Goal: Task Accomplishment & Management: Complete application form

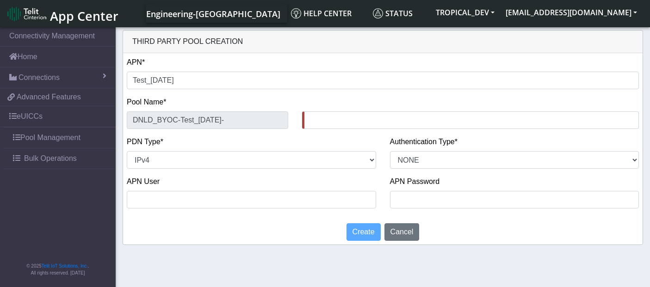
select select "IPv4"
select select "NONE"
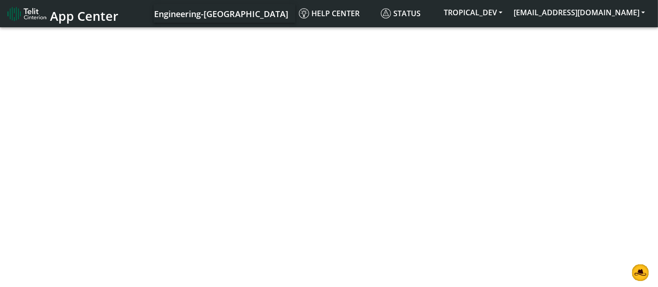
select select "IPv4"
select select "NONE"
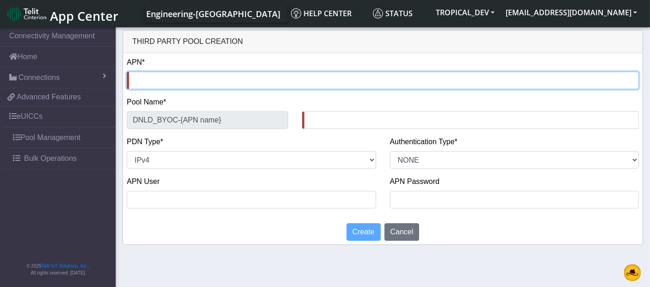
click at [144, 82] on input "text" at bounding box center [383, 81] width 512 height 18
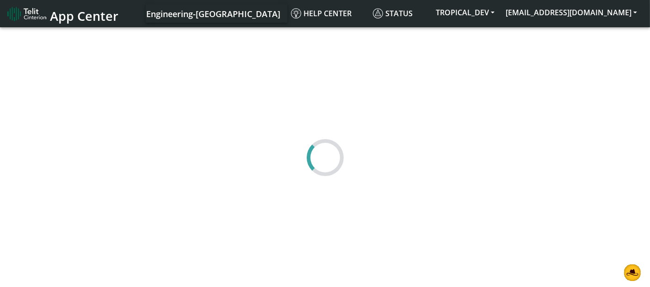
select select "IPv4"
select select "NONE"
select select "IPv4"
select select "NONE"
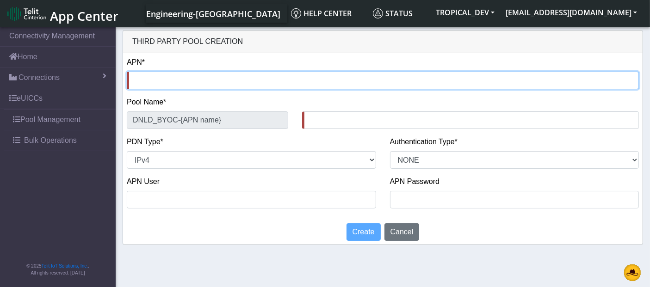
click at [184, 84] on input "text" at bounding box center [383, 81] width 512 height 18
type input "T"
type input "DNLD_BYOC-T-"
type input "Te"
type input "DNLD_BYOC-Te-"
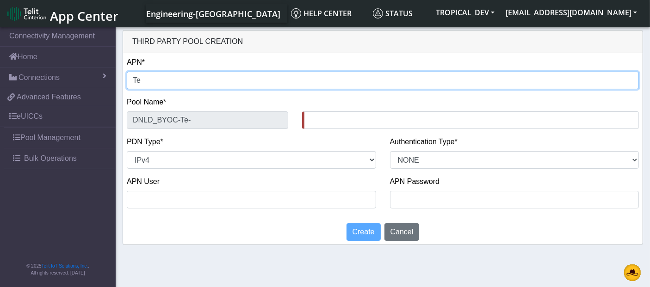
type input "Tes"
type input "DNLD_BYOC-Tes-"
type input "Test"
type input "DNLD_BYOC-Test-"
type input "Test_"
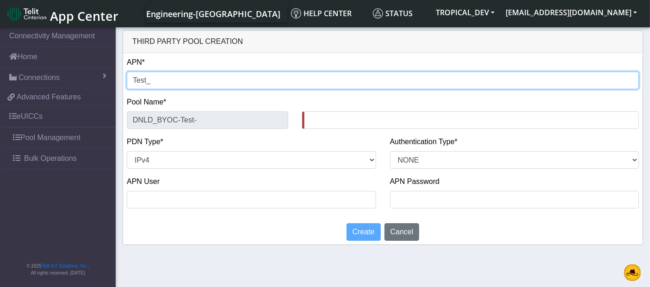
type input "DNLD_BYOC-Test_-"
type input "Test_1"
type input "DNLD_BYOC-Test_1-"
type input "Test_10"
type input "DNLD_BYOC-Test_10-"
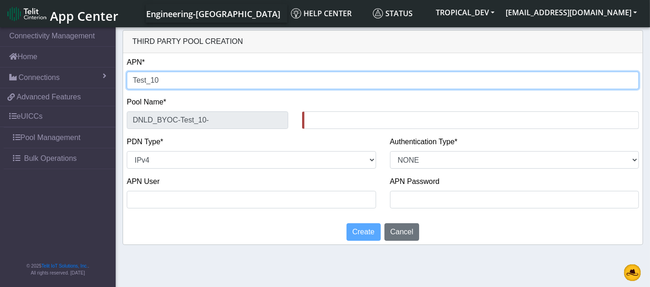
type input "Test_10S"
type input "DNLD_BYOC-Test_10S-"
type input "Test_10Se"
type input "DNLD_BYOC-Test_10Se-"
type input "Test_10Sep"
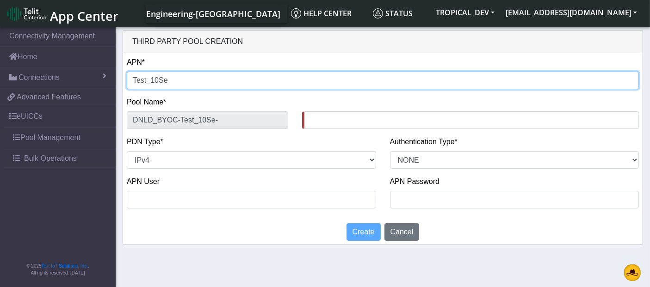
type input "DNLD_BYOC-Test_10Sep-"
type input "Test_10Sep"
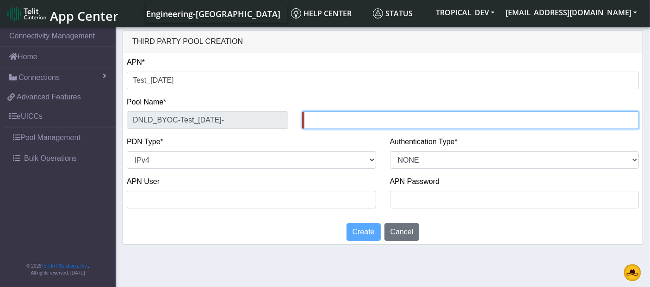
click at [334, 120] on input "text" at bounding box center [470, 120] width 337 height 18
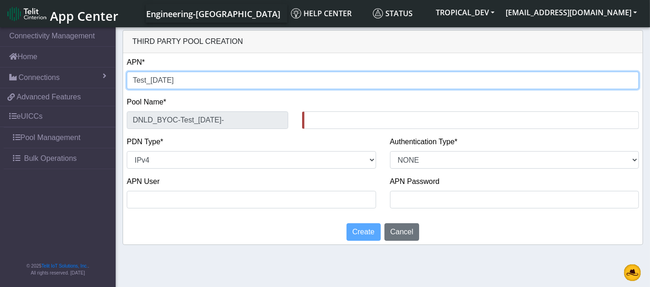
drag, startPoint x: 173, startPoint y: 81, endPoint x: 119, endPoint y: 82, distance: 53.7
click at [119, 82] on div "Third party pool creation APN* Test_10Sep Pool Name* DNLD_BYOC-Test_10Sep- PDN …" at bounding box center [383, 137] width 534 height 215
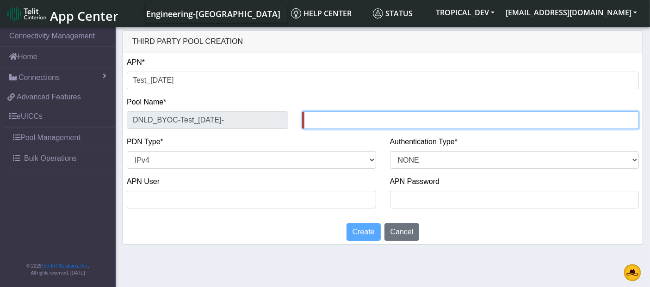
click at [321, 118] on input "text" at bounding box center [470, 120] width 337 height 18
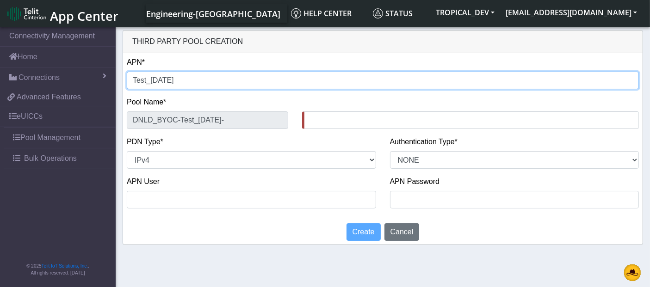
drag, startPoint x: 186, startPoint y: 80, endPoint x: 120, endPoint y: 79, distance: 66.2
click at [120, 79] on div "Third party pool creation APN* Test_10Sep Pool Name* DNLD_BYOC-Test_10Sep- PDN …" at bounding box center [383, 137] width 534 height 215
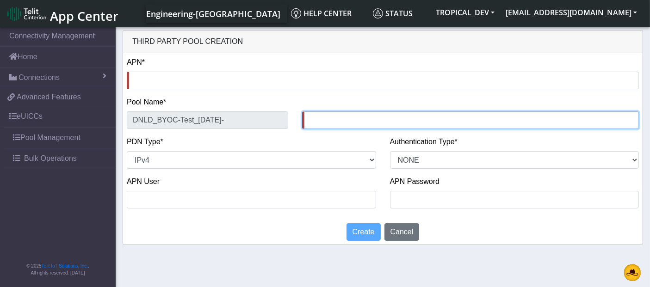
click at [337, 122] on input "text" at bounding box center [470, 120] width 337 height 18
paste input "Test_10Sep"
type input "Test_10Sep"
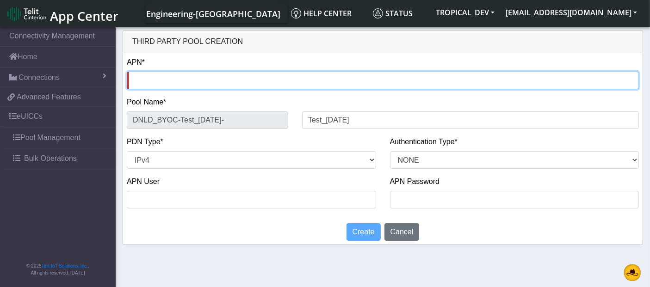
click at [179, 80] on input "text" at bounding box center [383, 81] width 512 height 18
type input "G"
type input "DNLD_BYOC-G-"
type input "G7"
type input "DNLD_BYOC-G7-"
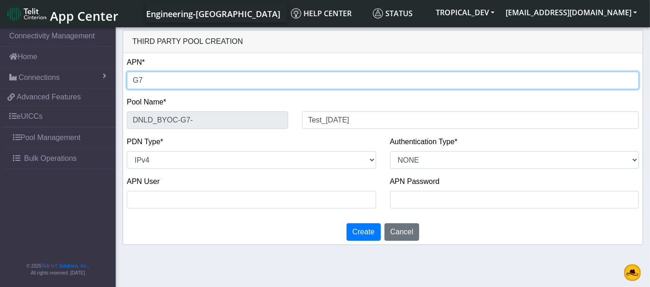
type input "G77"
type input "DNLD_BYOC-G77-"
type input "G771"
type input "DNLD_BYOC-G771-"
type input "G77"
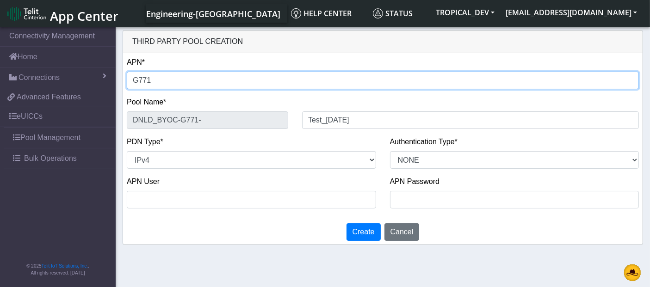
type input "DNLD_BYOC-G77-"
type input "G7"
type input "DNLD_BYOC-G7-"
type input "G71"
type input "DNLD_BYOC-G71-"
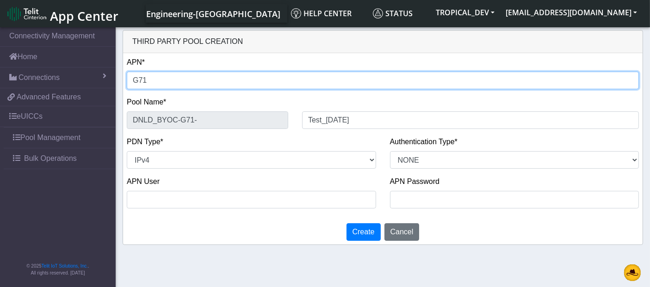
type input "G711"
type input "DNLD_BYOC-G711-"
click at [146, 84] on input "G711" at bounding box center [383, 81] width 512 height 18
type input "n"
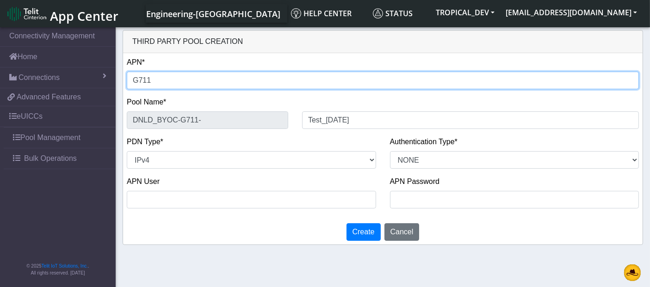
type input "DNLD_BYOC-n-"
type input "nx"
type input "DNLD_BYOC-nx-"
type input "nxt"
type input "DNLD_BYOC-nxt-"
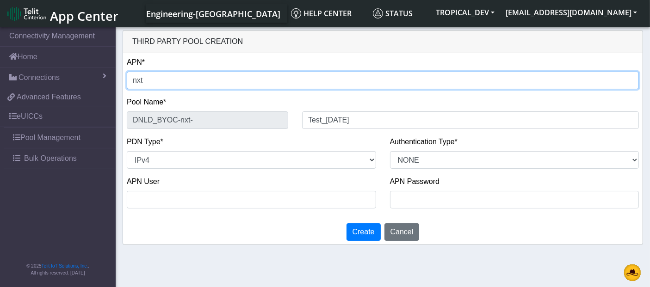
type input "nxt2"
type input "DNLD_BYOC-nxt2-"
type input "nxt23"
type input "DNLD_BYOC-nxt23-"
type input "nxt23."
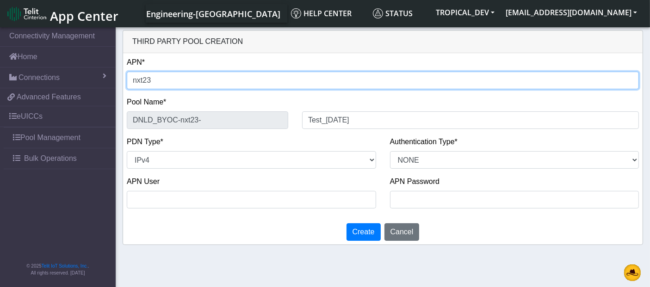
type input "DNLD_BYOC-nxt23.-"
type input "nxt23.n"
type input "DNLD_BYOC-nxt23.n-"
type input "nxt23.ne"
type input "DNLD_BYOC-nxt23.ne-"
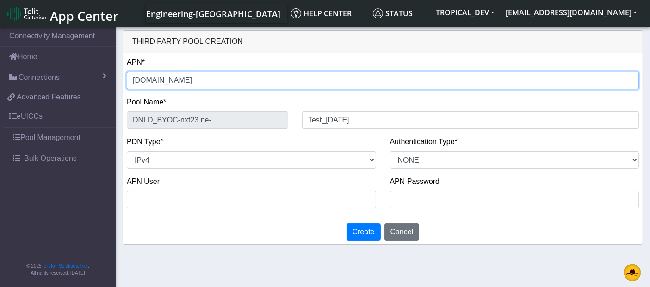
type input "nxt23.net"
type input "DNLD_BYOC-nxt23.net-"
type input "[DOMAIN_NAME]"
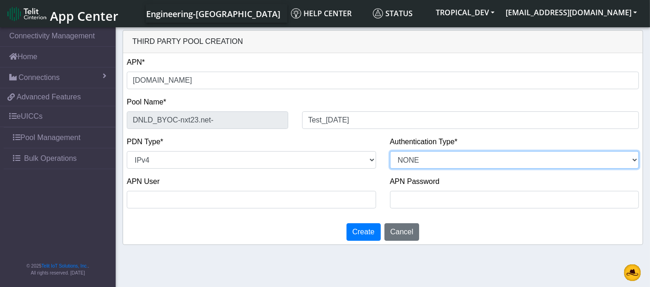
click at [408, 162] on select "PAP CHAP PAP_OR_CHAP NONE" at bounding box center [514, 160] width 249 height 18
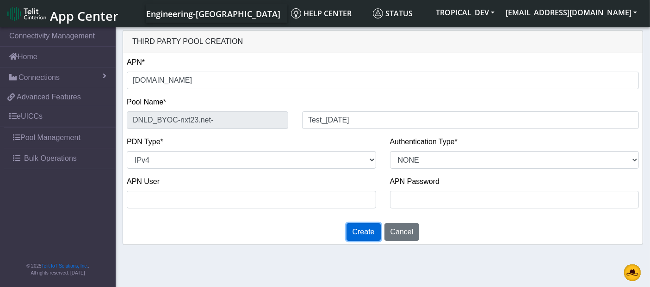
click at [366, 230] on span "Create" at bounding box center [364, 232] width 22 height 8
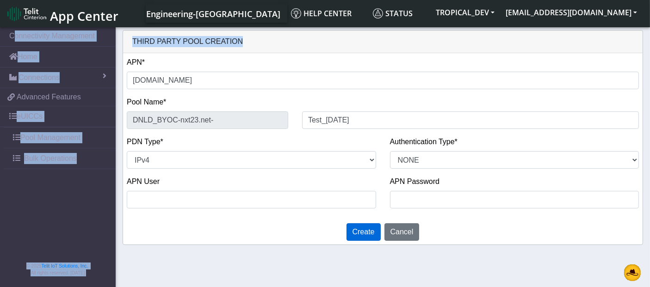
drag, startPoint x: 512, startPoint y: 47, endPoint x: 612, endPoint y: 46, distance: 99.5
click at [368, 34] on div "Third party pool creation" at bounding box center [383, 42] width 520 height 23
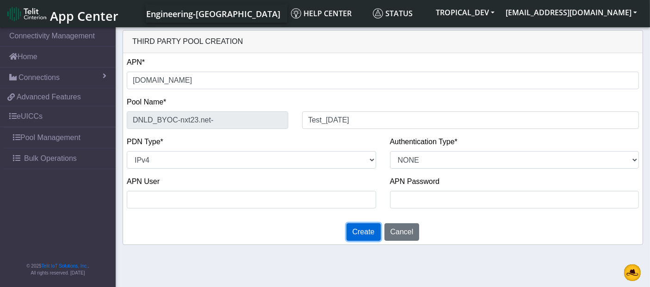
click at [372, 232] on span "Create" at bounding box center [364, 232] width 22 height 8
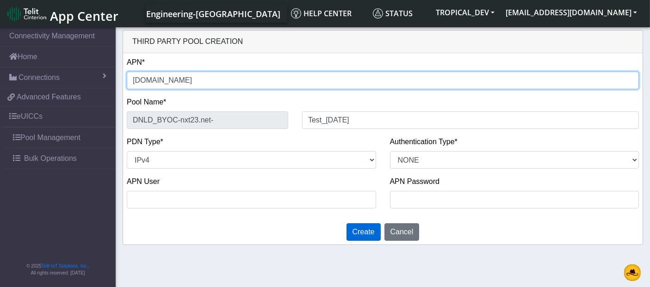
drag, startPoint x: 165, startPoint y: 79, endPoint x: 123, endPoint y: 77, distance: 42.6
click at [123, 77] on div "APN* nxt23.net" at bounding box center [383, 77] width 526 height 40
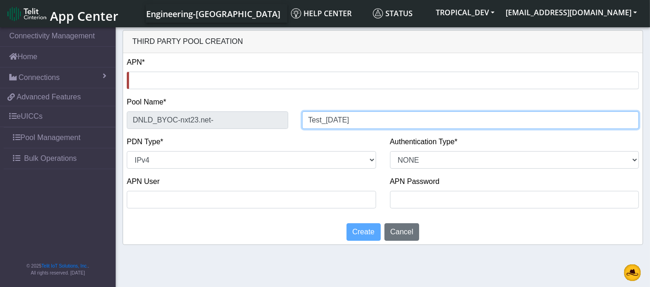
click at [347, 124] on input "Test_10Sep" at bounding box center [470, 120] width 337 height 18
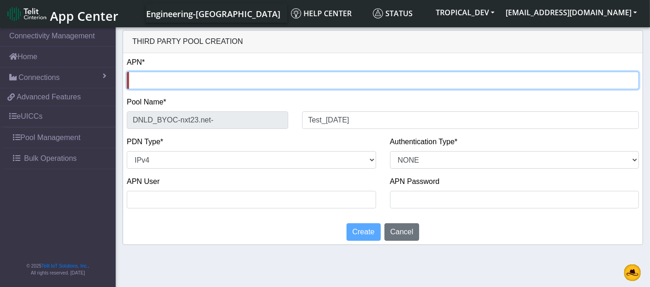
click at [199, 79] on input "text" at bounding box center [383, 81] width 512 height 18
click at [159, 80] on input "text" at bounding box center [383, 81] width 512 height 18
type input "n"
type input "DNLD_BYOC-n-"
type input "ne"
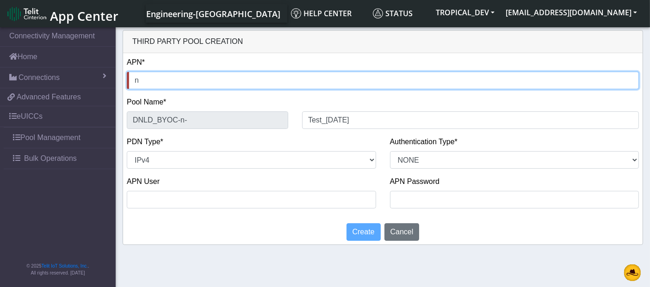
type input "DNLD_BYOC-ne-"
type input "nex"
type input "DNLD_BYOC-nex-"
type input "next"
type input "DNLD_BYOC-next-"
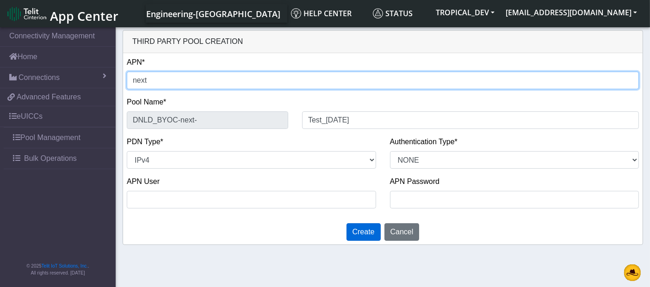
type input "next2"
type input "DNLD_BYOC-next2-"
type input "next24"
type input "DNLD_BYOC-next24-"
type input "next2"
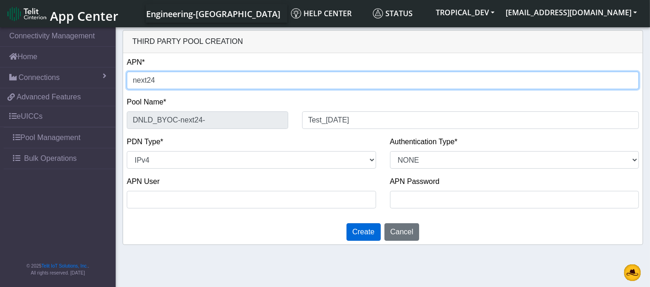
type input "DNLD_BYOC-next2-"
type input "next"
type input "DNLD_BYOC-next-"
type input "nex"
type input "DNLD_BYOC-nex-"
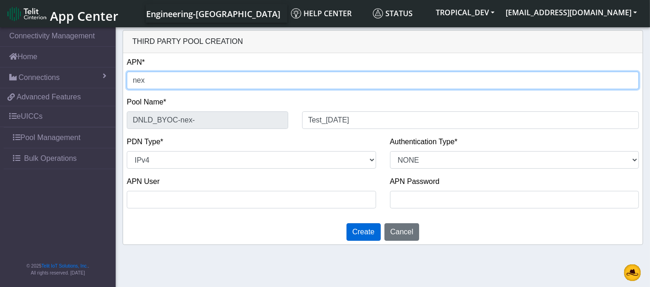
type input "ne"
type input "DNLD_BYOC-ne-"
type input "n"
type input "DNLD_BYOC-n-"
type input "nx"
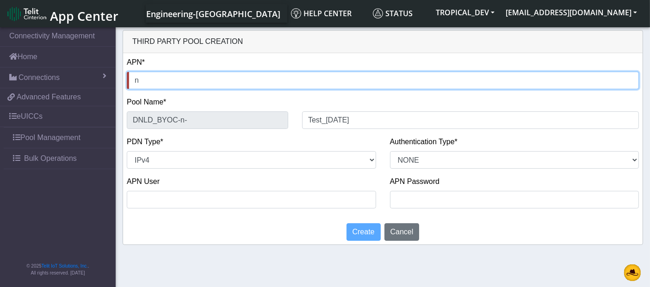
type input "DNLD_BYOC-nx-"
type input "nxt"
type input "DNLD_BYOC-nxt-"
type input "nxt2"
type input "DNLD_BYOC-nxt2-"
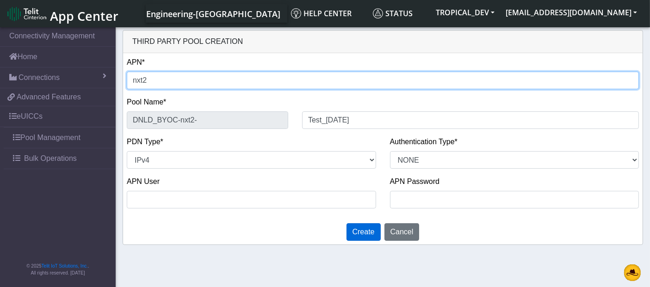
type input "nxt24"
type input "DNLD_BYOC-nxt24-"
drag, startPoint x: 161, startPoint y: 80, endPoint x: 86, endPoint y: 73, distance: 75.4
click at [86, 73] on section "Connectivity Management Home Connections List Map 5a651eec7661f666a21f4ffc0b4ec…" at bounding box center [325, 157] width 650 height 265
type input "n"
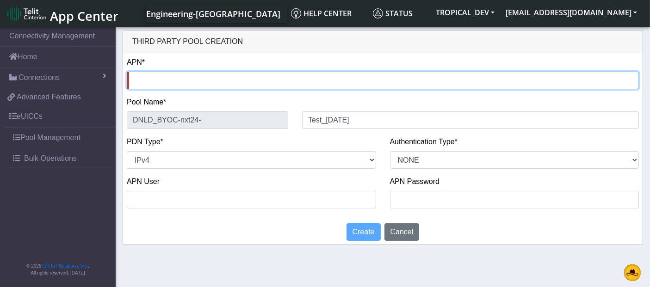
type input "DNLD_BYOC-n-"
type input "ne"
type input "DNLD_BYOC-ne-"
type input "net"
type input "DNLD_BYOC-net-"
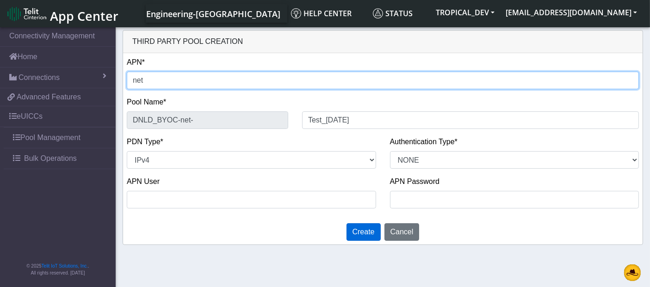
type input "net2"
type input "DNLD_BYOC-net2-"
type input "net23"
type input "DNLD_BYOC-net23-"
type input "net23."
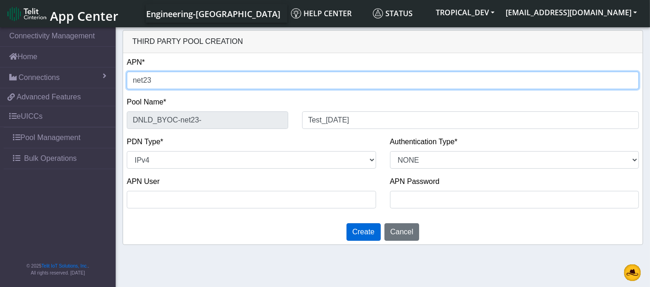
type input "DNLD_BYOC-net23.-"
type input "net23.n"
type input "DNLD_BYOC-net23.n-"
type input "net23.ne"
type input "DNLD_BYOC-net23.ne-"
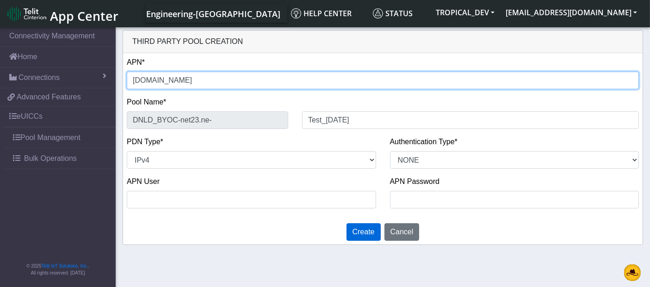
type input "net23.ner"
type input "DNLD_BYOC-net23.ner-"
type input "net23.ne"
type input "DNLD_BYOC-net23.ne-"
type input "net23.net"
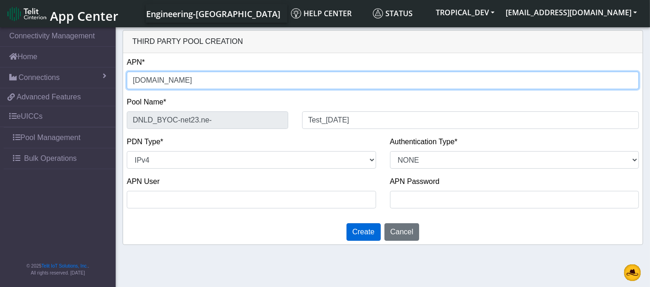
type input "DNLD_BYOC-net23.net-"
drag, startPoint x: 167, startPoint y: 80, endPoint x: 132, endPoint y: 78, distance: 34.8
click at [132, 78] on input "net23.net" at bounding box center [383, 81] width 512 height 18
type input "net23.net"
drag, startPoint x: 172, startPoint y: 79, endPoint x: 125, endPoint y: 74, distance: 46.9
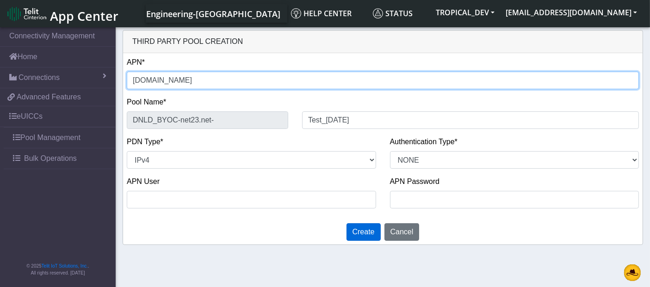
click at [125, 74] on div "APN* net23.net" at bounding box center [383, 77] width 526 height 40
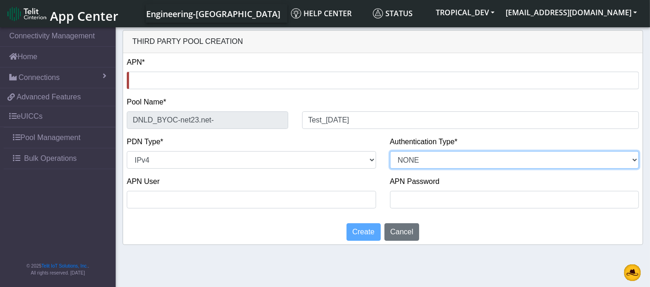
drag, startPoint x: 482, startPoint y: 158, endPoint x: 472, endPoint y: 158, distance: 10.2
click at [482, 158] on select "PAP CHAP PAP_OR_CHAP NONE" at bounding box center [514, 160] width 249 height 18
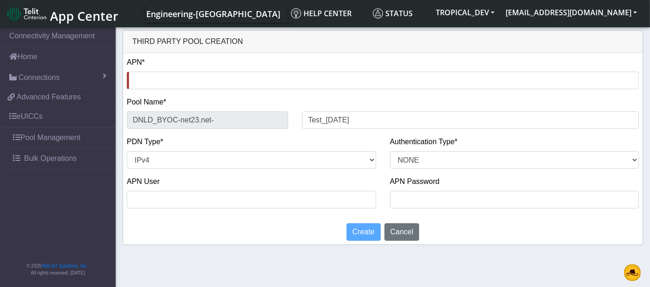
click at [256, 177] on div "APN User" at bounding box center [251, 192] width 249 height 32
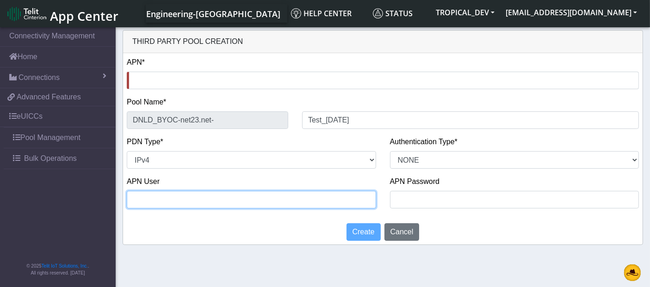
click at [211, 202] on input "text" at bounding box center [251, 200] width 249 height 18
type input "Test"
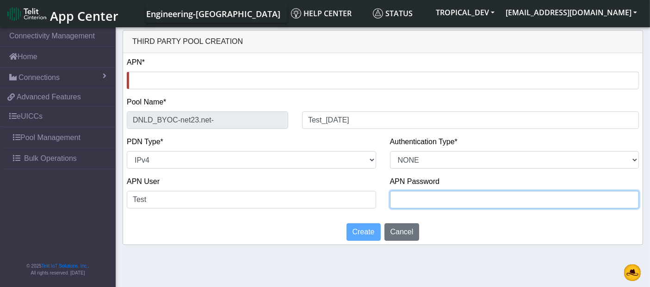
click at [415, 200] on input "text" at bounding box center [514, 200] width 249 height 18
type input "Testing"
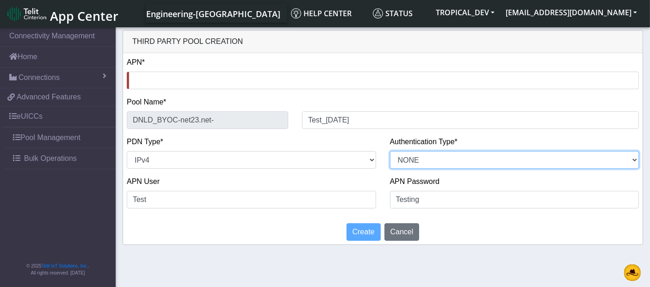
click at [446, 162] on select "PAP CHAP PAP_OR_CHAP NONE" at bounding box center [514, 160] width 249 height 18
select select "PAP"
click at [390, 151] on select "PAP CHAP PAP_OR_CHAP NONE" at bounding box center [514, 160] width 249 height 18
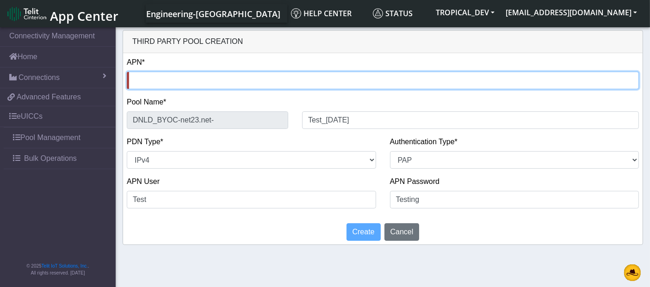
click at [140, 74] on input "text" at bounding box center [383, 81] width 512 height 18
type input "n"
type input "DNLD_BYOC-n-"
type input "nx"
type input "DNLD_BYOC-nx-"
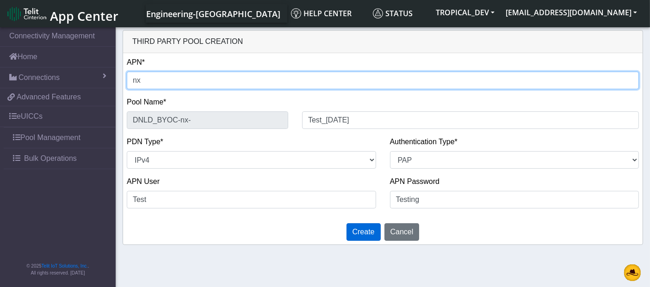
type input "nxt"
type input "DNLD_BYOC-nxt-"
type input "nxt2"
type input "DNLD_BYOC-nxt2-"
type input "nxt23"
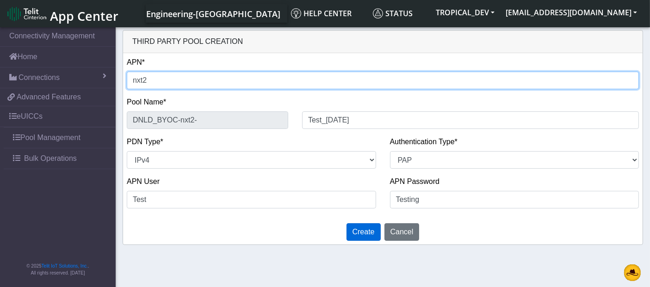
type input "DNLD_BYOC-nxt23-"
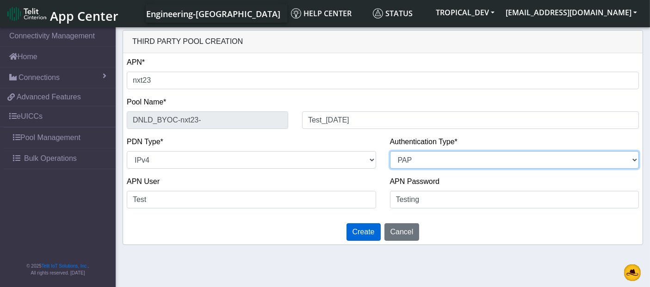
drag, startPoint x: 414, startPoint y: 156, endPoint x: 393, endPoint y: 155, distance: 20.4
click at [393, 155] on select "PAP CHAP PAP_OR_CHAP NONE" at bounding box center [514, 160] width 249 height 18
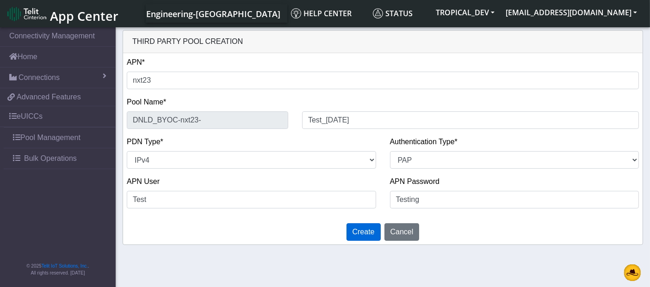
click at [372, 172] on div "PDN Type* NON_IP IPv4 IPv6 IPv4v6" at bounding box center [251, 156] width 263 height 40
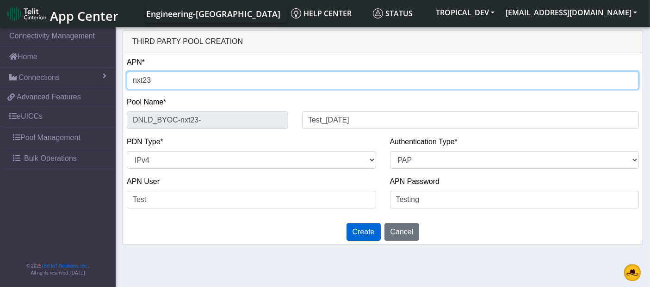
click at [157, 86] on input "nxt23" at bounding box center [383, 81] width 512 height 18
type input "nxt23."
type input "DNLD_BYOC-nxt23.-"
type input "nxt23.n"
type input "DNLD_BYOC-nxt23.n-"
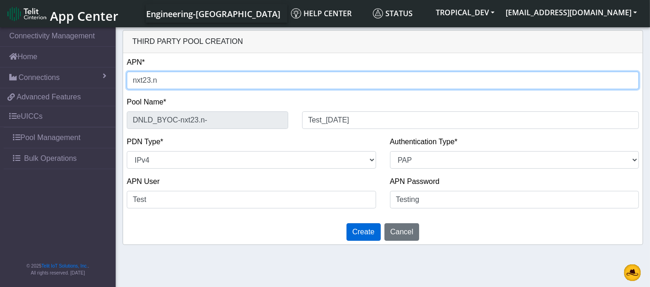
type input "nxt23.ne"
type input "DNLD_BYOC-nxt23.ne-"
type input "nxt23.net"
type input "DNLD_BYOC-nxt23.net-"
type input "nxt23.net"
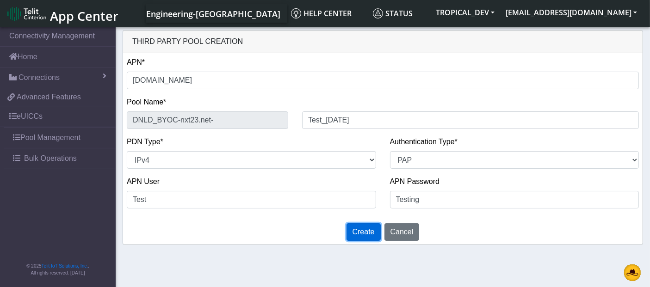
click at [367, 229] on span "Create" at bounding box center [364, 232] width 22 height 8
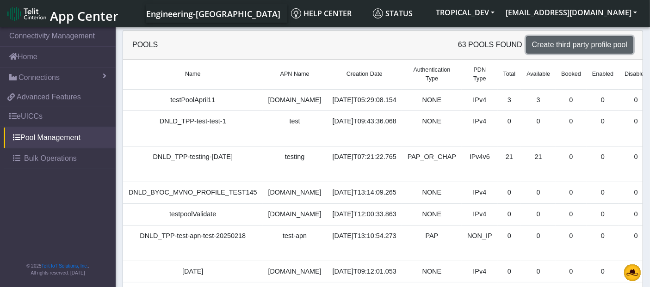
click at [588, 47] on span "Create third party profile pool" at bounding box center [579, 45] width 95 height 8
select select "IPv4"
select select "NONE"
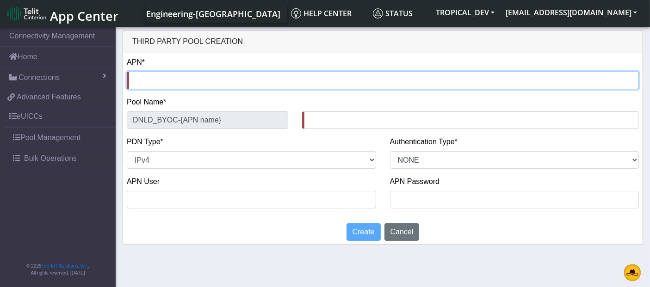
click at [170, 80] on input "text" at bounding box center [383, 81] width 512 height 18
type input "n"
type input "DNLD_BYOC-n-"
type input "ne"
type input "DNLD_BYOC-ne-"
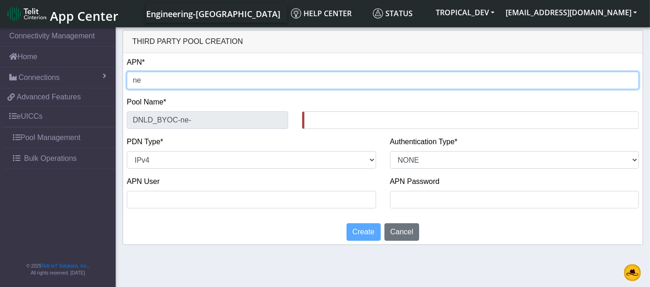
type input "nex"
type input "DNLD_BYOC-nex-"
type input "nex3"
type input "DNLD_BYOC-nex3-"
type input "nex"
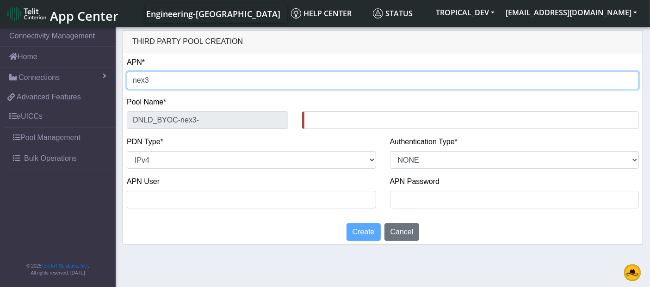
type input "DNLD_BYOC-nex-"
type input "nex2"
type input "DNLD_BYOC-nex2-"
type input "nex23"
type input "DNLD_BYOC-nex23-"
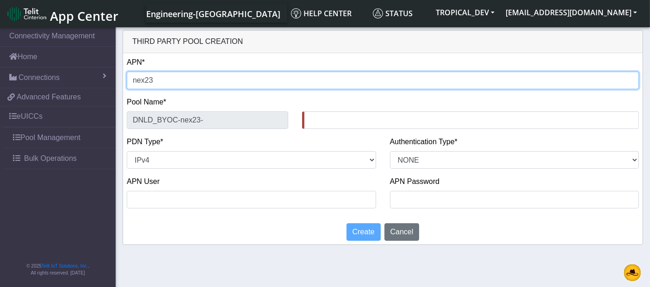
type input "nex2"
type input "DNLD_BYOC-nex2-"
type input "nex"
type input "DNLD_BYOC-nex-"
type input "ne"
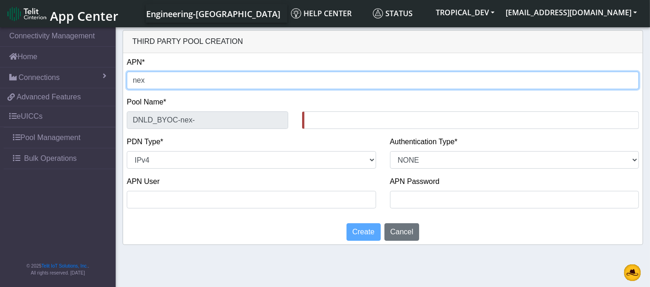
type input "DNLD_BYOC-ne-"
type input "n"
type input "DNLD_BYOC-n-"
type input "nx"
type input "DNLD_BYOC-nx-"
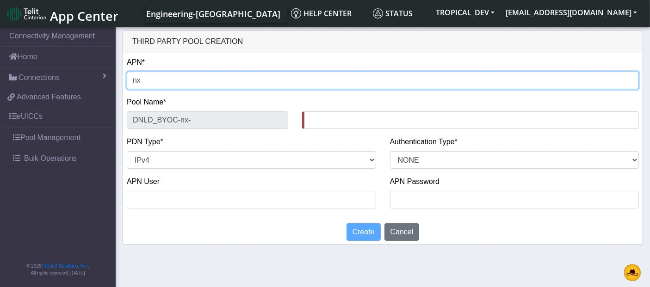
type input "nxt"
type input "DNLD_BYOC-nxt-"
type input "nxt2"
type input "DNLD_BYOC-nxt2-"
type input "nxt23"
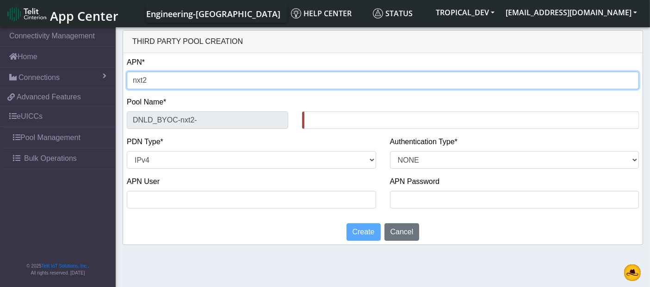
type input "DNLD_BYOC-nxt23-"
type input "nxt23."
type input "DNLD_BYOC-nxt23.-"
type input "nxt23.n"
type input "DNLD_BYOC-nxt23.n-"
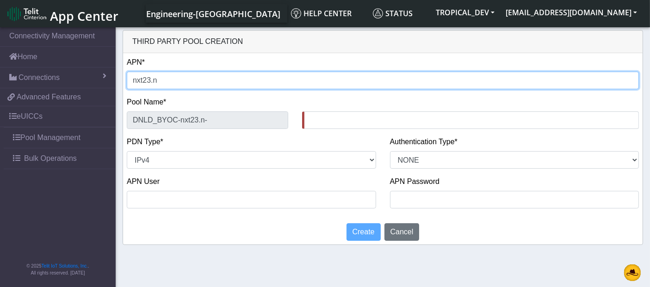
type input "nxt23.ne"
type input "DNLD_BYOC-nxt23.ne-"
type input "nxt23.net"
type input "DNLD_BYOC-nxt23.net-"
type input "nxt23.net"
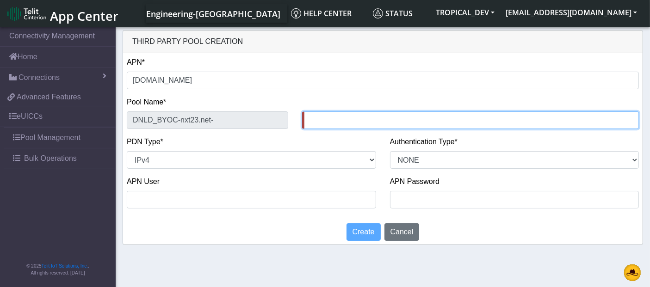
click at [354, 125] on input "text" at bounding box center [470, 120] width 337 height 18
type input "10Sep"
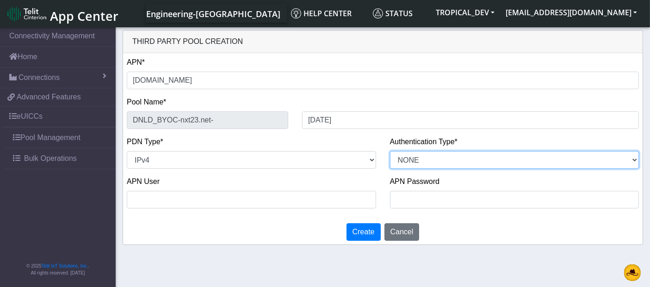
click at [447, 163] on select "PAP CHAP PAP_OR_CHAP NONE" at bounding box center [514, 160] width 249 height 18
select select "CHAP"
click at [390, 151] on select "PAP CHAP PAP_OR_CHAP NONE" at bounding box center [514, 160] width 249 height 18
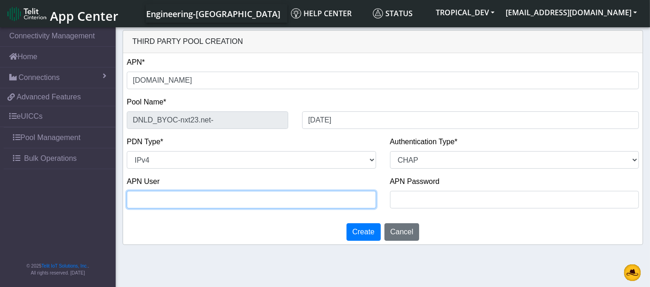
click at [193, 203] on input "text" at bounding box center [251, 200] width 249 height 18
click at [135, 199] on input "Testing" at bounding box center [251, 200] width 249 height 18
type input "Testing"
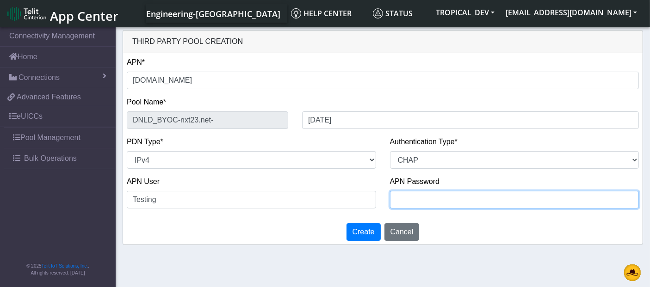
click at [442, 198] on input "text" at bounding box center [514, 200] width 249 height 18
paste input "Testing"
type input "Testing"
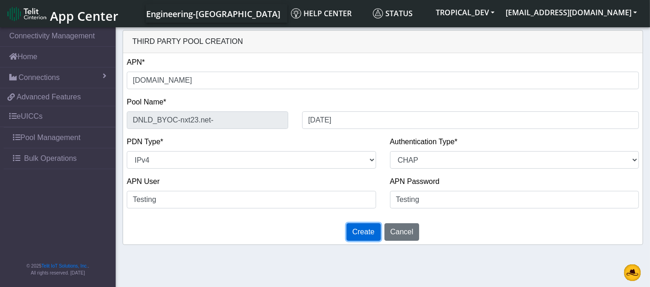
click at [363, 229] on span "Create" at bounding box center [364, 232] width 22 height 8
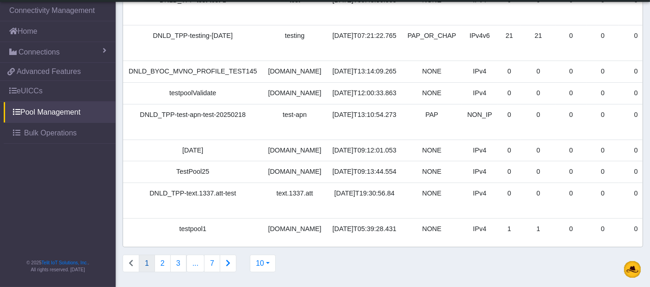
scroll to position [160, 0]
click at [165, 262] on button "2" at bounding box center [163, 264] width 16 height 18
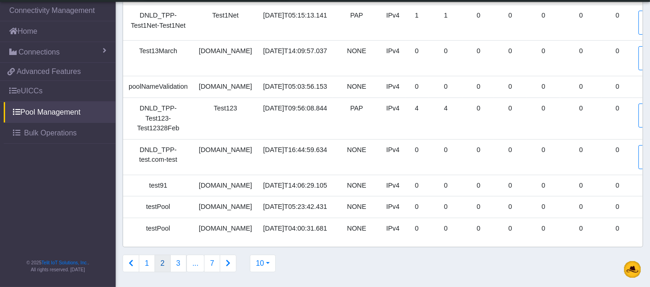
scroll to position [164, 0]
click at [177, 261] on button "3" at bounding box center [178, 264] width 16 height 18
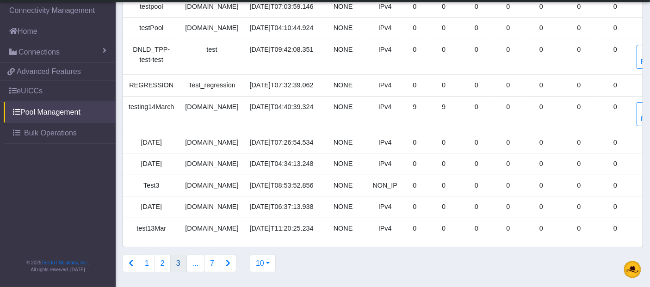
scroll to position [144, 0]
click at [220, 266] on button "Connections list navigation" at bounding box center [228, 264] width 17 height 18
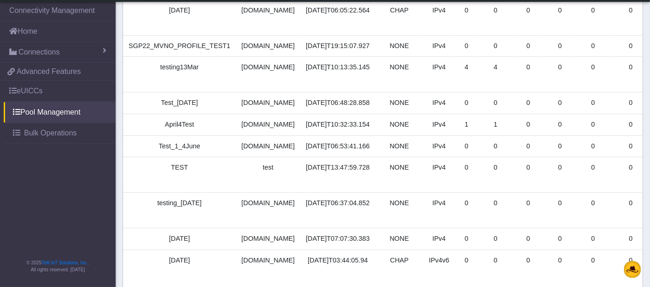
scroll to position [154, 0]
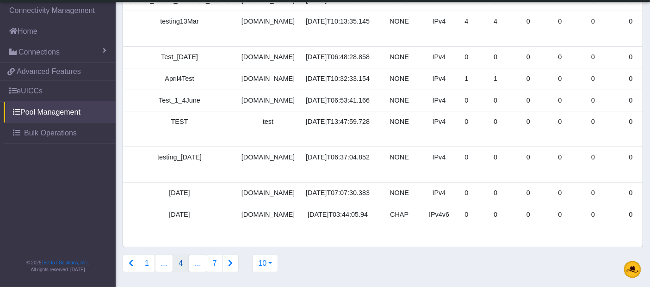
click at [229, 272] on button "Connections list navigation" at bounding box center [230, 264] width 17 height 18
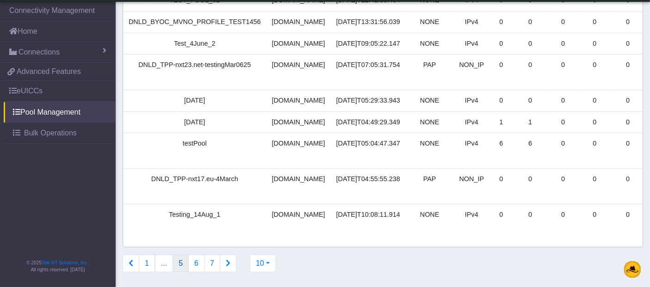
scroll to position [160, 0]
click at [227, 269] on button "Connections list navigation" at bounding box center [228, 264] width 17 height 18
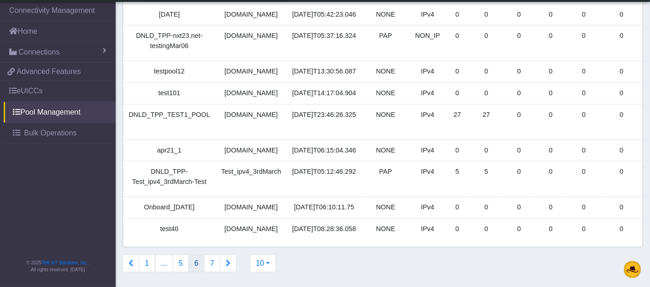
scroll to position [166, 0]
click at [226, 264] on icon "Connections list navigation" at bounding box center [228, 263] width 5 height 7
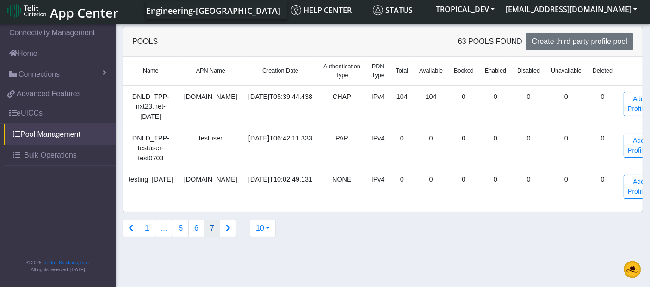
scroll to position [0, 0]
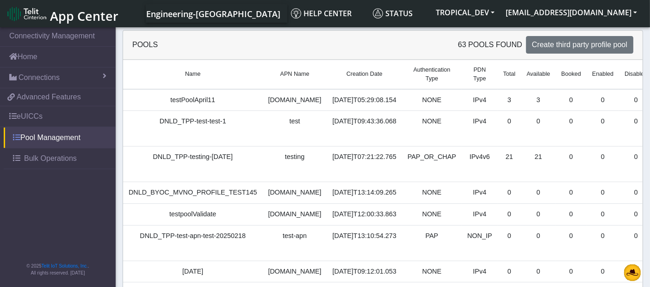
click at [50, 138] on link "Pool Management" at bounding box center [60, 138] width 112 height 20
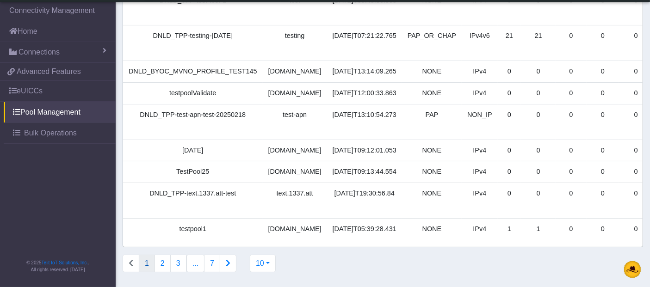
scroll to position [160, 0]
click at [165, 262] on button "2" at bounding box center [163, 264] width 16 height 18
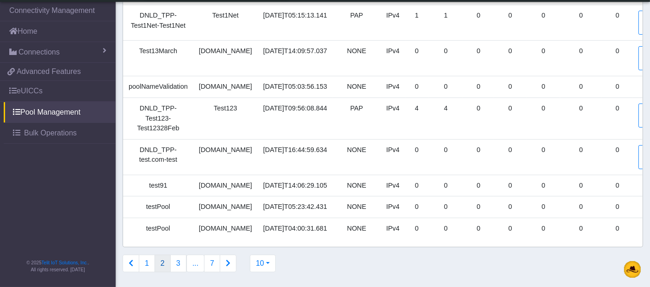
scroll to position [154, 0]
click at [176, 272] on button "3" at bounding box center [178, 264] width 16 height 18
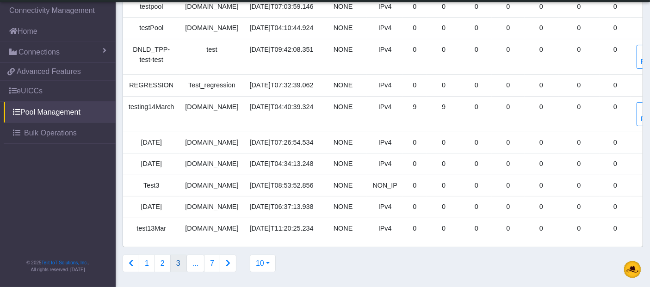
scroll to position [144, 0]
click at [221, 266] on button "Connections list navigation" at bounding box center [228, 264] width 17 height 18
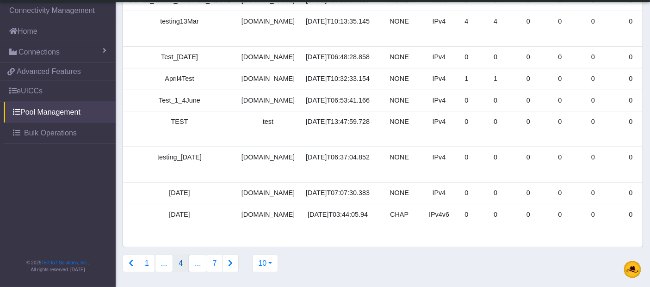
scroll to position [164, 0]
click at [228, 262] on icon "Connections list navigation" at bounding box center [230, 263] width 5 height 7
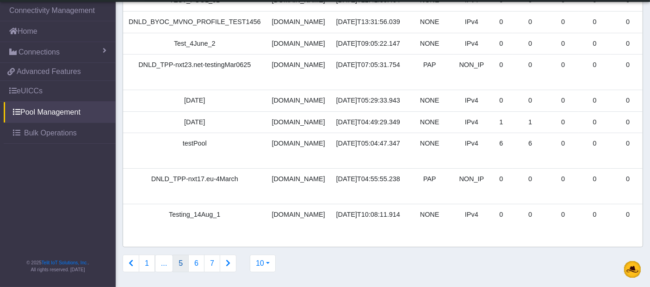
scroll to position [160, 0]
click at [226, 267] on icon "Connections list navigation" at bounding box center [228, 263] width 5 height 7
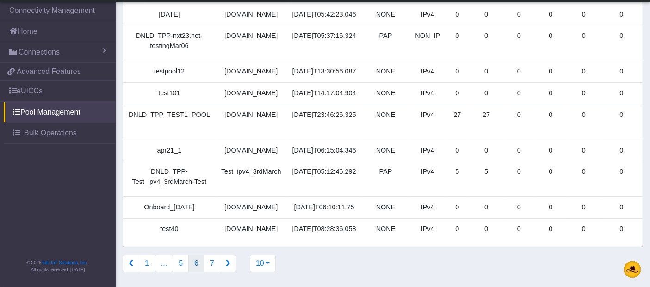
click at [226, 267] on icon "Connections list navigation" at bounding box center [228, 263] width 5 height 7
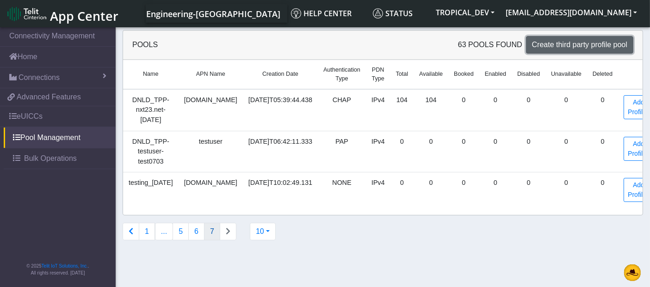
click at [573, 45] on span "Create third party profile pool" at bounding box center [579, 45] width 95 height 8
select select "IPv4"
select select "NONE"
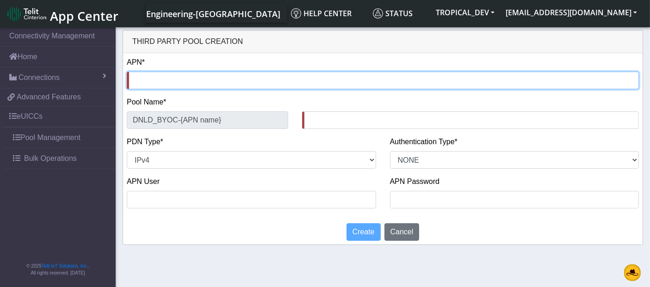
click at [164, 84] on input "text" at bounding box center [383, 81] width 512 height 18
type input "n"
type input "DNLD_BYOC-n-"
type input "ne"
type input "DNLD_BYOC-ne-"
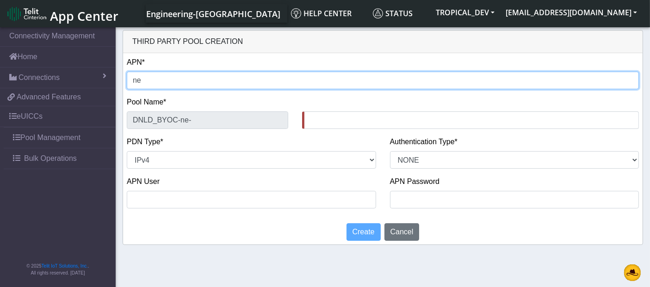
type input "n"
type input "DNLD_BYOC-n-"
type input "nx"
type input "DNLD_BYOC-nx-"
type input "nxt"
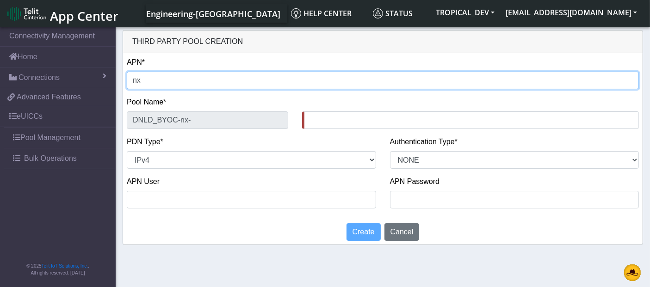
type input "DNLD_BYOC-nxt-"
type input "nxt2"
type input "DNLD_BYOC-nxt2-"
type input "nxt23"
type input "DNLD_BYOC-nxt23-"
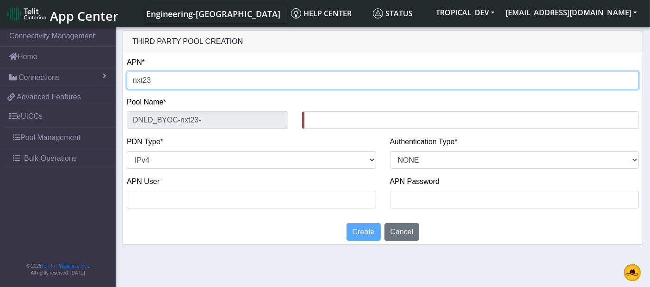
type input "nxt23."
type input "DNLD_BYOC-nxt23.-"
type input "nxt23.n"
type input "DNLD_BYOC-nxt23.n-"
type input "nxt23.ne"
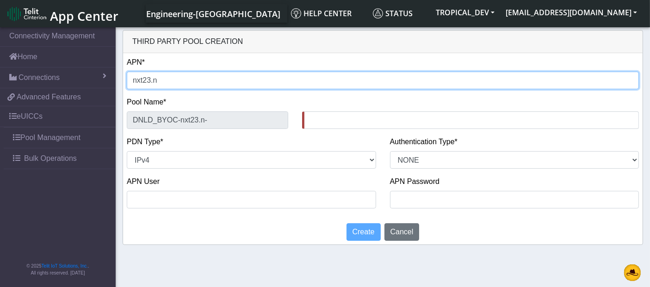
type input "DNLD_BYOC-nxt23.ne-"
type input "nxt23.net"
type input "DNLD_BYOC-nxt23.net-"
type input "nxt23.net"
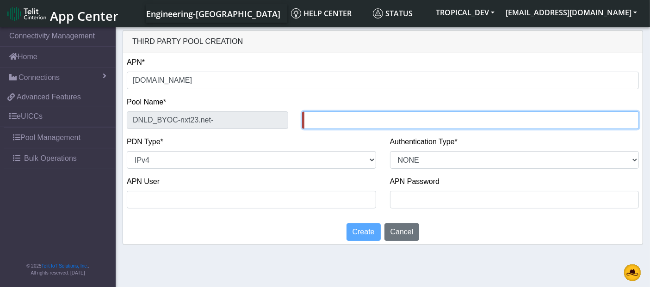
click at [355, 122] on input "text" at bounding box center [470, 120] width 337 height 18
type input "10Sep"
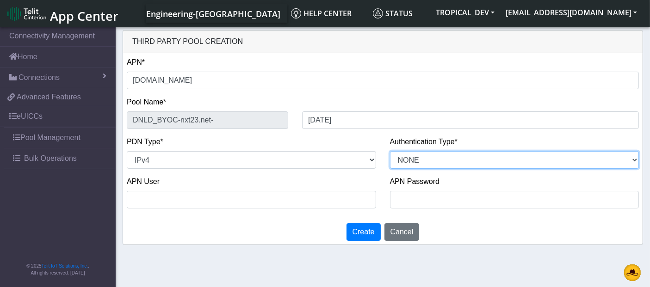
click at [467, 159] on select "PAP CHAP PAP_OR_CHAP NONE" at bounding box center [514, 160] width 249 height 18
select select "PAP_OR_CHAP"
click at [390, 151] on select "PAP CHAP PAP_OR_CHAP NONE" at bounding box center [514, 160] width 249 height 18
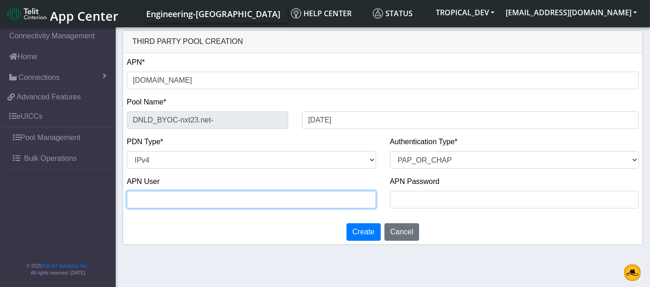
click at [181, 205] on input "text" at bounding box center [251, 200] width 249 height 18
click at [148, 199] on input "Test123" at bounding box center [251, 200] width 249 height 18
type input "Test123"
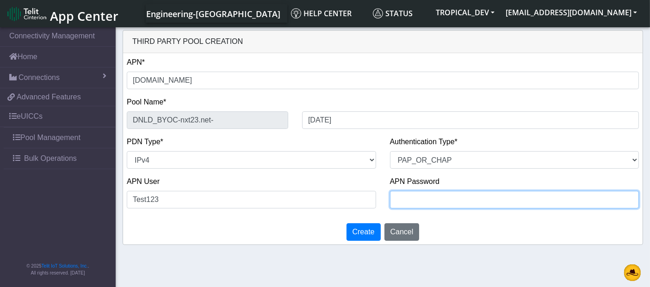
click at [453, 194] on input "text" at bounding box center [514, 200] width 249 height 18
paste input "Test123"
type input "Test123"
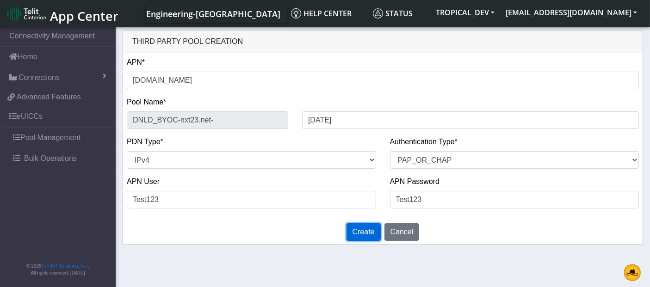
click at [358, 233] on span "Create" at bounding box center [364, 232] width 22 height 8
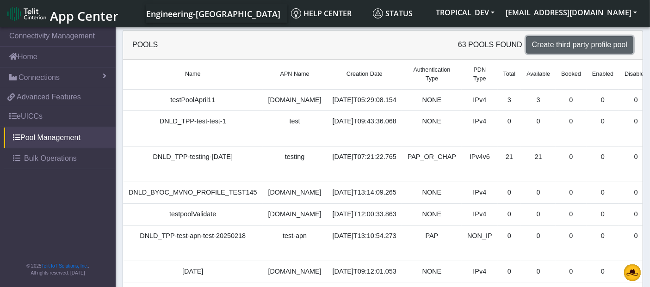
click at [543, 48] on span "Create third party profile pool" at bounding box center [579, 45] width 95 height 8
select select "IPv4"
select select "NONE"
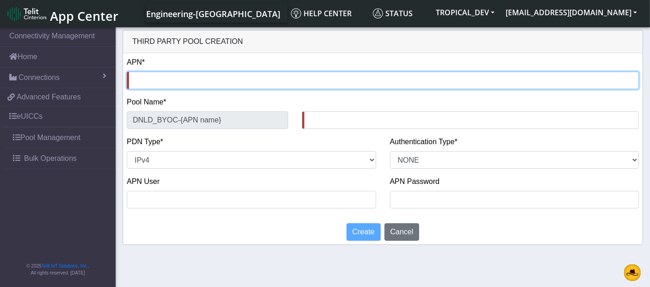
click at [151, 82] on input "text" at bounding box center [383, 81] width 512 height 18
type input "n"
type input "DNLD_BYOC-n-"
type input "nx"
type input "DNLD_BYOC-nx-"
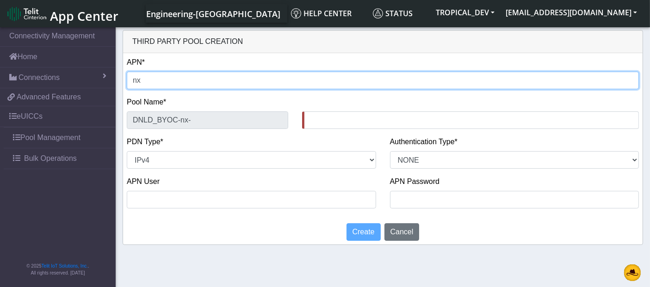
type input "nxt"
type input "DNLD_BYOC-nxt-"
type input "nxt2"
type input "DNLD_BYOC-nxt2-"
type input "nxt23"
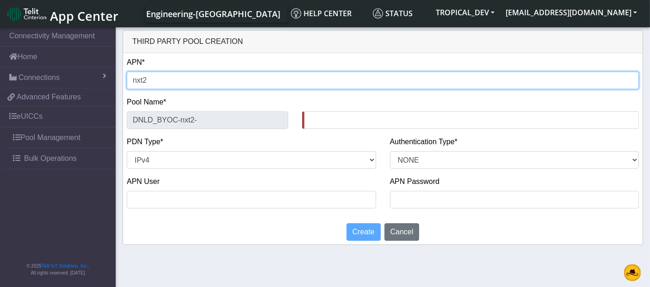
type input "DNLD_BYOC-nxt23-"
type input "nxt23."
type input "DNLD_BYOC-nxt23.-"
type input "nxt23.n"
type input "DNLD_BYOC-nxt23.n-"
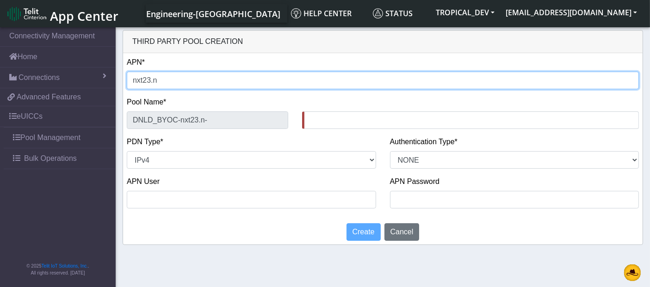
type input "nxt23.ne"
type input "DNLD_BYOC-nxt23.ne-"
type input "[DOMAIN_NAME]"
type input "DNLD_BYOC-nxt23.net-"
type input "[DOMAIN_NAME]"
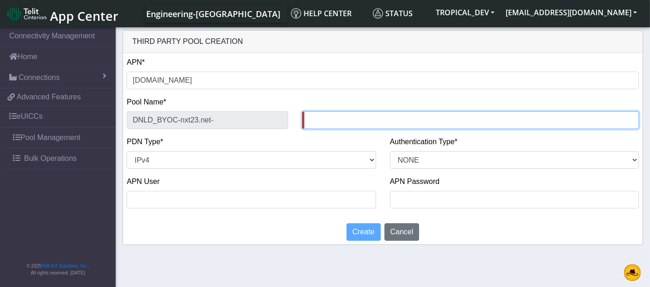
click at [317, 116] on input "text" at bounding box center [470, 120] width 337 height 18
type input "10Sep"
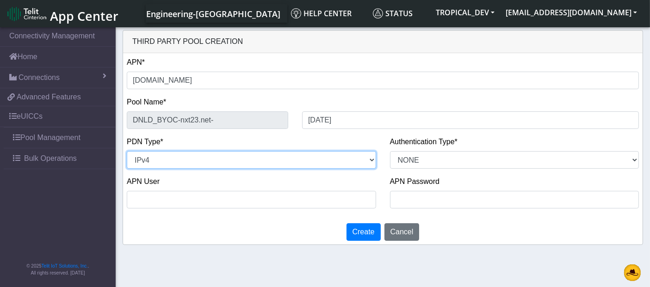
click at [280, 161] on select "NON_IP IPv4 IPv6 IPv4v6" at bounding box center [251, 160] width 249 height 18
select select "IPv6"
click at [127, 151] on select "NON_IP IPv4 IPv6 IPv4v6" at bounding box center [251, 160] width 249 height 18
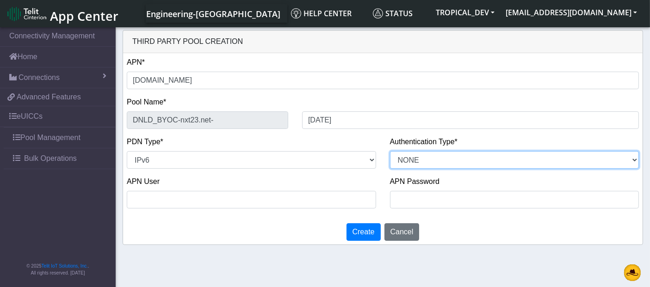
click at [443, 156] on select "PAP CHAP PAP_OR_CHAP NONE" at bounding box center [514, 160] width 249 height 18
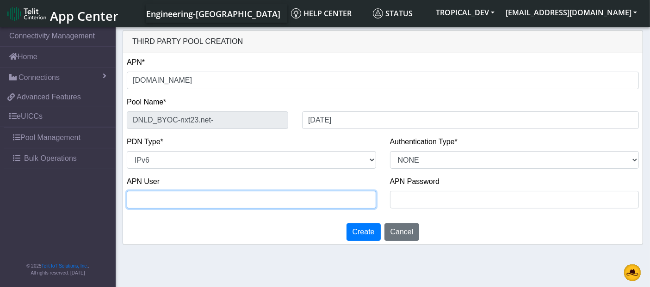
click at [177, 203] on input "text" at bounding box center [251, 200] width 249 height 18
click at [158, 200] on input "Testing123" at bounding box center [251, 200] width 249 height 18
type input "Testing123"
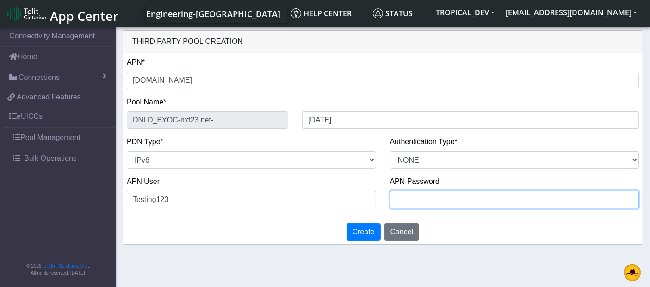
click at [419, 201] on input "text" at bounding box center [514, 200] width 249 height 18
paste input "Testing123"
type input "Testing123"
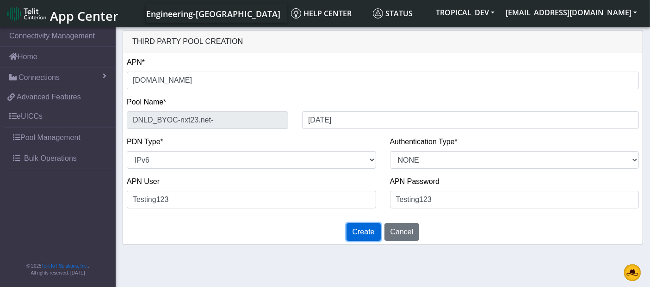
click at [374, 234] on span "Create" at bounding box center [364, 232] width 22 height 8
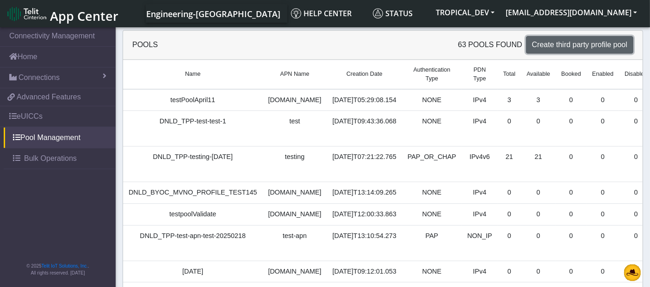
click at [564, 42] on span "Create third party profile pool" at bounding box center [579, 45] width 95 height 8
select select "IPv4"
select select "NONE"
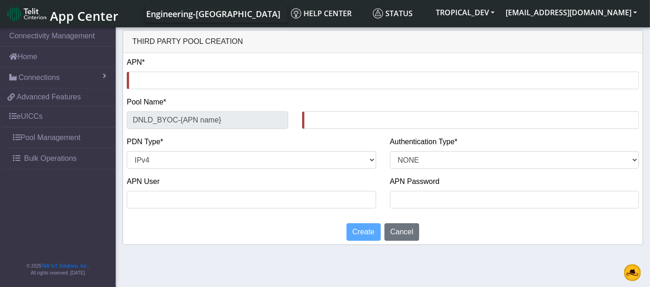
click at [177, 70] on div "APN*" at bounding box center [383, 73] width 512 height 32
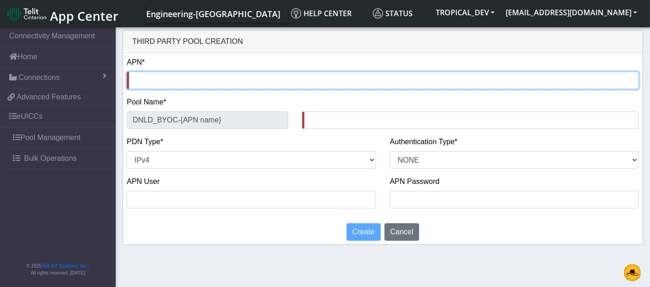
click at [177, 76] on input "text" at bounding box center [383, 81] width 512 height 18
type input "n"
type input "DNLD_BYOC-n-"
type input "ne"
type input "DNLD_BYOC-ne-"
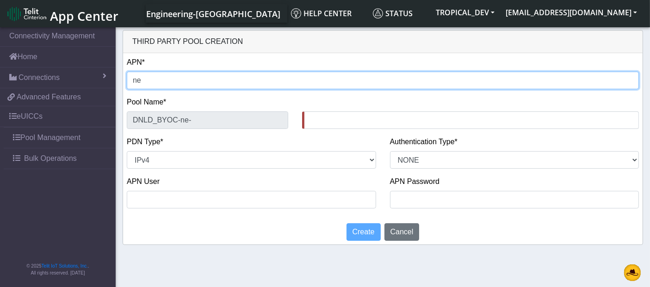
type input "n"
type input "DNLD_BYOC-n-"
type input "nx"
type input "DNLD_BYOC-nx-"
type input "nxt"
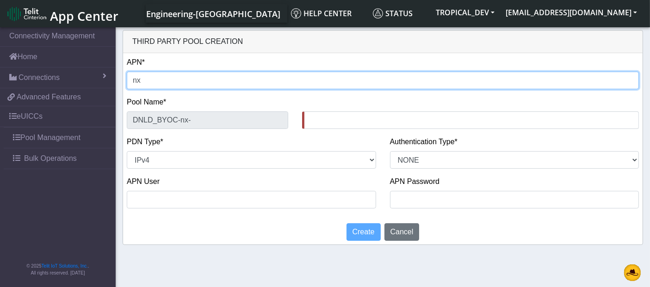
type input "DNLD_BYOC-nxt-"
type input "nxt2"
type input "DNLD_BYOC-nxt2-"
type input "nxt23"
type input "DNLD_BYOC-nxt23-"
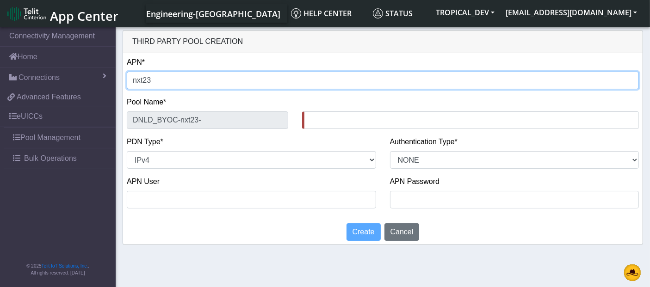
type input "nxt23."
type input "DNLD_BYOC-nxt23.-"
type input "nxt23"
type input "DNLD_BYOC-nxt23-"
type input "nxt2"
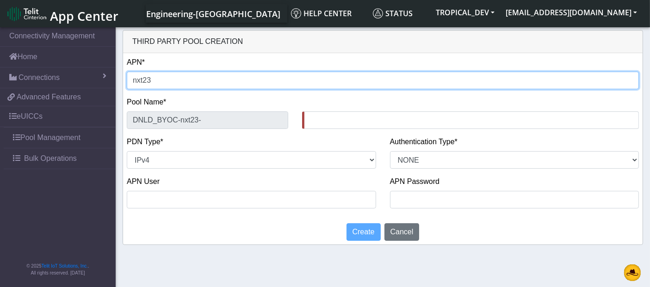
type input "DNLD_BYOC-nxt2-"
type input "nxt"
type input "DNLD_BYOC-nxt-"
type input "nxt2"
type input "DNLD_BYOC-nxt2-"
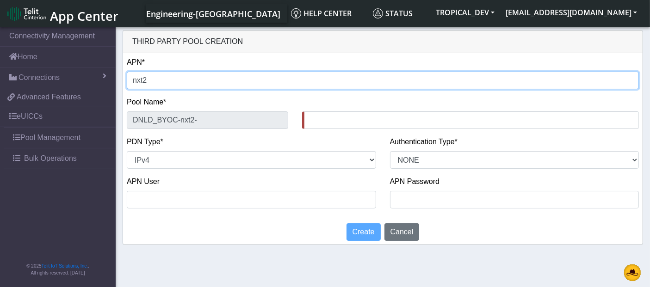
type input "nxt23"
type input "DNLD_BYOC-nxt23-"
type input "nxt23."
type input "DNLD_BYOC-nxt23.-"
type input "nxt23.n"
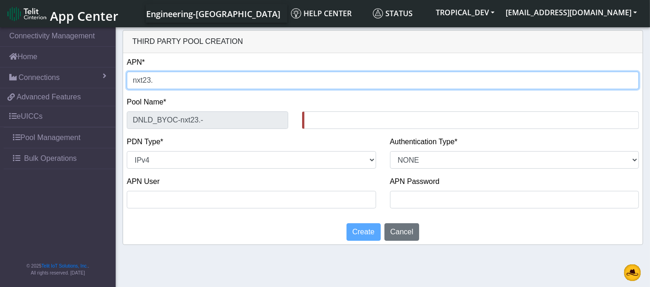
type input "DNLD_BYOC-nxt23.n-"
type input "nxt23.ne"
type input "DNLD_BYOC-nxt23.ne-"
type input "[DOMAIN_NAME]"
type input "DNLD_BYOC-nxt23.net-"
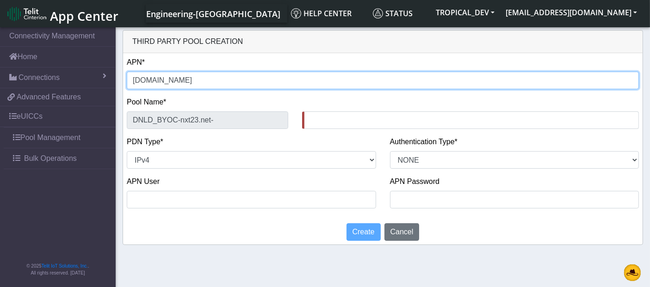
type input "[DOMAIN_NAME]"
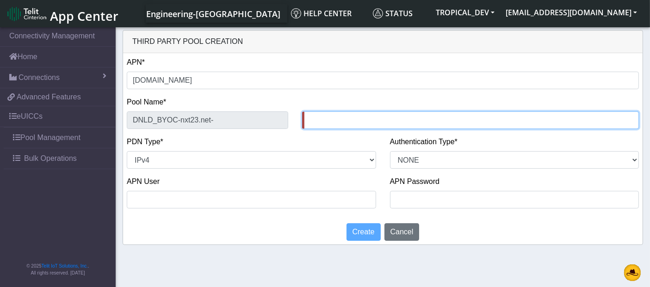
click at [316, 117] on input "text" at bounding box center [470, 120] width 337 height 18
type input "1"
type input "Tes10Sep"
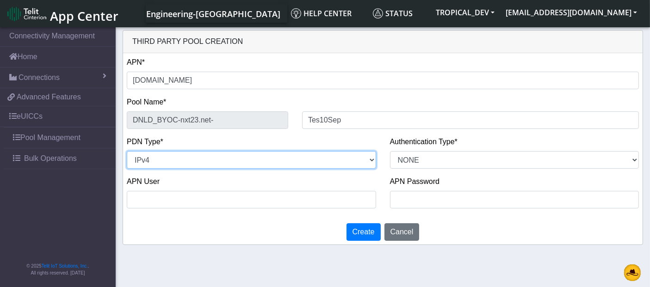
click at [245, 161] on select "NON_IP IPv4 IPv6 IPv4v6" at bounding box center [251, 160] width 249 height 18
select select "NON_IP"
click at [127, 151] on select "NON_IP IPv4 IPv6 IPv4v6" at bounding box center [251, 160] width 249 height 18
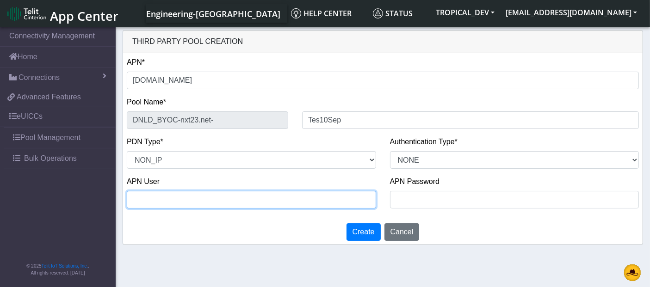
click at [266, 204] on input "text" at bounding box center [251, 200] width 249 height 18
type input "Test"
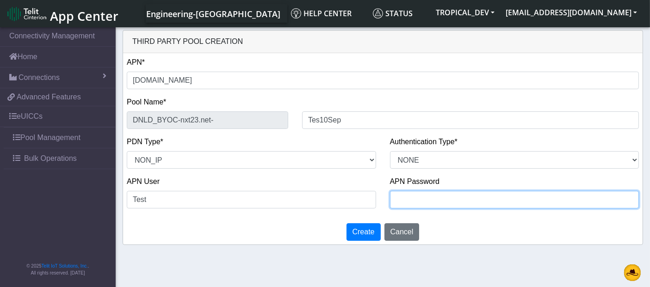
click at [482, 202] on input "text" at bounding box center [514, 200] width 249 height 18
type input "Test"
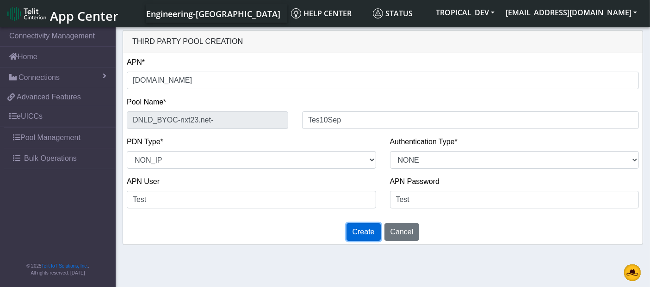
click at [371, 234] on span "Create" at bounding box center [364, 232] width 22 height 8
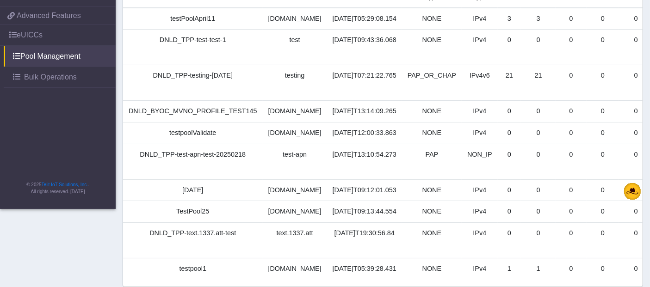
scroll to position [160, 0]
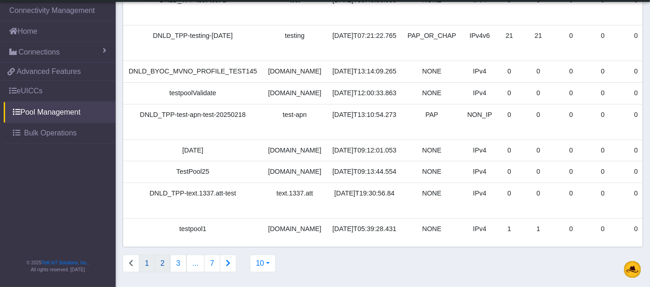
click at [158, 267] on button "2" at bounding box center [163, 264] width 16 height 18
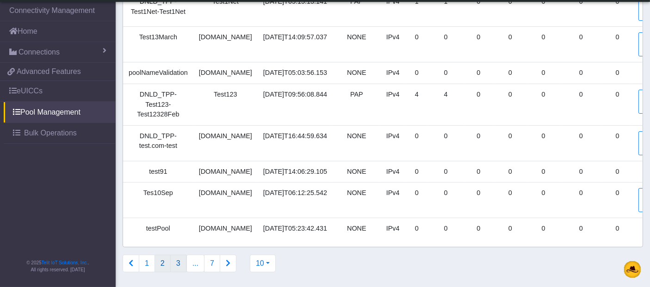
click at [175, 266] on button "3" at bounding box center [178, 264] width 16 height 18
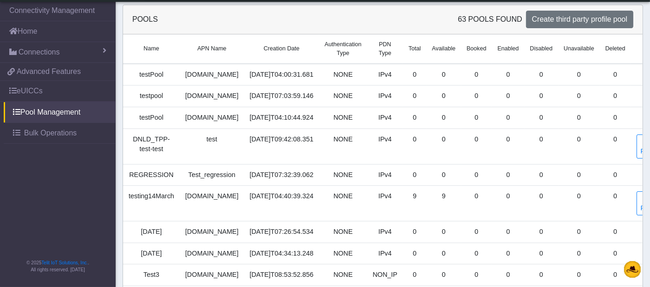
scroll to position [144, 0]
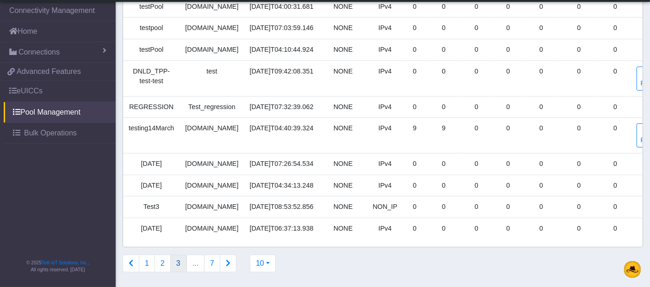
click at [227, 267] on icon "Connections list navigation" at bounding box center [228, 263] width 5 height 7
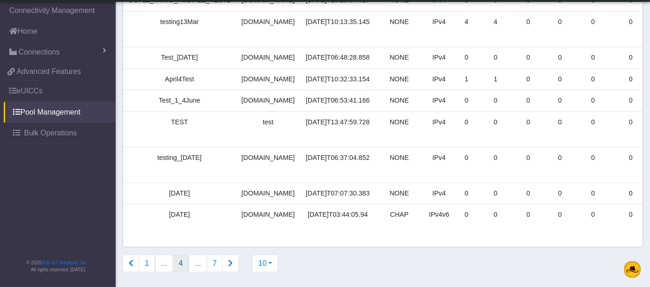
scroll to position [160, 0]
click at [228, 263] on icon "Connections list navigation" at bounding box center [230, 263] width 5 height 7
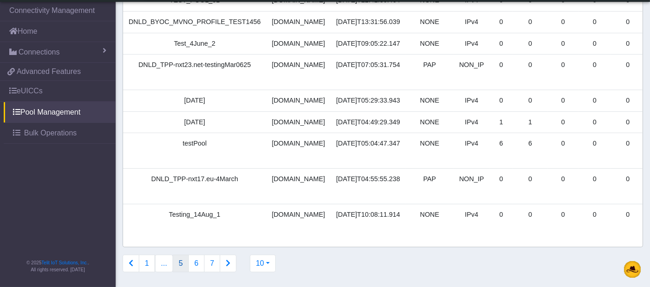
click at [226, 264] on icon "Connections list navigation" at bounding box center [228, 263] width 5 height 7
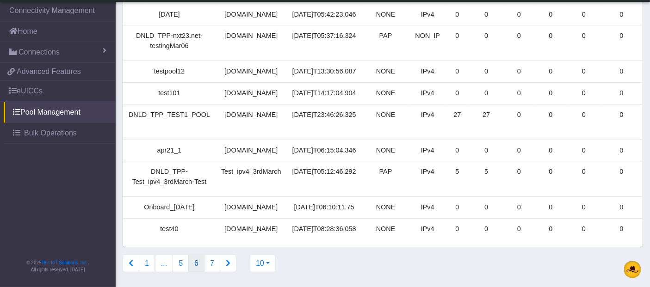
scroll to position [166, 0]
click at [226, 266] on icon "Connections list navigation" at bounding box center [228, 263] width 5 height 7
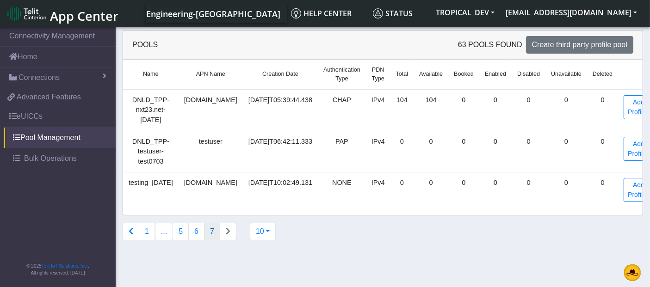
click at [132, 228] on icon "Connections list navigation" at bounding box center [131, 231] width 5 height 7
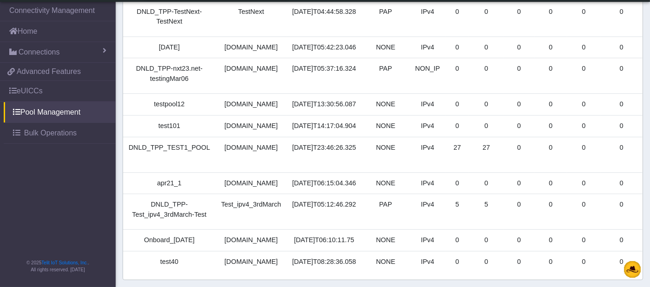
scroll to position [154, 0]
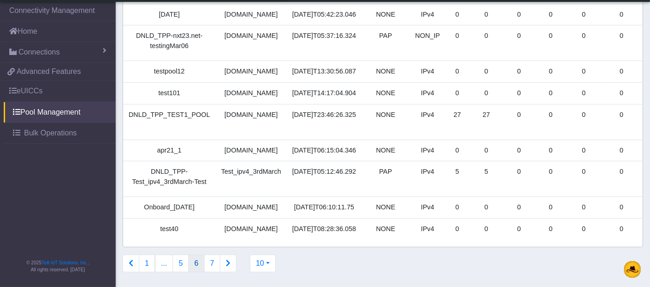
click at [130, 267] on icon "Connections list navigation" at bounding box center [131, 263] width 5 height 7
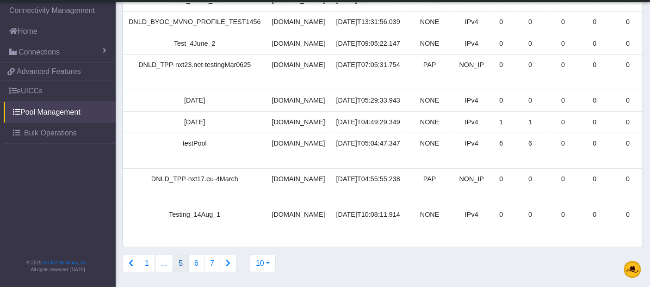
scroll to position [160, 0]
click at [129, 265] on icon "Connections list navigation" at bounding box center [131, 263] width 5 height 7
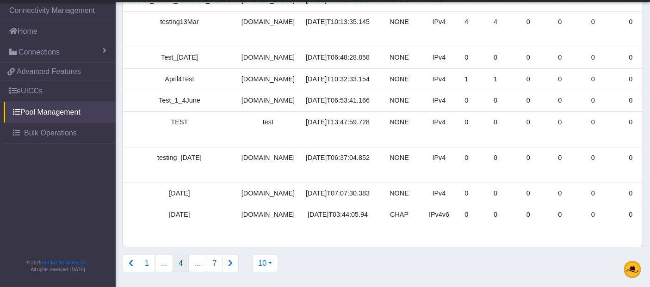
click at [132, 264] on icon "Connections list navigation" at bounding box center [131, 263] width 5 height 7
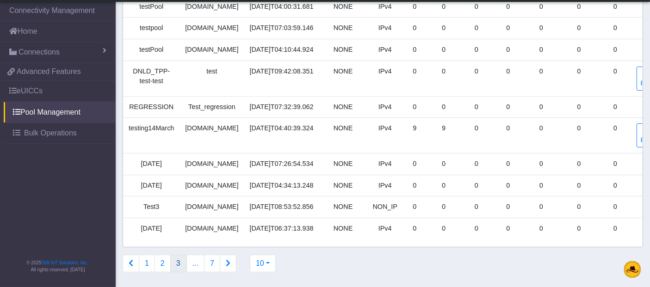
scroll to position [144, 0]
click at [134, 266] on button "Connections list navigation" at bounding box center [131, 264] width 17 height 18
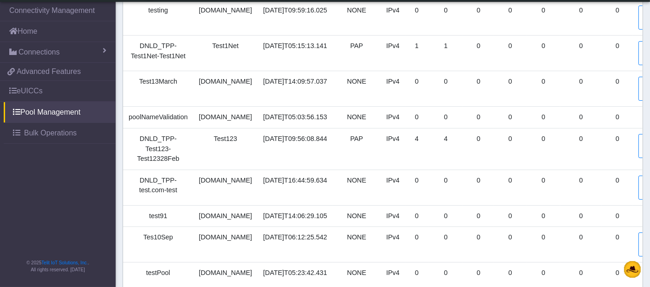
scroll to position [160, 0]
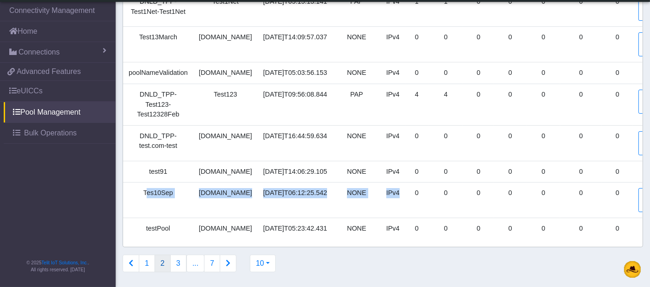
drag, startPoint x: 130, startPoint y: 174, endPoint x: 385, endPoint y: 189, distance: 255.3
click at [385, 189] on tr "Tes10Sep nxt23.net 2025-09-10T06:12:25.542 NONE IPv4 0 0 0 0 0 0 0 Add Profiles" at bounding box center [398, 201] width 551 height 36
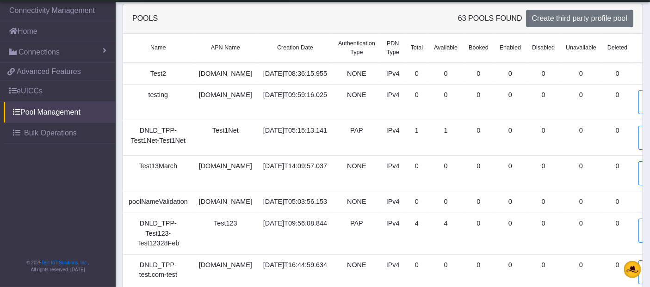
scroll to position [0, 0]
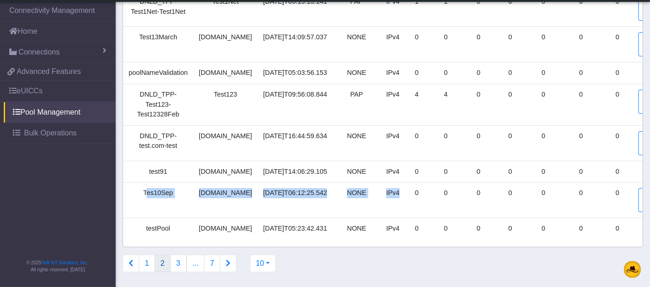
click at [165, 185] on td "Tes10Sep" at bounding box center [158, 201] width 70 height 36
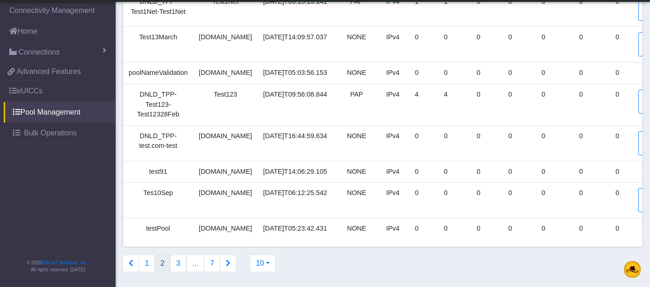
click at [165, 185] on td "Tes10Sep" at bounding box center [158, 201] width 70 height 36
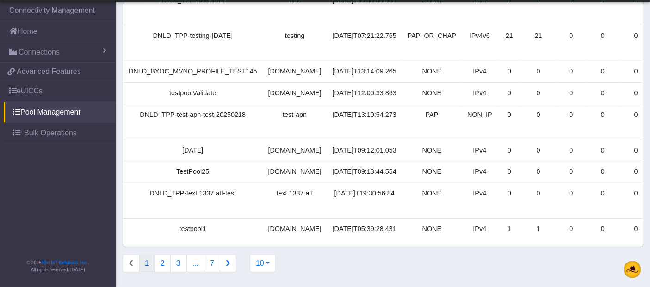
scroll to position [154, 0]
click at [161, 267] on button "2" at bounding box center [163, 264] width 16 height 18
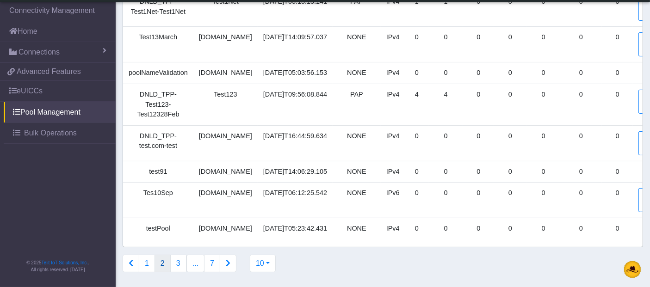
drag, startPoint x: 193, startPoint y: 198, endPoint x: 578, endPoint y: 201, distance: 384.9
click at [578, 201] on tr "Tes10Sep [DOMAIN_NAME] [DATE]T06:12:25.542 NONE IPv6 0 0 0 0 0 0 0 Add Profiles" at bounding box center [398, 201] width 551 height 36
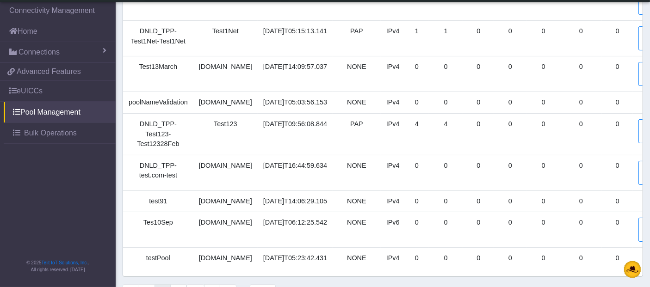
scroll to position [103, 0]
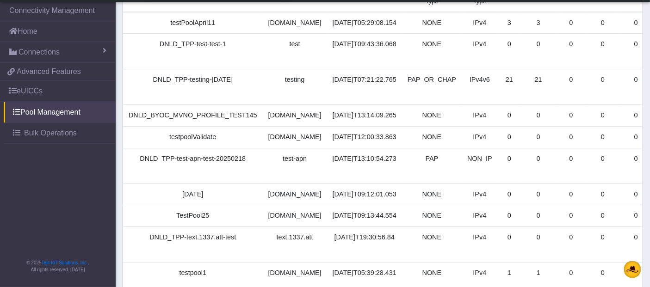
scroll to position [154, 0]
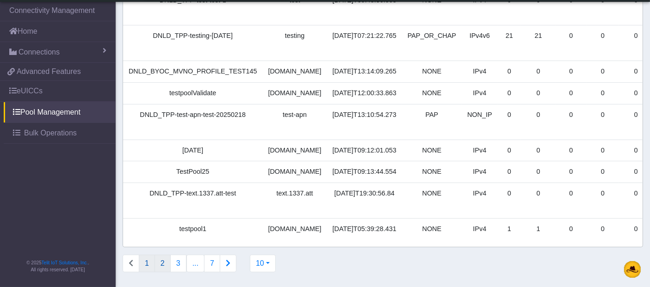
click at [161, 269] on button "2" at bounding box center [163, 264] width 16 height 18
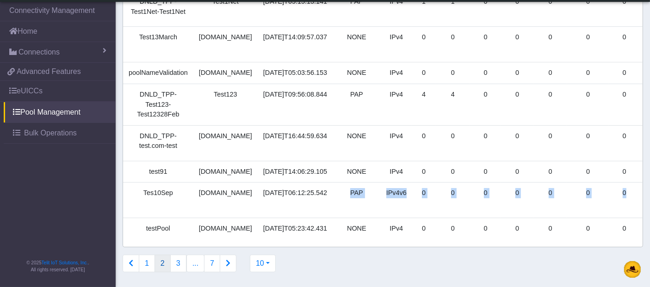
drag, startPoint x: 318, startPoint y: 189, endPoint x: 594, endPoint y: 197, distance: 276.8
click at [594, 197] on tr "Tes10Sep nxt23.net 2025-09-10T06:12:25.542 PAP IPv4v6 0 0 0 0 0 0 0 Add Profiles" at bounding box center [402, 201] width 558 height 36
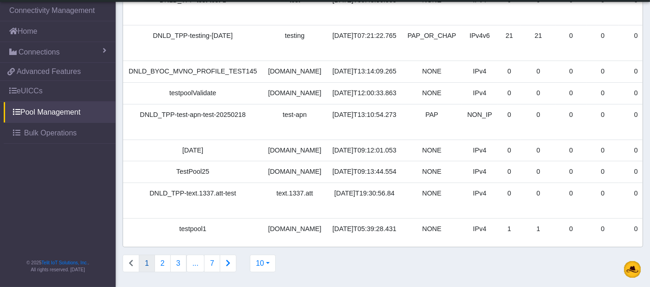
scroll to position [160, 0]
click at [162, 262] on button "2" at bounding box center [163, 264] width 16 height 18
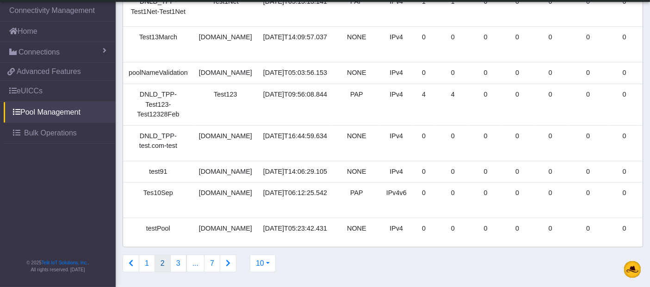
click at [160, 188] on td "Tes10Sep" at bounding box center [158, 201] width 70 height 36
click at [147, 186] on td "Tes10Sep" at bounding box center [158, 201] width 70 height 36
click at [158, 183] on td "Tes10Sep" at bounding box center [158, 201] width 70 height 36
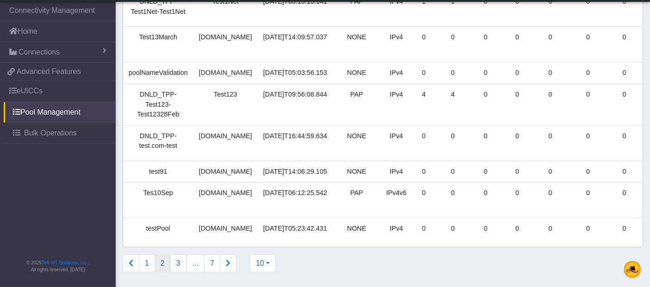
click at [158, 183] on td "Tes10Sep" at bounding box center [158, 201] width 70 height 36
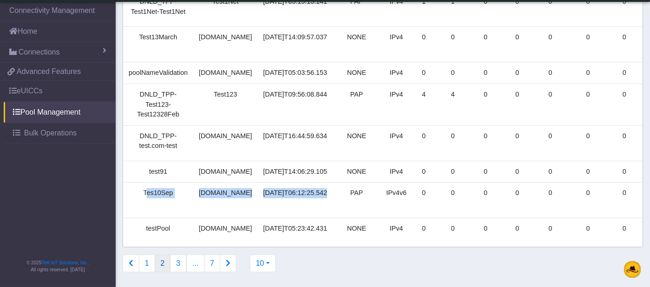
drag, startPoint x: 316, startPoint y: 194, endPoint x: 142, endPoint y: 189, distance: 173.1
click at [142, 189] on tr "Tes10Sep nxt23.net 2025-09-10T06:12:25.542 PAP IPv4v6 0 0 0 0 0 0 0 Add Profiles" at bounding box center [402, 201] width 558 height 36
click at [165, 186] on td "Tes10Sep" at bounding box center [158, 201] width 70 height 36
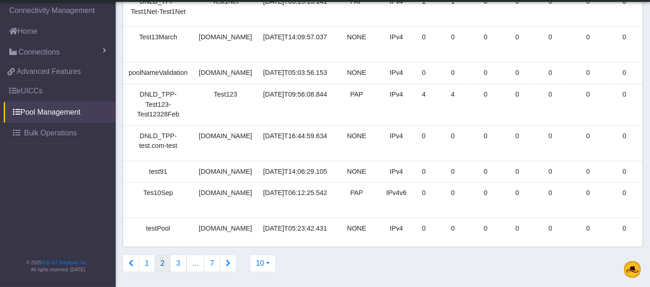
click at [646, 194] on link "Add Profiles" at bounding box center [661, 200] width 30 height 24
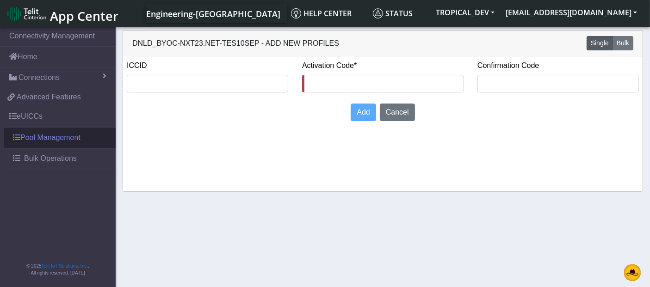
click at [34, 142] on link "Pool Management" at bounding box center [60, 138] width 112 height 20
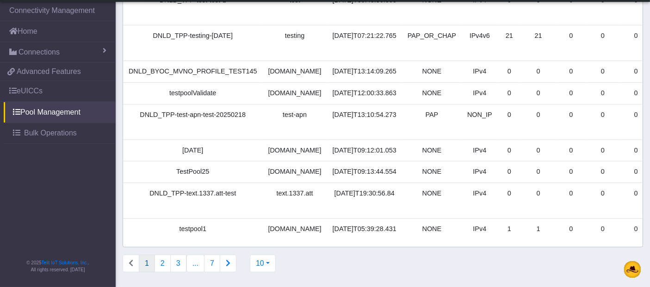
scroll to position [154, 0]
click at [165, 269] on button "2" at bounding box center [163, 264] width 16 height 18
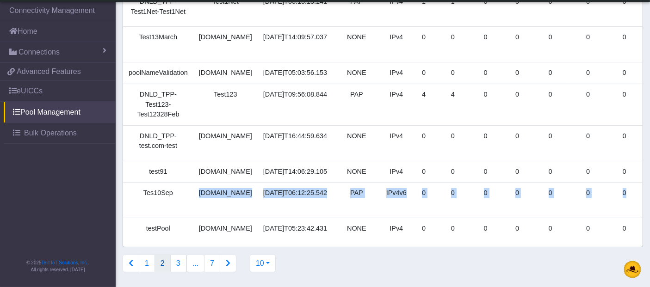
drag, startPoint x: 204, startPoint y: 192, endPoint x: 591, endPoint y: 186, distance: 387.7
click at [591, 186] on tr "Tes10Sep nxt23.net 2025-09-10T06:12:25.542 PAP IPv4v6 0 0 0 0 0 0 0 Add Profiles" at bounding box center [402, 201] width 558 height 36
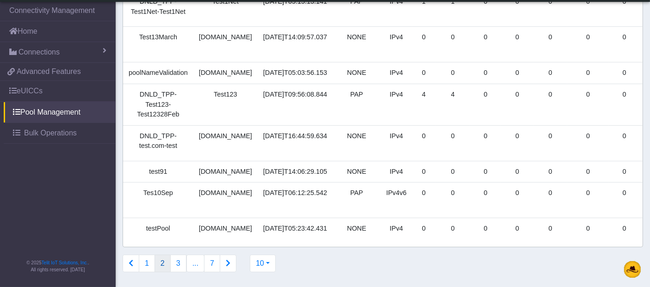
click at [164, 190] on td "Tes10Sep" at bounding box center [158, 201] width 70 height 36
click at [166, 192] on td "Tes10Sep" at bounding box center [158, 201] width 70 height 36
click at [167, 192] on td "Tes10Sep" at bounding box center [158, 201] width 70 height 36
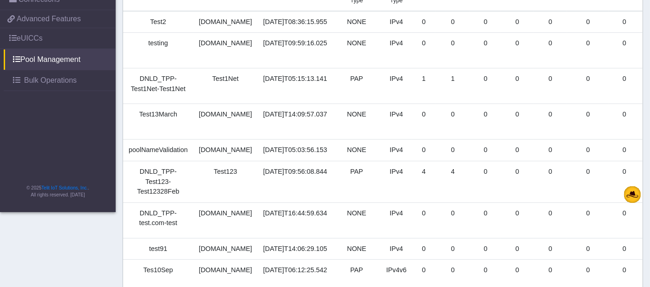
scroll to position [0, 0]
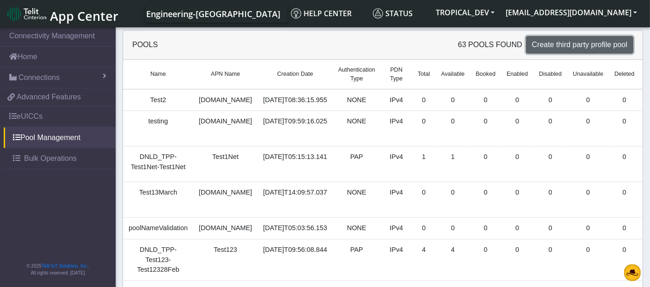
click at [576, 44] on span "Create third party profile pool" at bounding box center [579, 45] width 95 height 8
select select "IPv4"
select select "NONE"
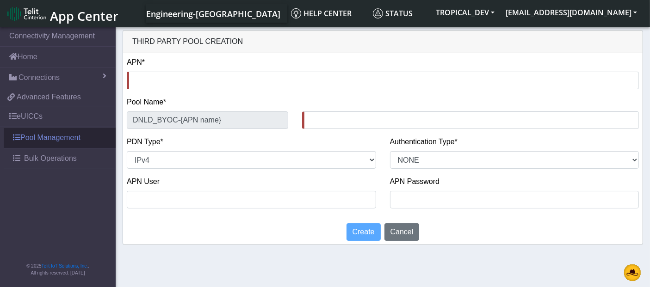
click at [39, 134] on link "Pool Management" at bounding box center [60, 138] width 112 height 20
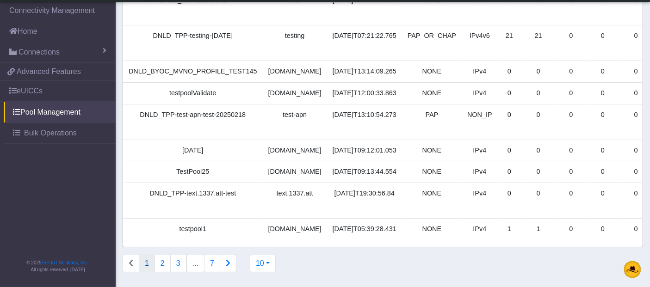
scroll to position [154, 0]
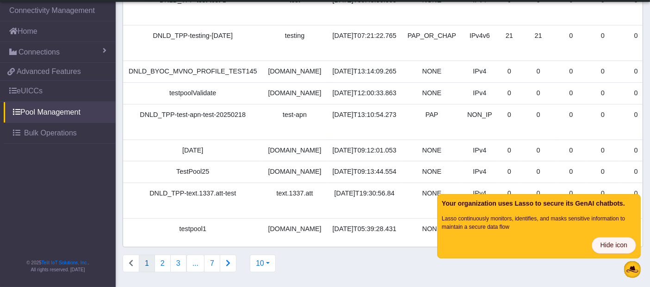
click at [603, 242] on span "Hide icon" at bounding box center [614, 246] width 27 height 10
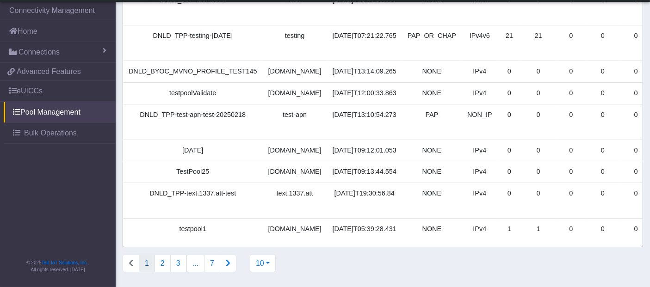
scroll to position [160, 0]
click at [164, 265] on button "2" at bounding box center [163, 264] width 16 height 18
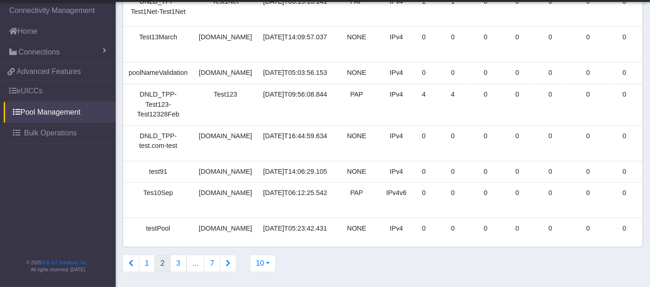
scroll to position [154, 0]
click at [646, 203] on link "Add Profiles" at bounding box center [661, 200] width 30 height 24
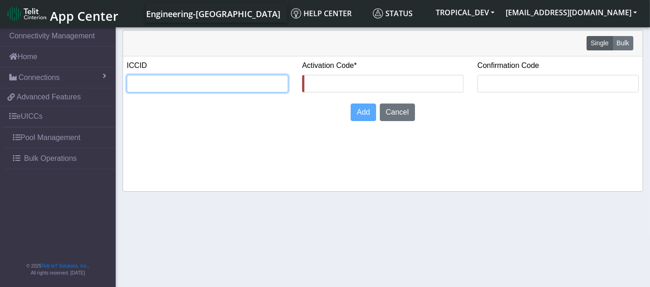
click at [199, 88] on input "text" at bounding box center [207, 84] width 161 height 18
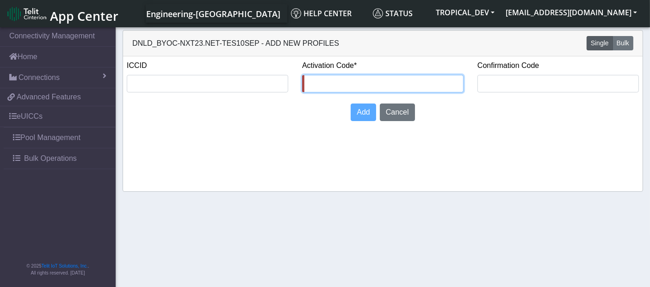
click at [350, 85] on input "text" at bounding box center [382, 84] width 161 height 18
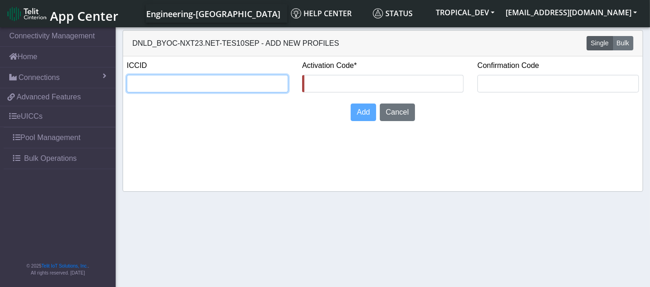
click at [195, 82] on input "text" at bounding box center [207, 84] width 161 height 18
paste input "8935711001000080120"
type input "8935711001000080120"
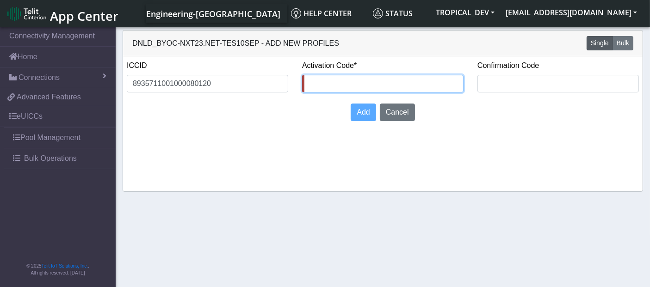
click at [333, 81] on input "text" at bounding box center [382, 84] width 161 height 18
type input "12345678"
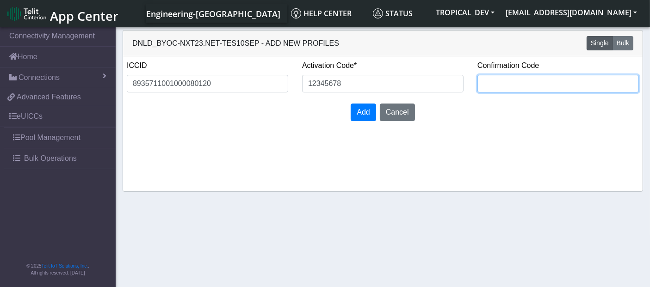
click at [486, 80] on input "text" at bounding box center [557, 84] width 161 height 18
type input "23456789"
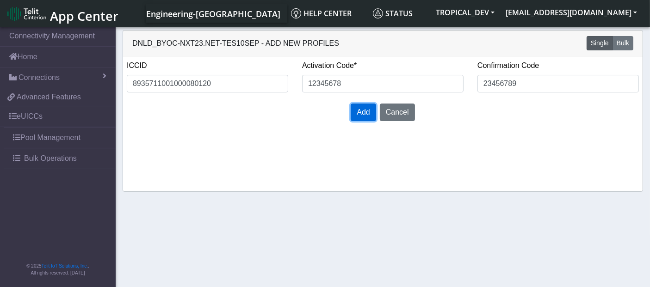
click at [368, 116] on span "Add" at bounding box center [363, 112] width 13 height 8
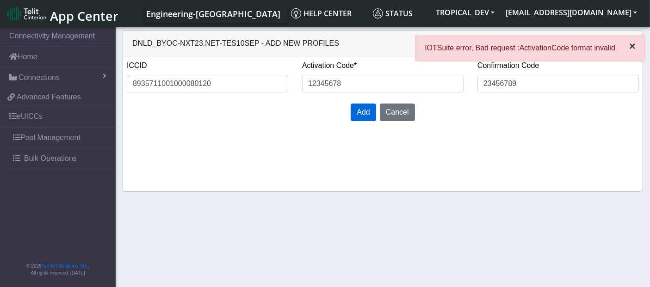
click at [633, 47] on span "×" at bounding box center [632, 46] width 6 height 12
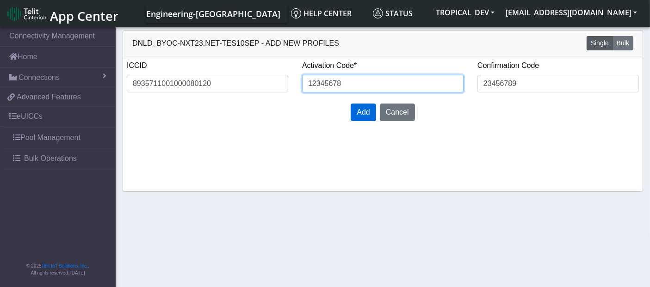
click at [330, 89] on input "12345678" at bounding box center [382, 84] width 161 height 18
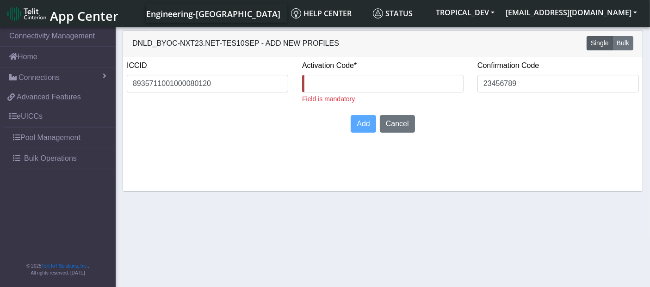
click at [197, 120] on div "Add Cancel" at bounding box center [383, 123] width 526 height 25
click at [314, 80] on input "text" at bounding box center [382, 84] width 161 height 18
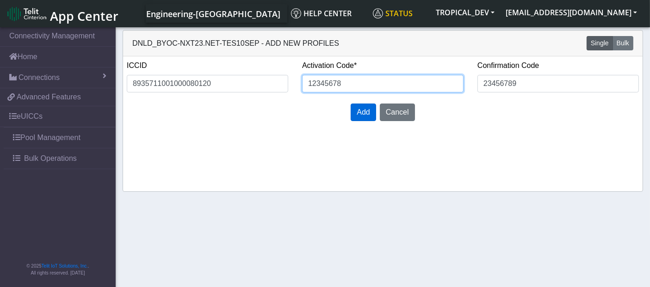
type input "12345678"
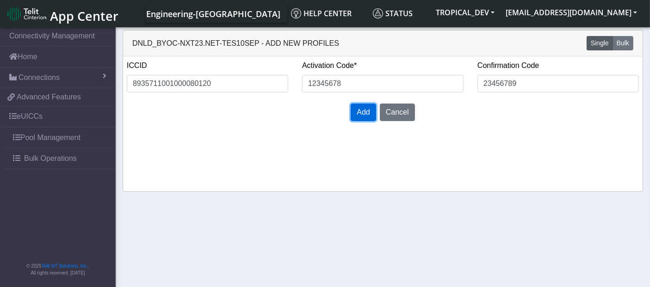
click at [363, 112] on span "Add" at bounding box center [363, 112] width 13 height 8
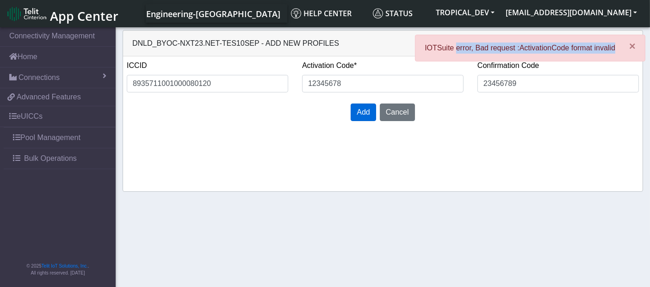
drag, startPoint x: 456, startPoint y: 45, endPoint x: 613, endPoint y: 44, distance: 157.8
click at [613, 44] on p "IOTSuite error, Bad request :ActivationCode format invalid" at bounding box center [520, 48] width 191 height 11
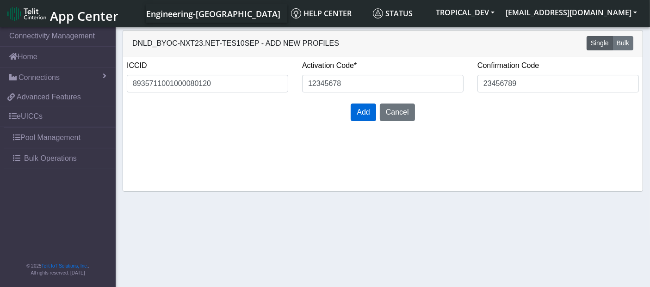
click at [515, 155] on div "ICCID 8935711001000080120 Activation Code* 12345678 Confirmation Code 23456789 …" at bounding box center [383, 123] width 520 height 135
click at [312, 82] on input "12345678" at bounding box center [382, 84] width 161 height 18
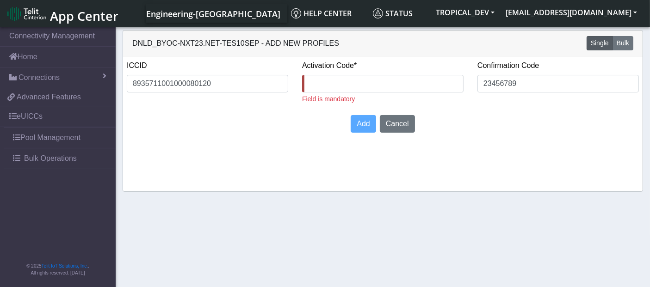
click at [330, 190] on div "ICCID 8935711001000080120 Activation Code* Field is mandatory Confirmation Code…" at bounding box center [383, 123] width 520 height 135
click at [218, 81] on input "8935711001000080120" at bounding box center [207, 84] width 161 height 18
click at [334, 81] on input "text" at bounding box center [382, 84] width 161 height 18
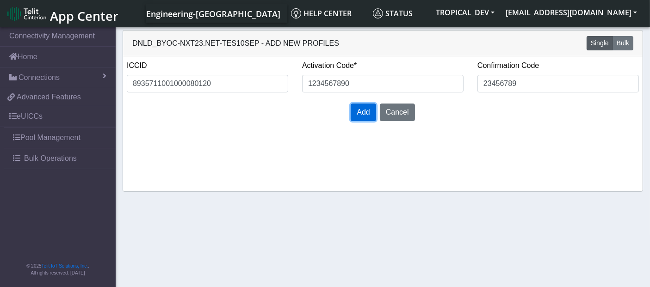
click at [365, 111] on span "Add" at bounding box center [363, 112] width 13 height 8
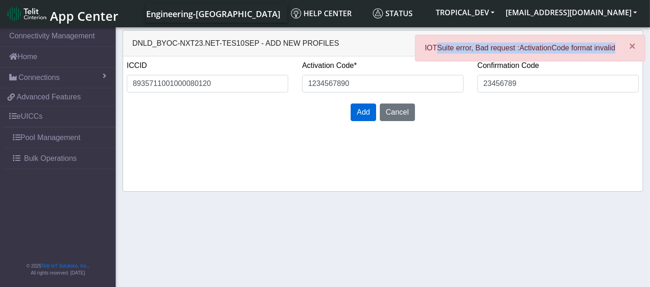
drag, startPoint x: 438, startPoint y: 47, endPoint x: 616, endPoint y: 51, distance: 177.7
click at [616, 51] on div "× IOTSuite error, Bad request :ActivationCode format invalid" at bounding box center [530, 48] width 230 height 27
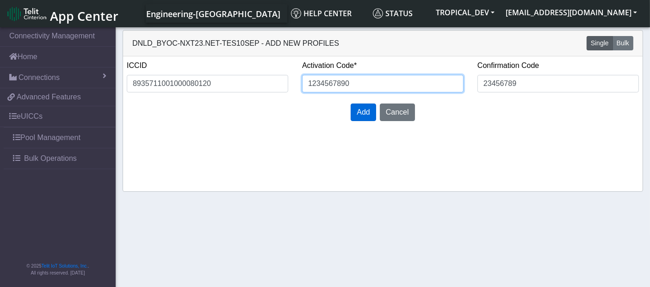
click at [348, 82] on input "1234567890" at bounding box center [382, 84] width 161 height 18
type input "1234567890xyz"
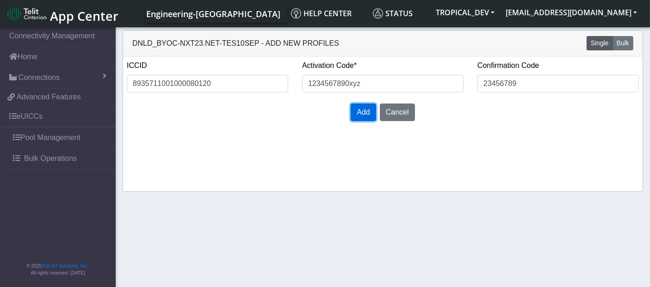
click at [366, 115] on span "Add" at bounding box center [363, 112] width 13 height 8
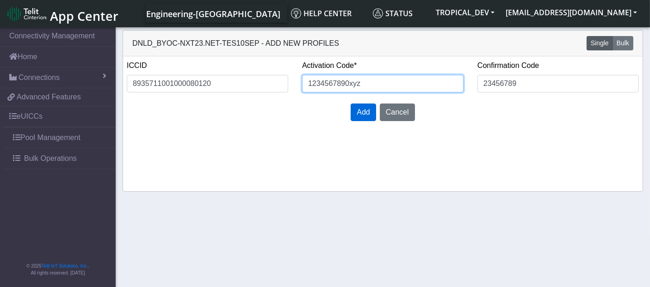
drag, startPoint x: 366, startPoint y: 85, endPoint x: 305, endPoint y: 79, distance: 61.0
click at [305, 79] on input "1234567890xyz" at bounding box center [382, 84] width 161 height 18
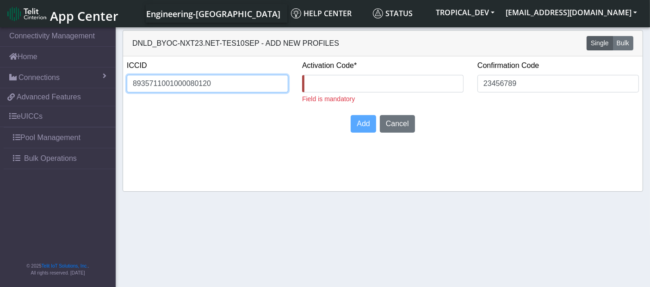
click at [195, 86] on input "8935711001000080120" at bounding box center [207, 84] width 161 height 18
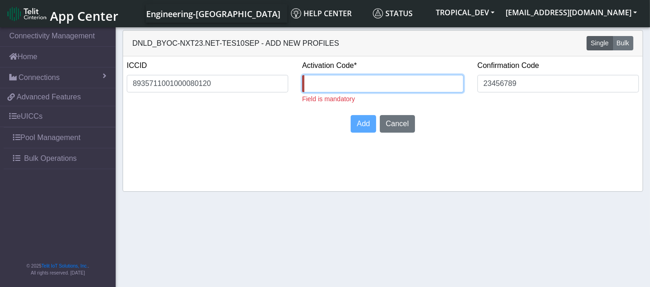
click at [324, 85] on input "text" at bounding box center [382, 84] width 161 height 18
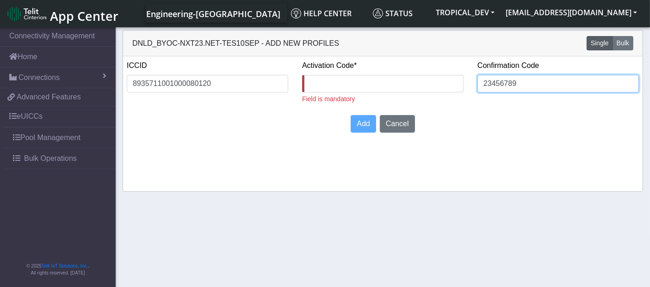
click at [540, 88] on input "23456789" at bounding box center [557, 84] width 161 height 18
type input "2"
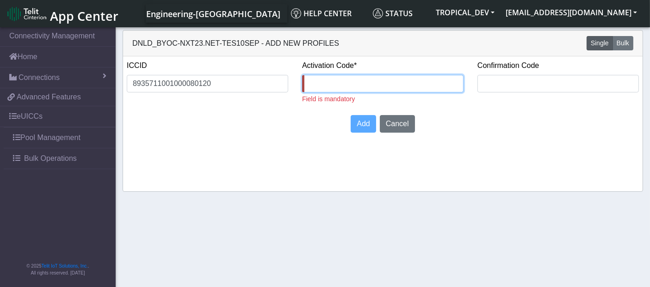
click at [325, 87] on input "text" at bounding box center [382, 84] width 161 height 18
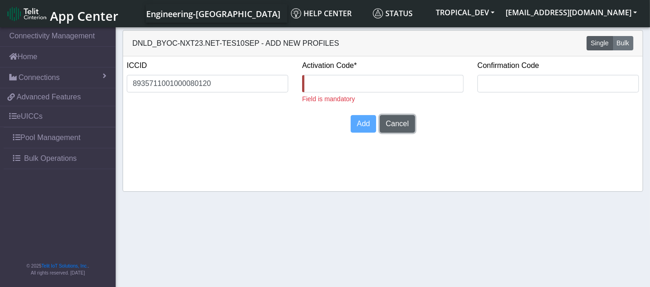
click at [399, 118] on button "Cancel" at bounding box center [397, 124] width 35 height 18
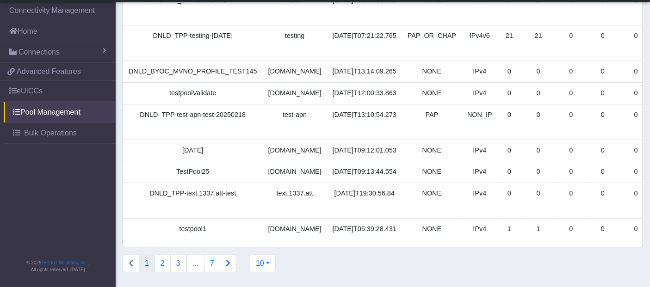
scroll to position [160, 0]
click at [166, 268] on button "2" at bounding box center [163, 264] width 16 height 18
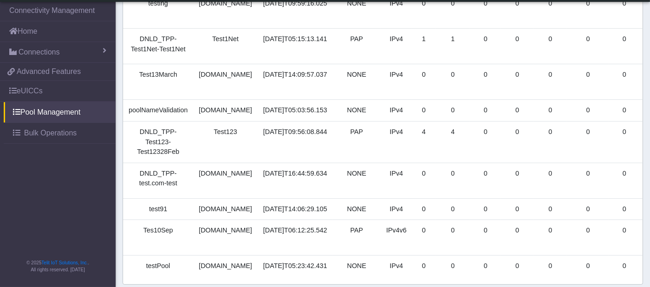
scroll to position [154, 0]
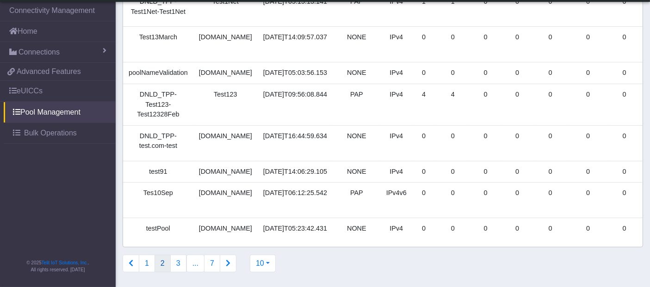
click at [646, 202] on link "Add Profiles" at bounding box center [661, 200] width 30 height 24
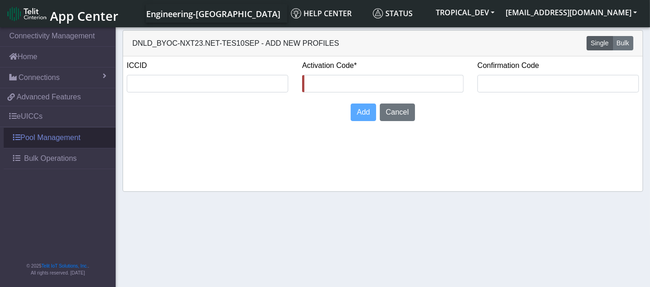
click at [47, 137] on link "Pool Management" at bounding box center [60, 138] width 112 height 20
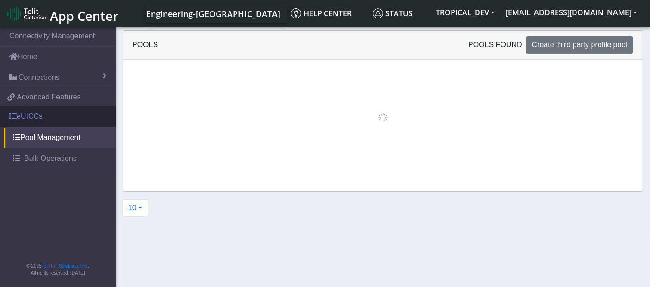
click at [24, 116] on link "eUICCs" at bounding box center [58, 116] width 116 height 20
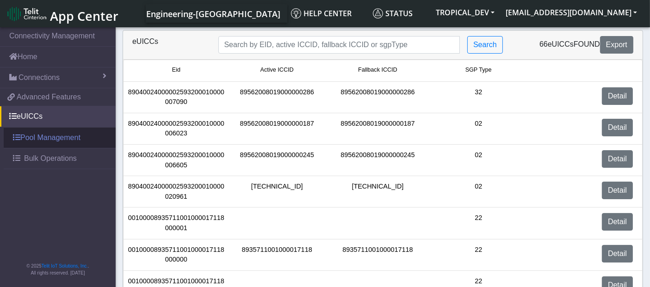
click at [53, 137] on link "Pool Management" at bounding box center [60, 138] width 112 height 20
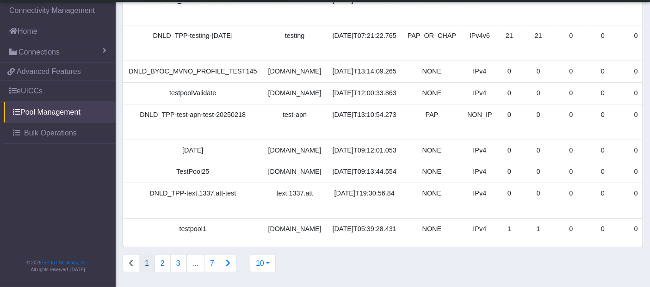
scroll to position [160, 0]
click at [164, 262] on button "2" at bounding box center [163, 264] width 16 height 18
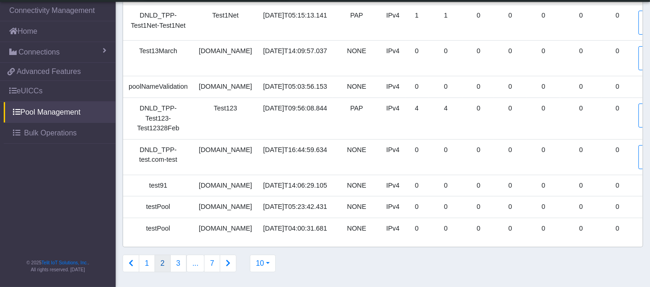
scroll to position [164, 0]
click at [177, 263] on button "3" at bounding box center [178, 264] width 16 height 18
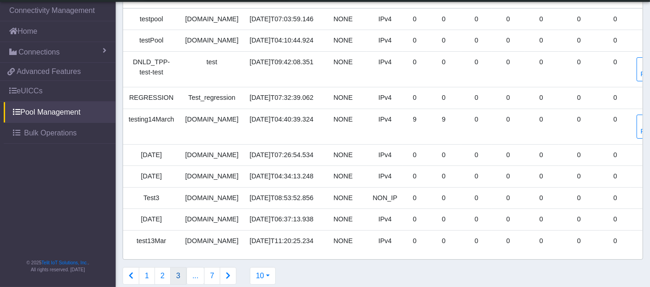
scroll to position [144, 0]
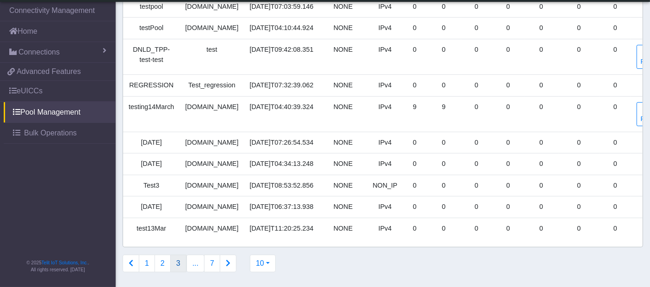
click at [226, 265] on icon "Connections list navigation" at bounding box center [228, 263] width 5 height 7
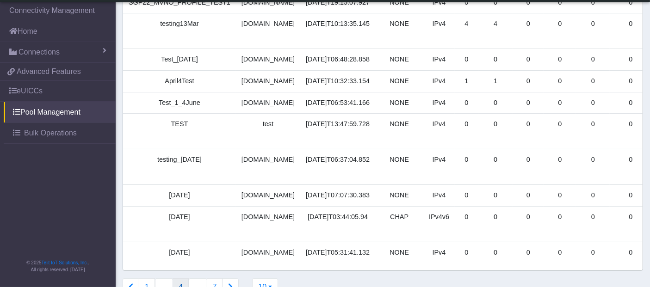
scroll to position [160, 0]
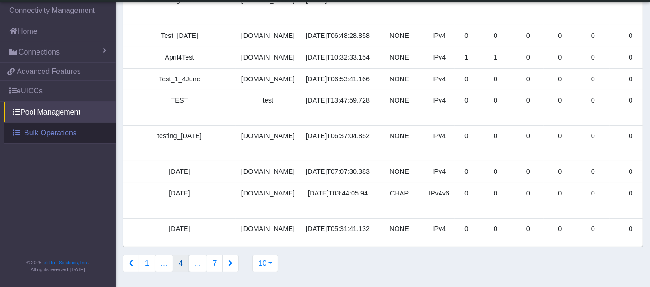
click at [66, 136] on span "Bulk Operations" at bounding box center [50, 133] width 53 height 11
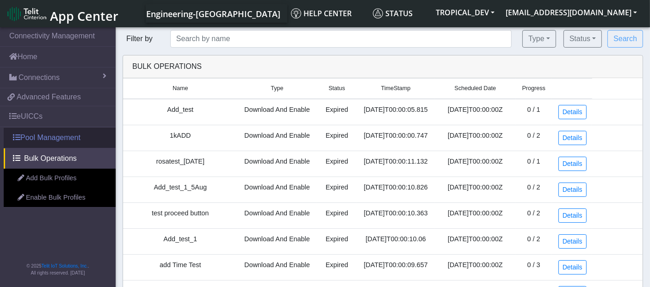
click at [78, 139] on link "Pool Management" at bounding box center [60, 138] width 112 height 20
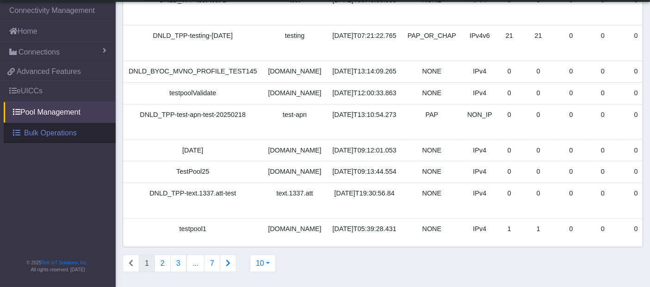
click at [51, 128] on span "Bulk Operations" at bounding box center [50, 133] width 53 height 11
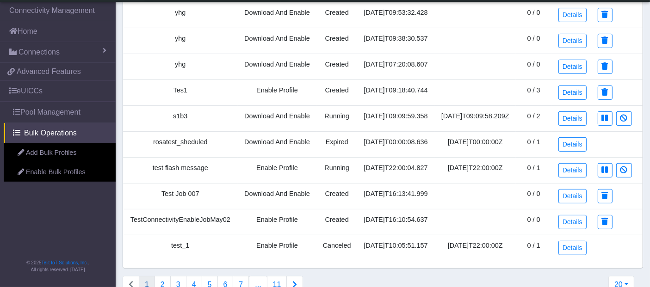
scroll to position [343, 0]
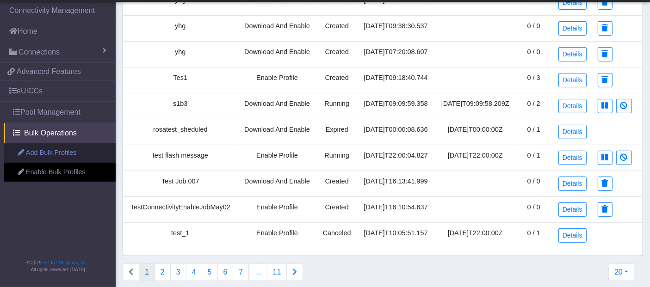
click at [64, 149] on link "Add Bulk Profiles" at bounding box center [60, 152] width 112 height 19
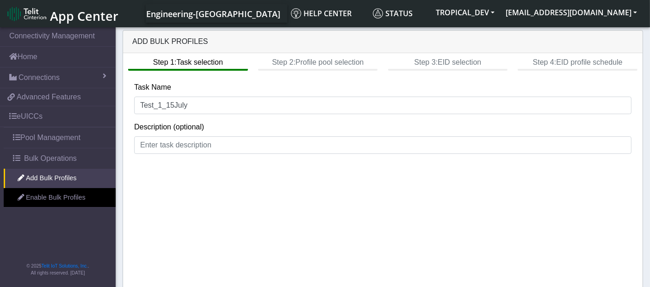
scroll to position [4, 0]
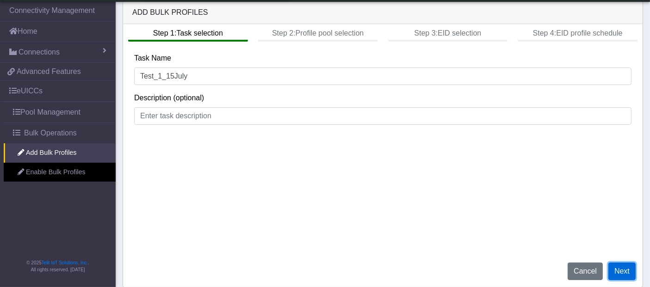
click at [621, 269] on button "Next" at bounding box center [621, 272] width 27 height 18
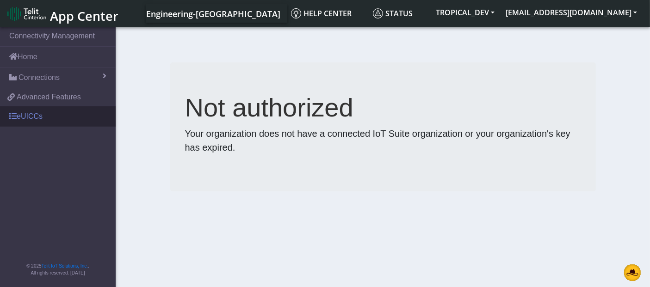
click at [29, 112] on link "eUICCs" at bounding box center [58, 116] width 116 height 20
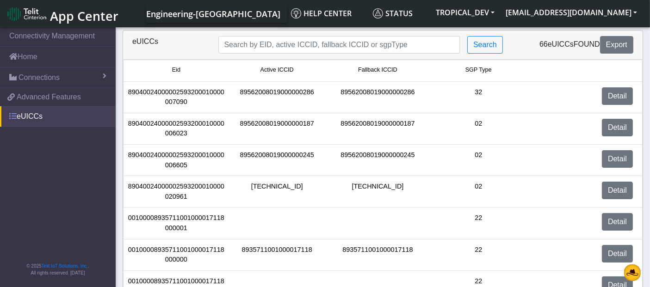
click at [31, 113] on link "eUICCs" at bounding box center [58, 116] width 116 height 20
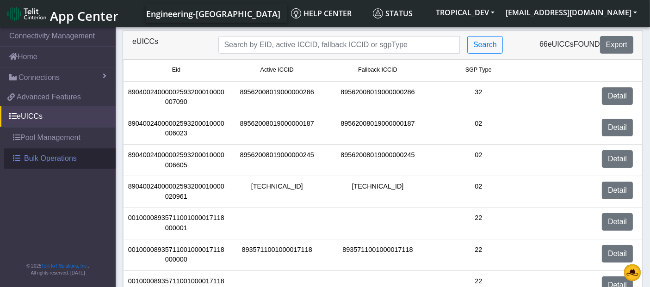
click at [68, 158] on span "Bulk Operations" at bounding box center [50, 158] width 53 height 11
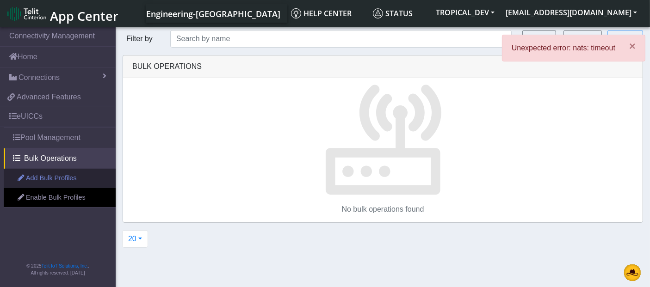
click at [54, 178] on link "Add Bulk Profiles" at bounding box center [60, 178] width 112 height 19
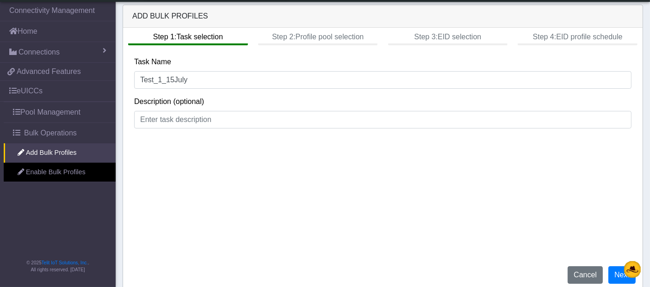
scroll to position [4, 0]
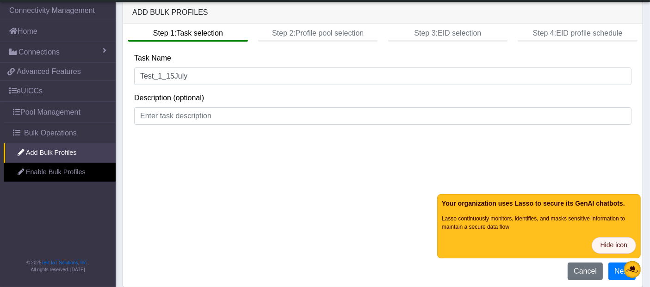
click at [619, 246] on span "Hide icon" at bounding box center [614, 246] width 27 height 10
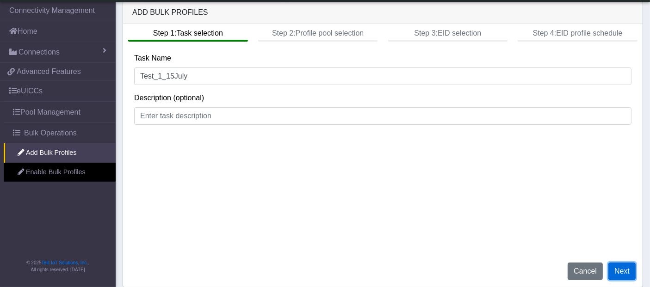
click at [623, 269] on button "Next" at bounding box center [621, 272] width 27 height 18
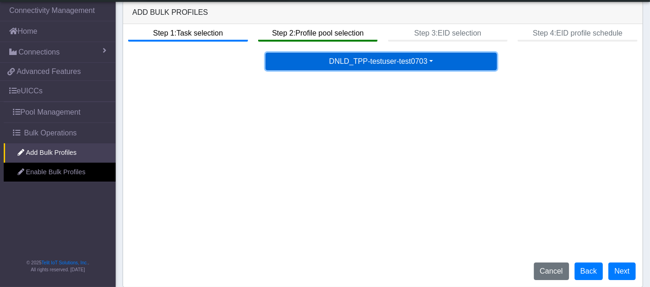
click at [358, 60] on button "DNLD_TPP-testuser-test0703" at bounding box center [381, 62] width 231 height 18
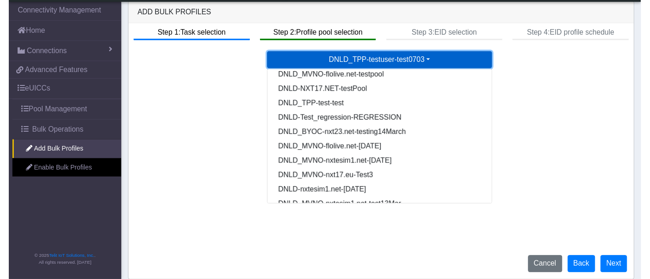
scroll to position [308, 0]
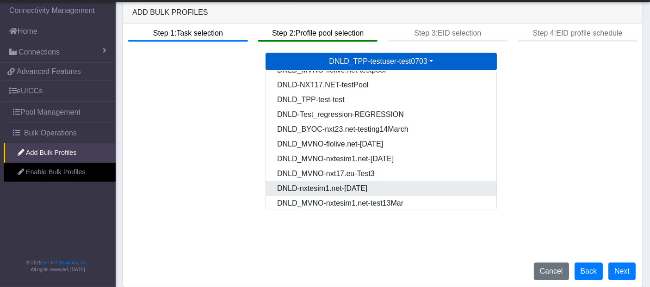
click at [362, 186] on Pool68a45c5d-9def-4ff8-9c86-28dda5dbd64a-dropdown "DNLD-nxtesim1.net-[DATE]" at bounding box center [381, 188] width 231 height 15
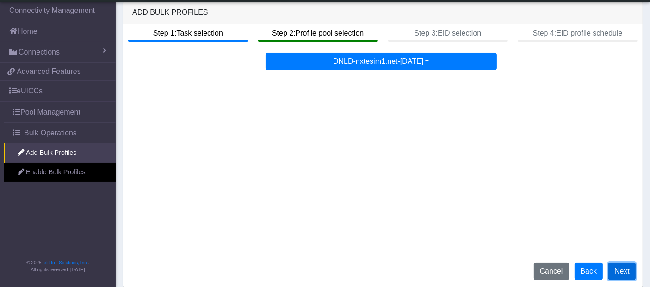
click at [631, 270] on button "Next" at bounding box center [621, 272] width 27 height 18
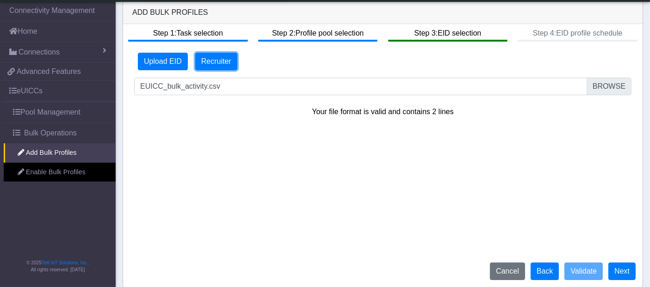
click at [195, 64] on button "Recruiter" at bounding box center [216, 62] width 42 height 18
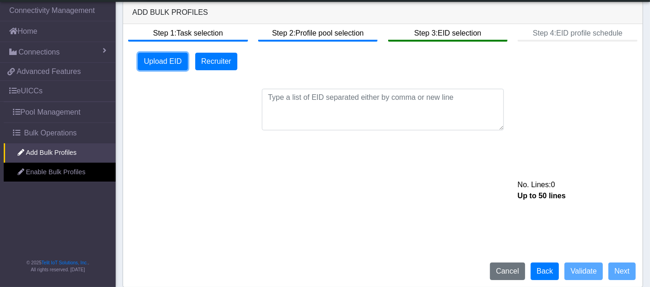
click at [161, 59] on button "Upload EID" at bounding box center [163, 62] width 50 height 18
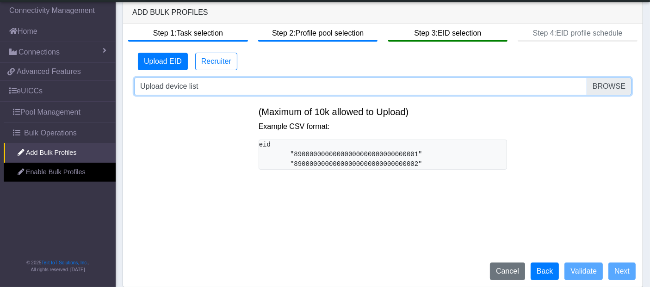
click at [616, 88] on input "Upload device list" at bounding box center [382, 87] width 497 height 18
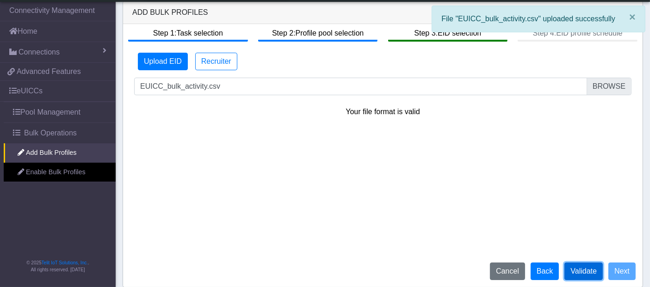
click at [592, 272] on button "Validate" at bounding box center [583, 272] width 38 height 18
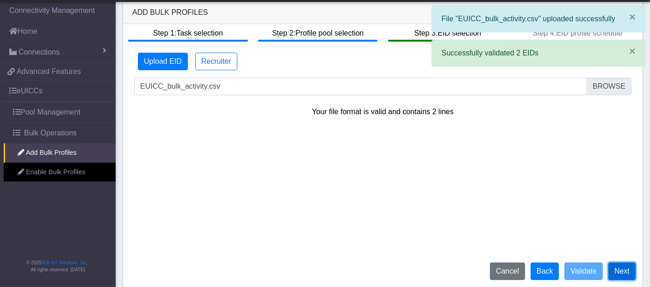
click at [622, 271] on button "Next" at bounding box center [621, 272] width 27 height 18
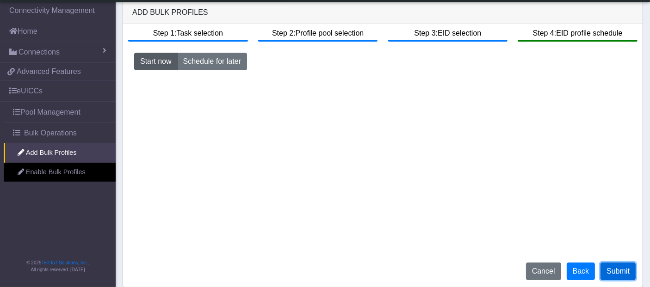
click at [613, 273] on button "Submit" at bounding box center [618, 272] width 35 height 18
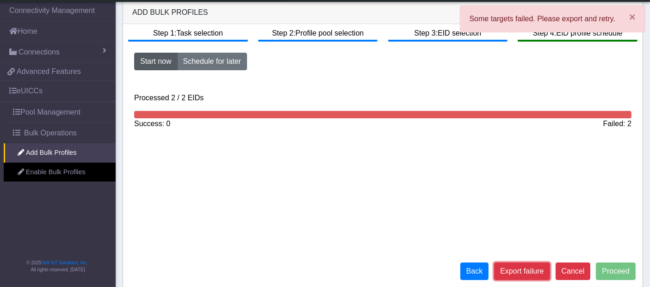
click at [537, 272] on button "Export failure" at bounding box center [522, 272] width 56 height 18
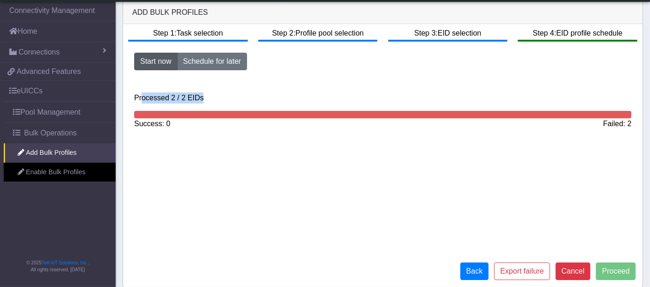
drag, startPoint x: 140, startPoint y: 99, endPoint x: 217, endPoint y: 101, distance: 76.8
click at [217, 101] on p "Processed 2 / 2 EIDs" at bounding box center [382, 98] width 497 height 11
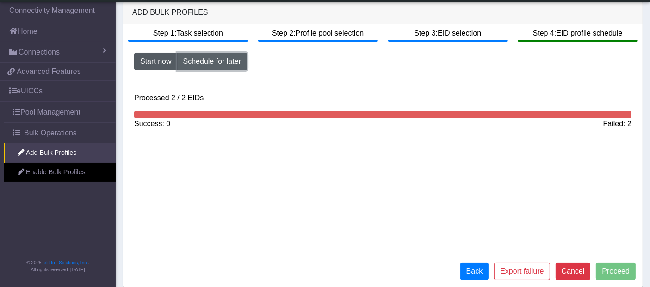
click at [210, 62] on button "Schedule for later" at bounding box center [212, 62] width 70 height 18
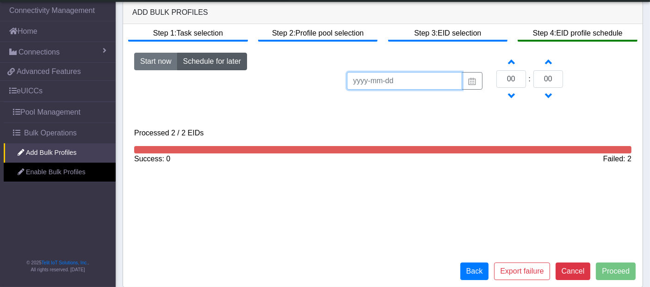
click at [389, 82] on input at bounding box center [404, 81] width 115 height 18
click at [476, 80] on img "button" at bounding box center [472, 81] width 9 height 7
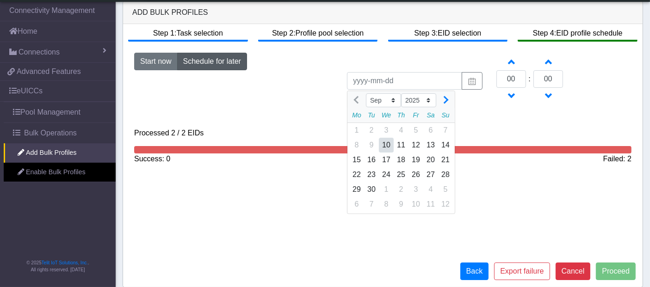
click at [387, 143] on div "10" at bounding box center [386, 145] width 15 height 15
type input "[DATE]"
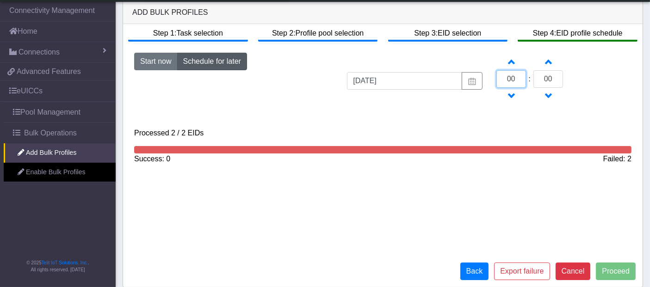
drag, startPoint x: 515, startPoint y: 78, endPoint x: 497, endPoint y: 79, distance: 18.1
click at [497, 79] on input "00" at bounding box center [511, 79] width 30 height 18
drag, startPoint x: 517, startPoint y: 78, endPoint x: 490, endPoint y: 75, distance: 27.4
click at [490, 75] on div "Increment hours 3 Decrement hours : Increment minutes 00 Decrement minutes" at bounding box center [563, 79] width 149 height 53
type input "15"
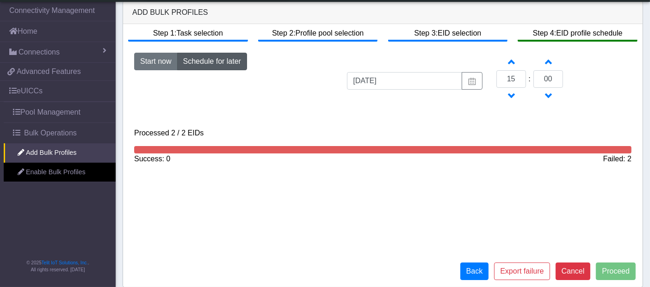
click at [487, 113] on div "Start now Schedule for later 2025-09-10 Increment hours 15 Decrement hours : In…" at bounding box center [382, 112] width 511 height 119
click at [141, 62] on button "Start now" at bounding box center [155, 62] width 43 height 18
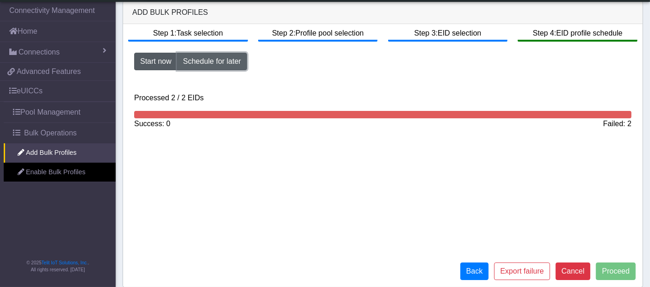
click at [217, 60] on button "Schedule for later" at bounding box center [212, 62] width 70 height 18
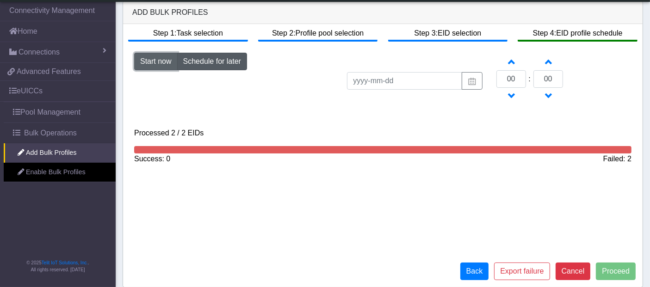
click at [151, 62] on button "Start now" at bounding box center [155, 62] width 43 height 18
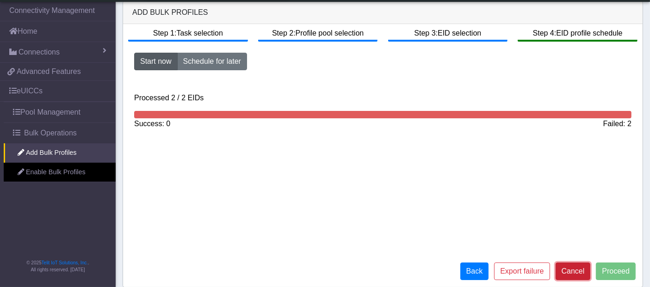
click at [581, 272] on button "Cancel" at bounding box center [573, 272] width 35 height 18
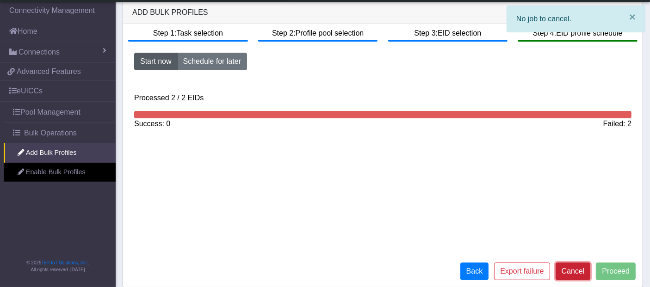
click at [572, 269] on button "Cancel" at bounding box center [573, 272] width 35 height 18
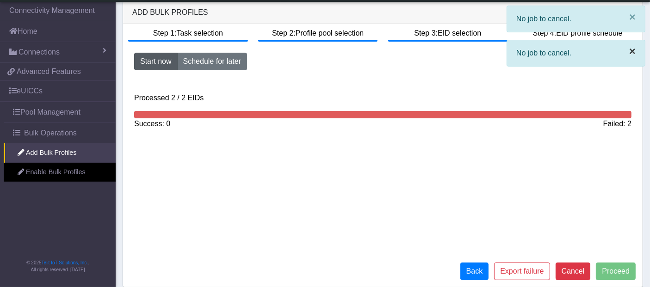
click at [631, 56] on span "×" at bounding box center [632, 51] width 6 height 12
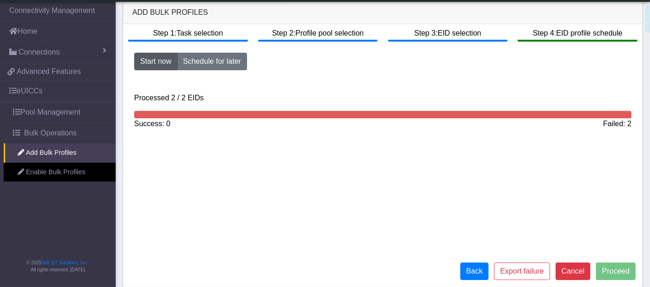
click at [487, 276] on button "Back" at bounding box center [474, 272] width 29 height 18
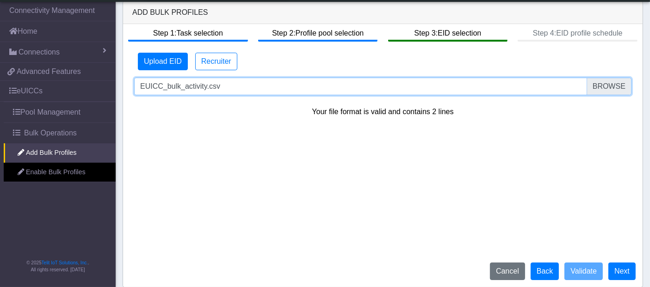
click at [612, 92] on input "EUICC_bulk_activity.csv" at bounding box center [382, 87] width 497 height 18
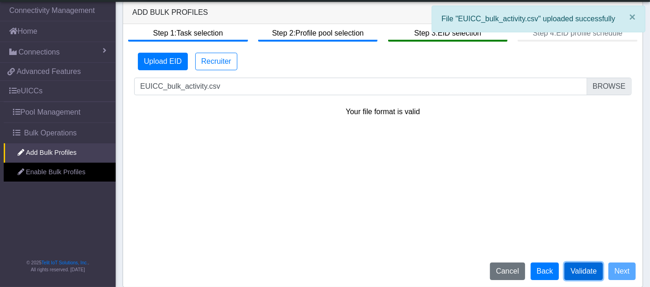
click at [587, 271] on button "Validate" at bounding box center [583, 272] width 38 height 18
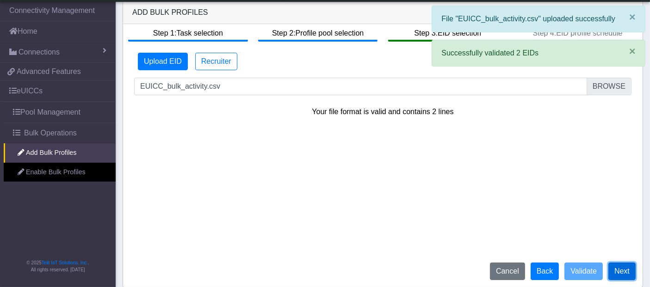
click at [621, 271] on button "Next" at bounding box center [621, 272] width 27 height 18
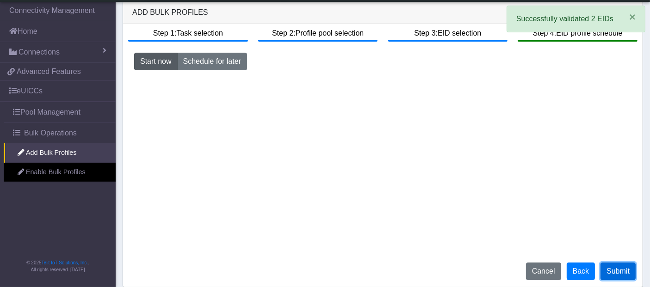
drag, startPoint x: 619, startPoint y: 273, endPoint x: 594, endPoint y: 250, distance: 34.0
click at [619, 273] on button "Submit" at bounding box center [618, 272] width 35 height 18
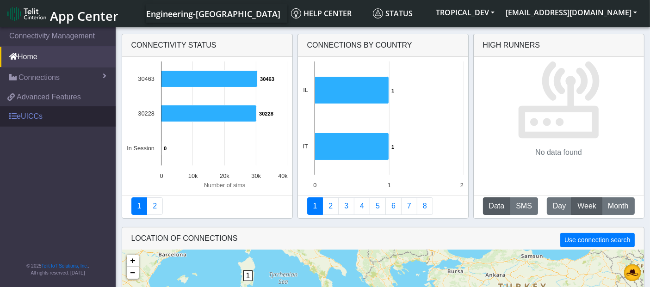
click at [25, 114] on link "eUICCs" at bounding box center [58, 116] width 116 height 20
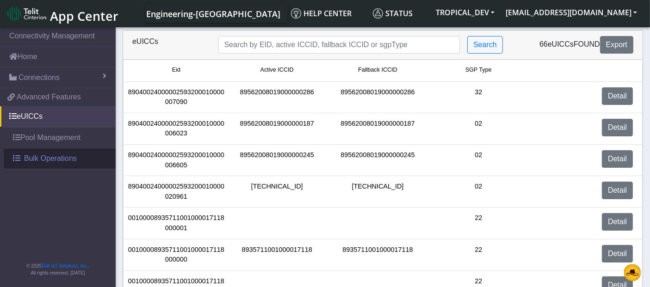
click at [36, 161] on span "Bulk Operations" at bounding box center [50, 158] width 53 height 11
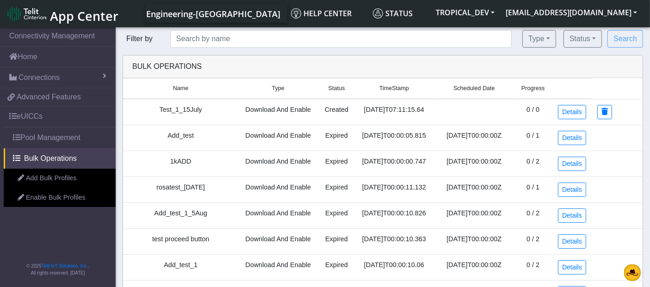
click at [41, 174] on link "Add Bulk Profiles" at bounding box center [60, 178] width 112 height 19
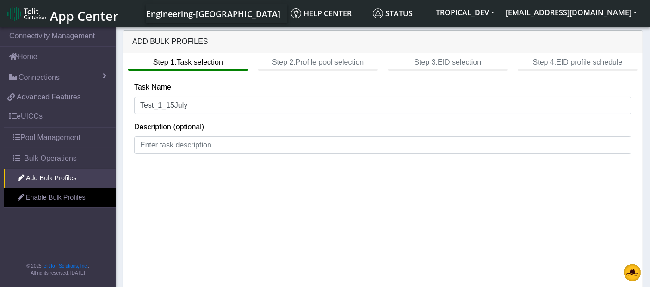
scroll to position [4, 0]
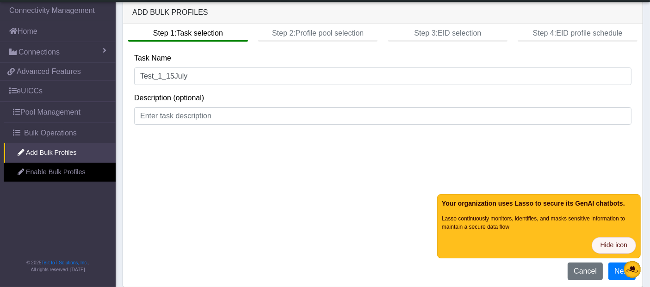
click at [616, 244] on span "Hide icon" at bounding box center [614, 246] width 27 height 10
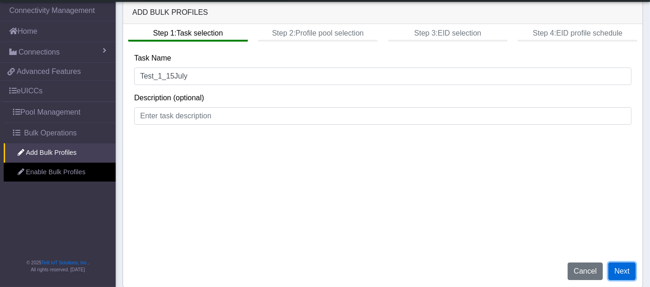
click at [622, 272] on button "Next" at bounding box center [621, 272] width 27 height 18
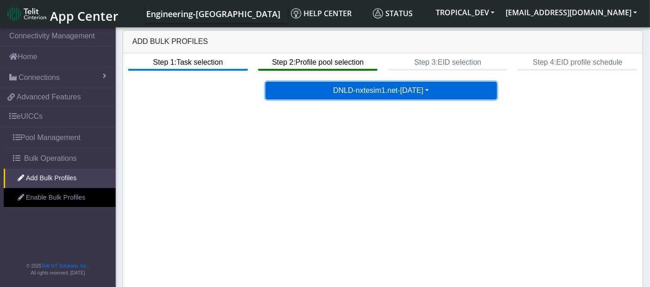
click at [375, 93] on button "DNLD-nxtesim1.net-[DATE]" at bounding box center [381, 91] width 231 height 18
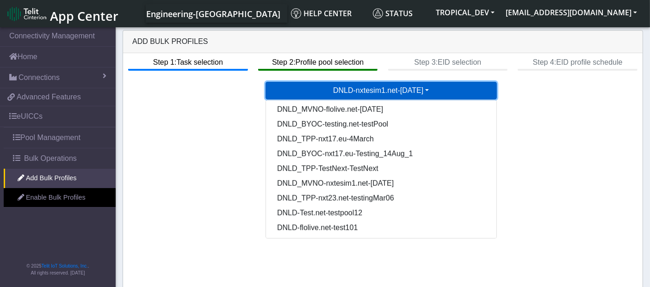
scroll to position [786, 0]
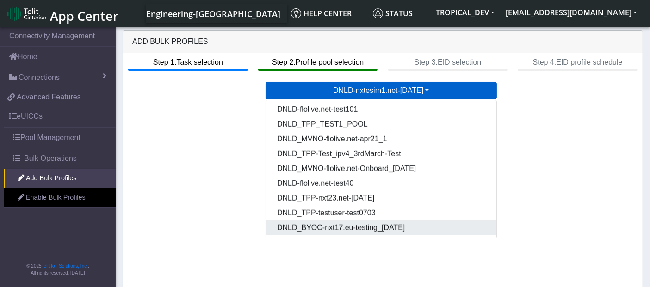
click at [363, 225] on Poolff567011-3b63-4425-b888-36b500c8a234-dropdown "DNLD_BYOC-nxt17.eu-testing_[DATE]" at bounding box center [381, 228] width 231 height 15
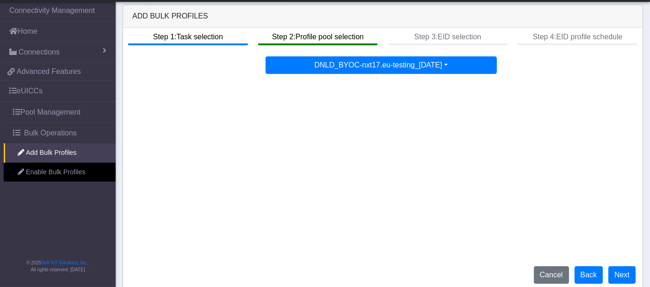
scroll to position [4, 0]
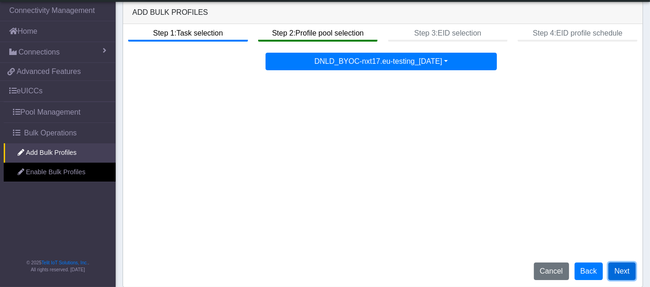
click at [628, 272] on button "Next" at bounding box center [621, 272] width 27 height 18
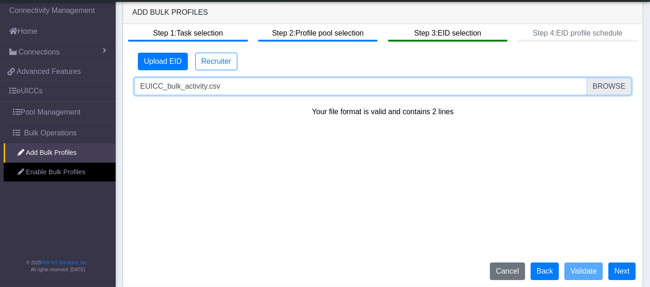
click at [609, 87] on input "EUICC_bulk_activity.csv" at bounding box center [382, 87] width 497 height 18
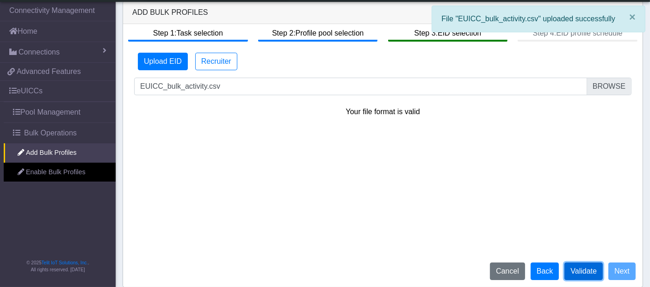
click at [589, 271] on button "Validate" at bounding box center [583, 272] width 38 height 18
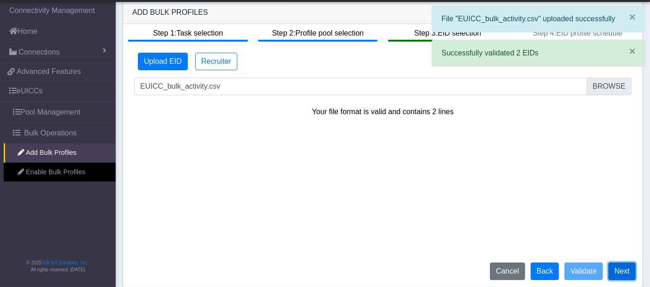
click at [620, 270] on button "Next" at bounding box center [621, 272] width 27 height 18
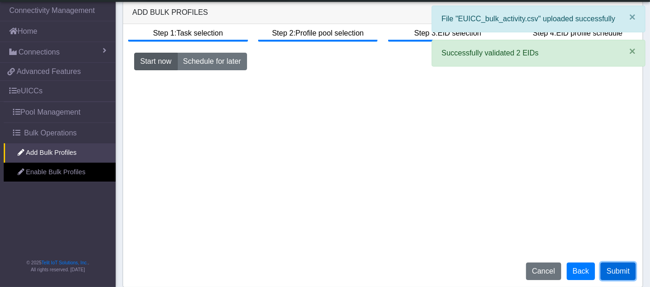
click at [612, 272] on button "Submit" at bounding box center [618, 272] width 35 height 18
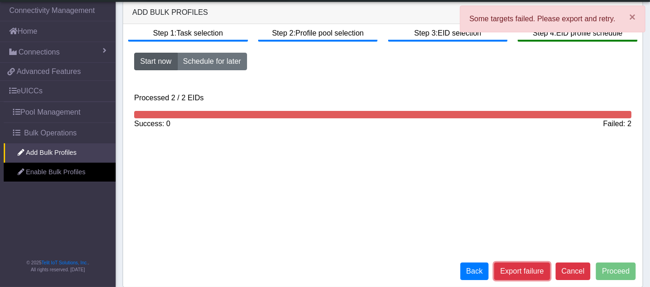
click at [525, 271] on button "Export failure" at bounding box center [522, 272] width 56 height 18
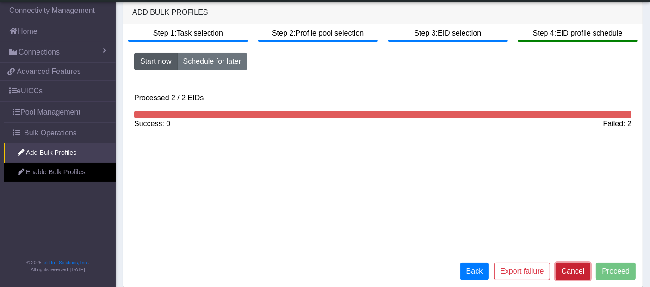
click at [579, 272] on button "Cancel" at bounding box center [573, 272] width 35 height 18
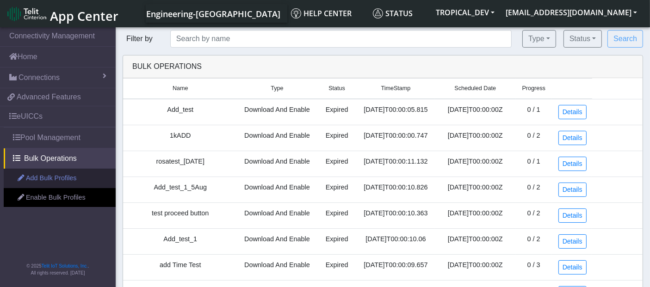
click at [58, 175] on link "Add Bulk Profiles" at bounding box center [60, 178] width 112 height 19
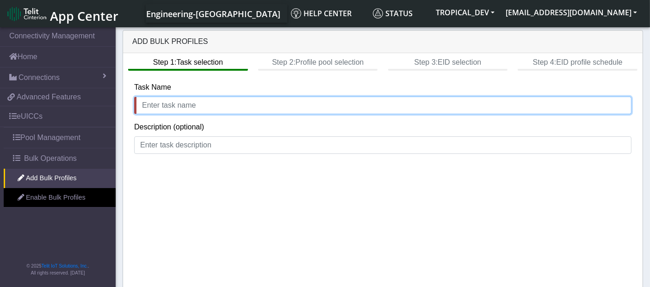
click at [210, 101] on input "text" at bounding box center [382, 106] width 497 height 18
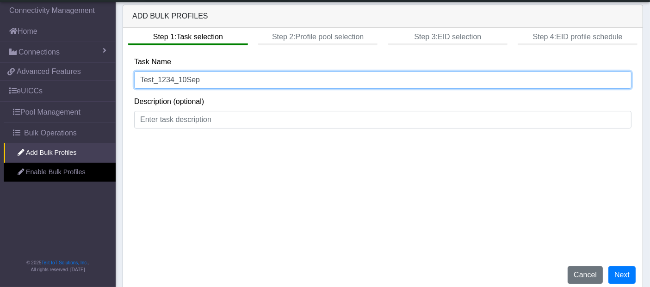
scroll to position [4, 0]
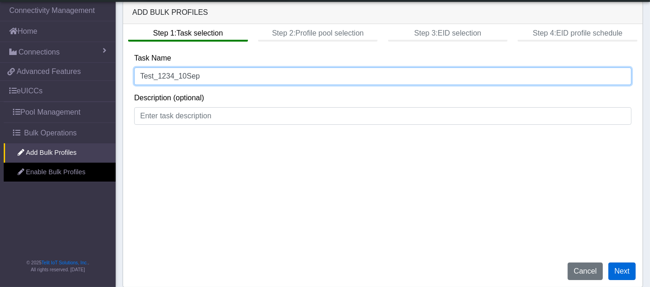
type input "Test_1234_10Sep"
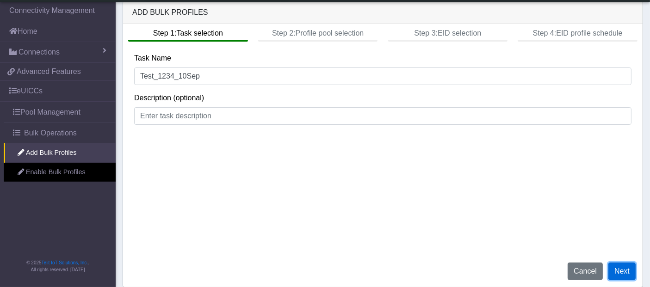
click at [617, 272] on button "Next" at bounding box center [621, 272] width 27 height 18
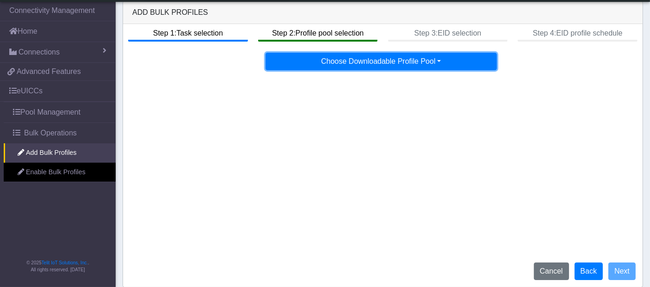
click at [361, 59] on button "Choose Downloadable Profile Pool" at bounding box center [381, 62] width 231 height 18
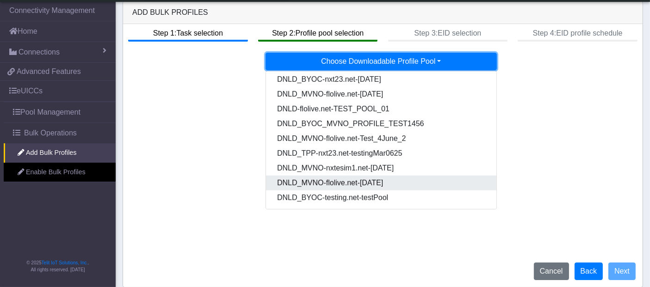
scroll to position [786, 0]
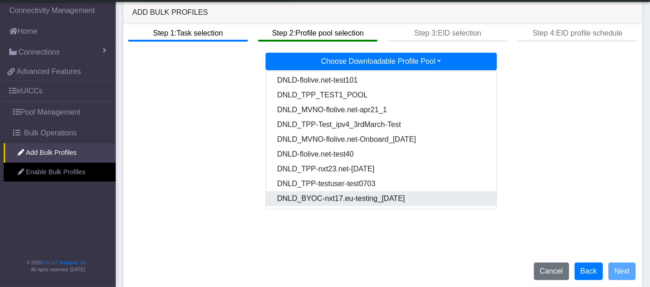
click at [345, 196] on Poolff567011-3b63-4425-b888-36b500c8a234-dropdown "DNLD_BYOC-nxt17.eu-testing_[DATE]" at bounding box center [381, 199] width 231 height 15
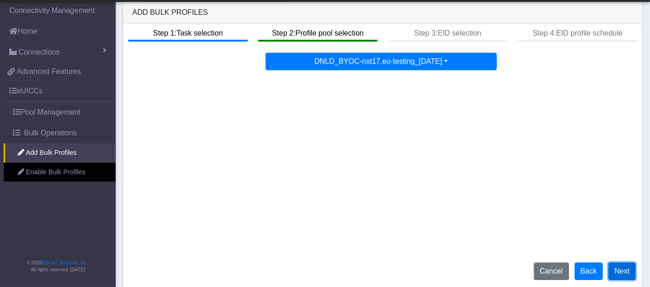
click at [625, 266] on button "Next" at bounding box center [621, 272] width 27 height 18
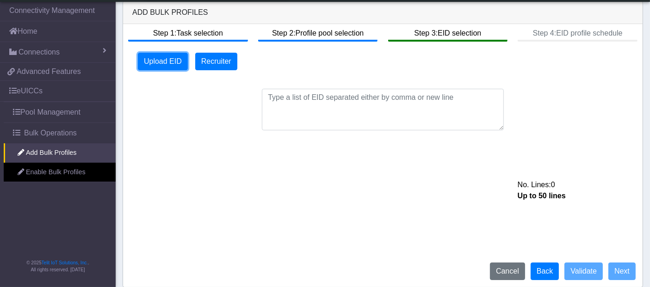
click at [164, 61] on button "Upload EID" at bounding box center [163, 62] width 50 height 18
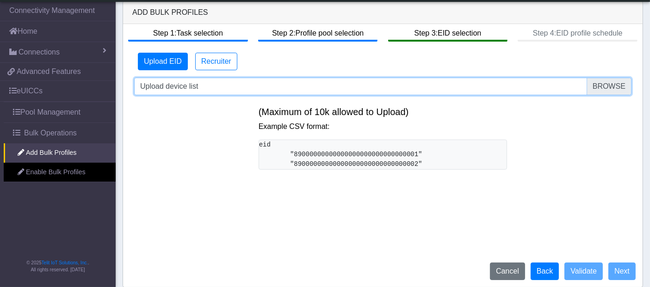
click at [624, 87] on input "Upload device list" at bounding box center [382, 87] width 497 height 18
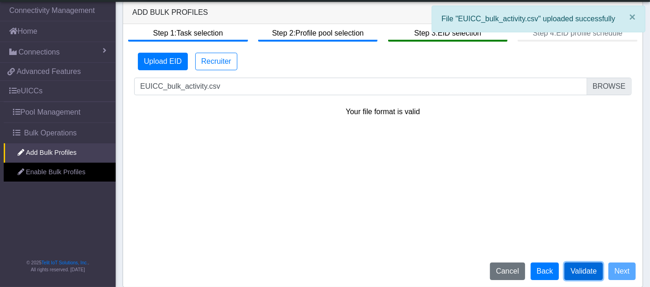
click at [584, 272] on button "Validate" at bounding box center [583, 272] width 38 height 18
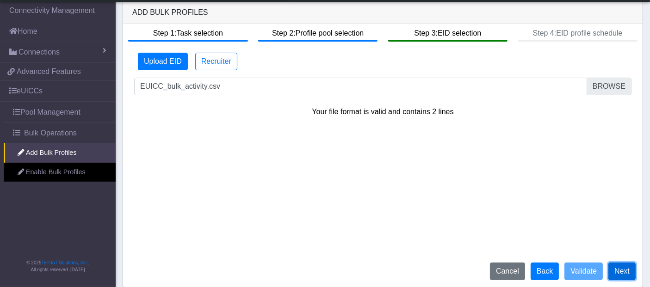
click at [626, 273] on button "Next" at bounding box center [621, 272] width 27 height 18
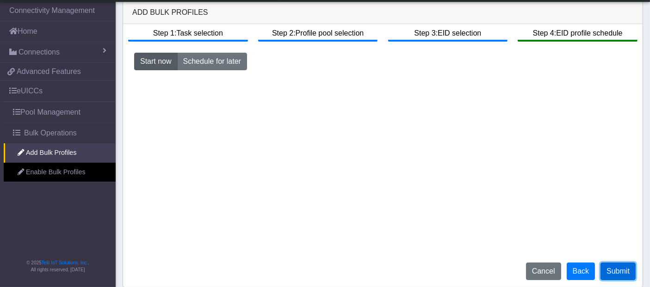
click at [612, 272] on button "Submit" at bounding box center [618, 272] width 35 height 18
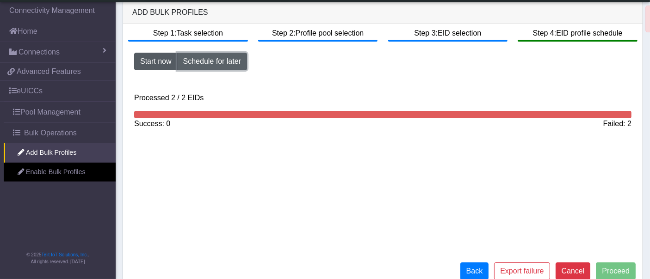
click at [218, 59] on button "Schedule for later" at bounding box center [212, 62] width 70 height 18
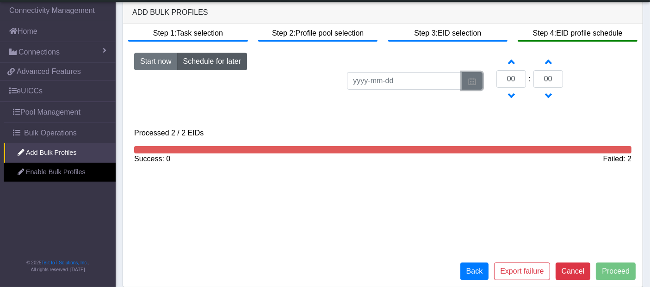
click at [471, 83] on img "button" at bounding box center [472, 81] width 9 height 7
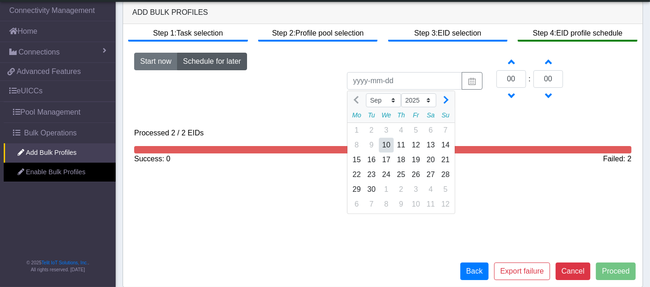
click at [389, 148] on div "10" at bounding box center [386, 145] width 15 height 15
type input "[DATE]"
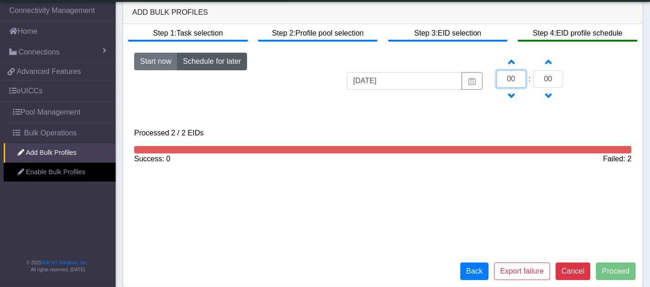
drag, startPoint x: 514, startPoint y: 80, endPoint x: 506, endPoint y: 79, distance: 7.5
click at [506, 79] on input "00" at bounding box center [511, 79] width 30 height 18
type input "14"
click at [534, 80] on input "00" at bounding box center [548, 79] width 30 height 18
click at [576, 271] on button "Cancel" at bounding box center [573, 272] width 35 height 18
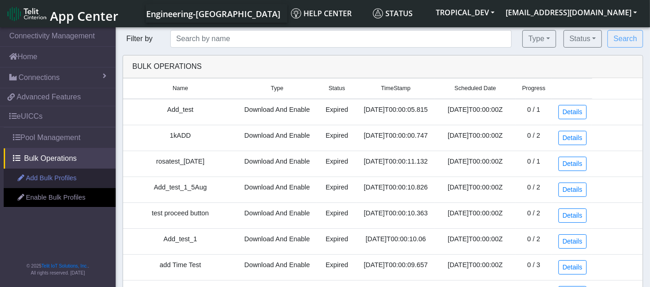
click at [52, 176] on link "Add Bulk Profiles" at bounding box center [60, 178] width 112 height 19
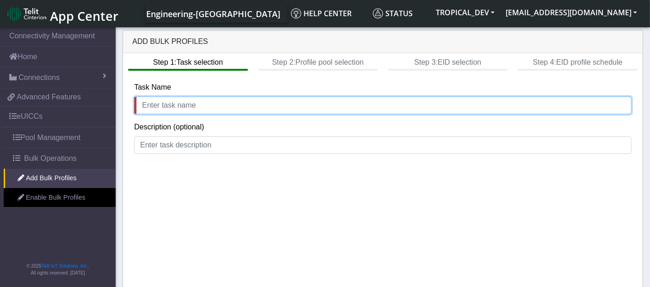
click at [150, 105] on input "text" at bounding box center [382, 106] width 497 height 18
click at [260, 101] on input "text" at bounding box center [382, 106] width 497 height 18
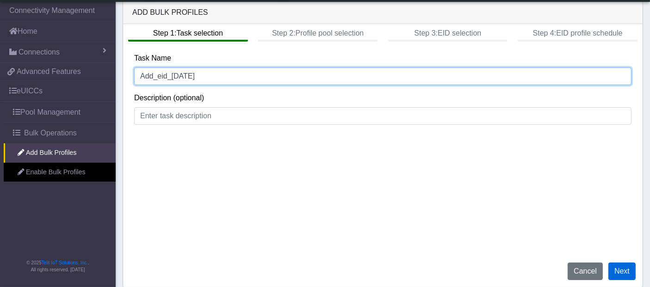
type input "Add_eid_[DATE]"
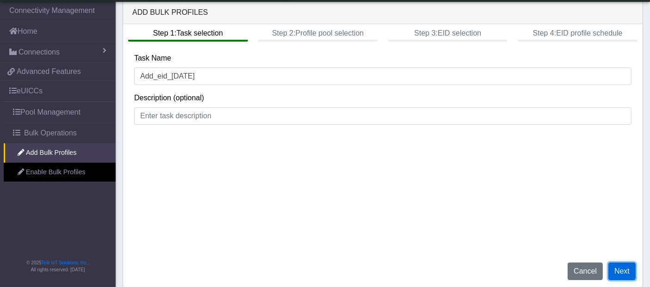
click at [629, 268] on button "Next" at bounding box center [621, 272] width 27 height 18
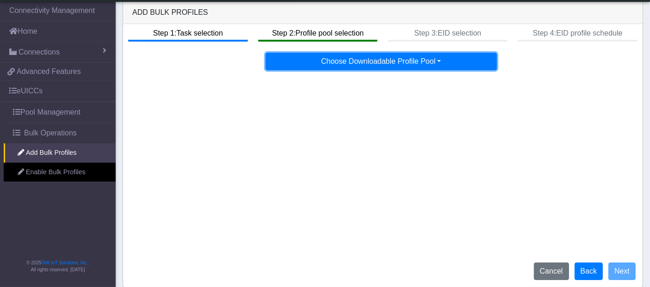
click at [372, 64] on button "Choose Downloadable Profile Pool" at bounding box center [381, 62] width 231 height 18
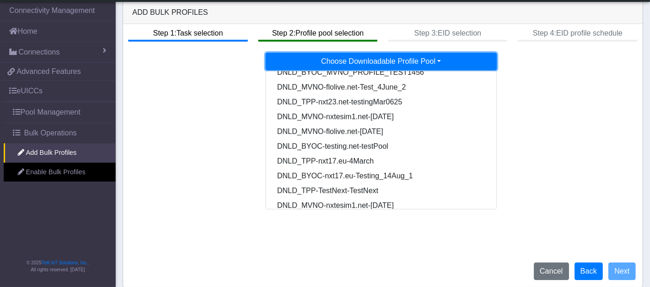
scroll to position [786, 0]
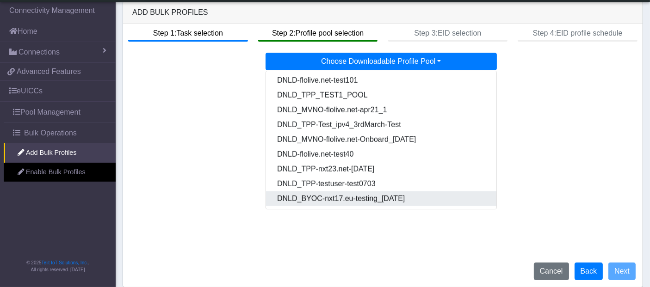
click at [344, 196] on Poolff567011-3b63-4425-b888-36b500c8a234-dropdown "DNLD_BYOC-nxt17.eu-testing_[DATE]" at bounding box center [381, 199] width 231 height 15
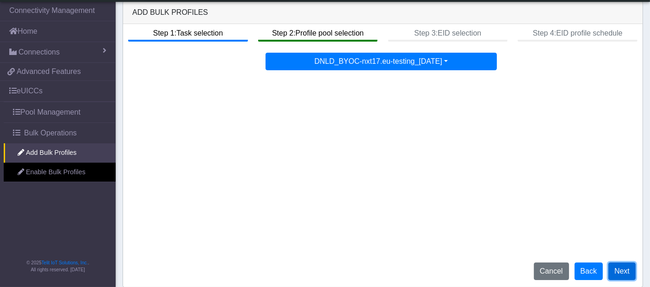
click at [627, 273] on button "Next" at bounding box center [621, 272] width 27 height 18
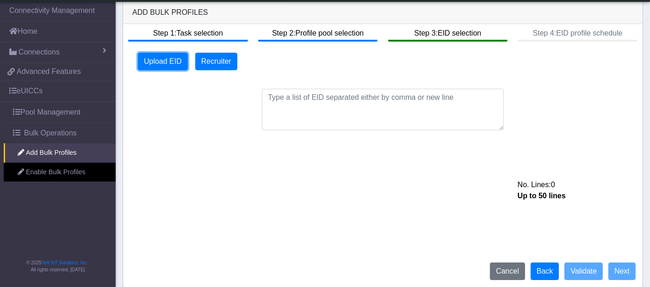
click at [166, 67] on button "Upload EID" at bounding box center [163, 62] width 50 height 18
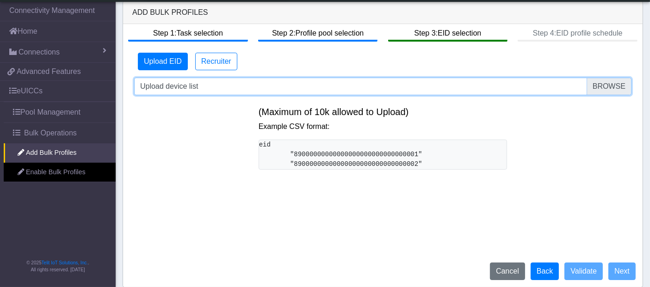
click at [615, 86] on input "Upload device list" at bounding box center [382, 87] width 497 height 18
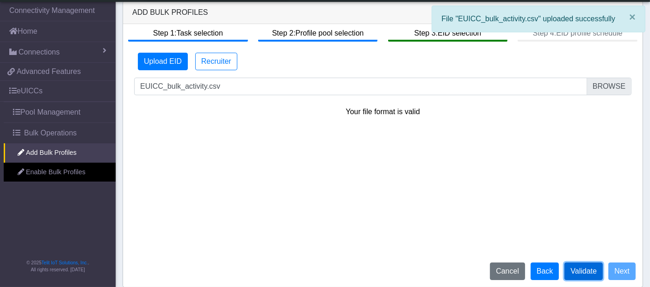
click at [597, 271] on button "Validate" at bounding box center [583, 272] width 38 height 18
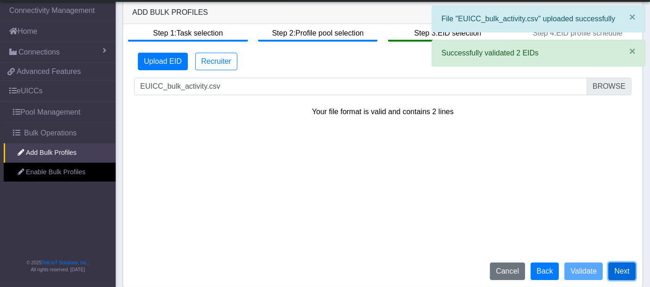
click at [626, 270] on button "Next" at bounding box center [621, 272] width 27 height 18
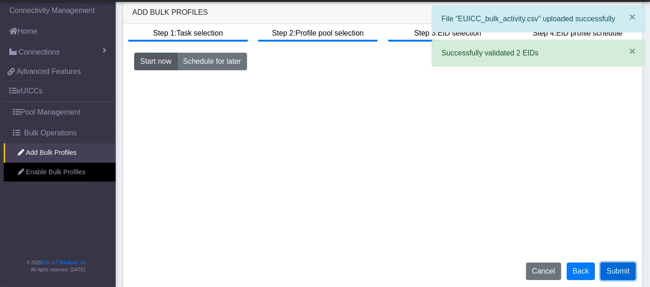
click at [626, 274] on button "Submit" at bounding box center [618, 272] width 35 height 18
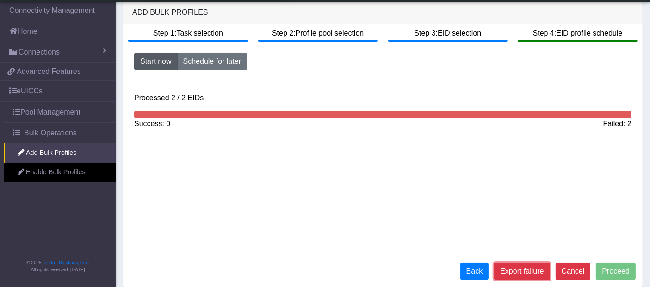
click at [537, 273] on button "Export failure" at bounding box center [522, 272] width 56 height 18
click at [473, 214] on div "Step 1: Task selection Step 2: Profile pool selection Step 3: EID selection Ste…" at bounding box center [383, 155] width 520 height 263
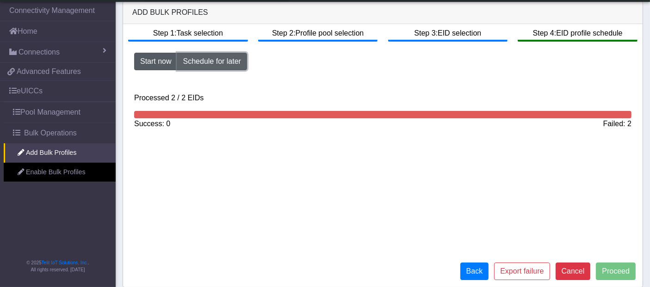
click at [222, 57] on button "Schedule for later" at bounding box center [212, 62] width 70 height 18
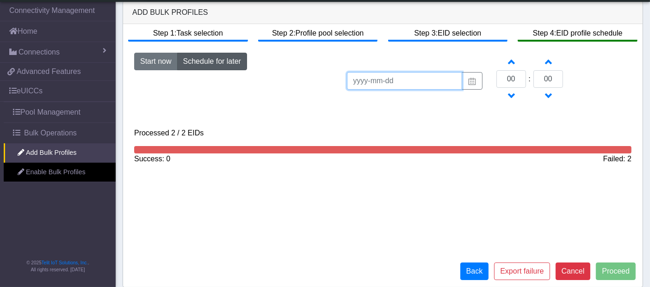
click at [419, 80] on input at bounding box center [404, 81] width 115 height 18
click at [471, 79] on img "button" at bounding box center [472, 81] width 9 height 7
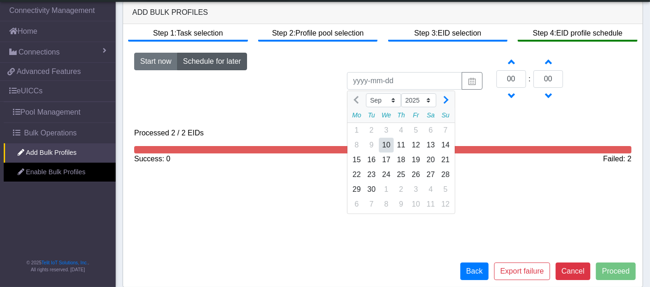
click at [387, 142] on div "10" at bounding box center [386, 145] width 15 height 15
type input "[DATE]"
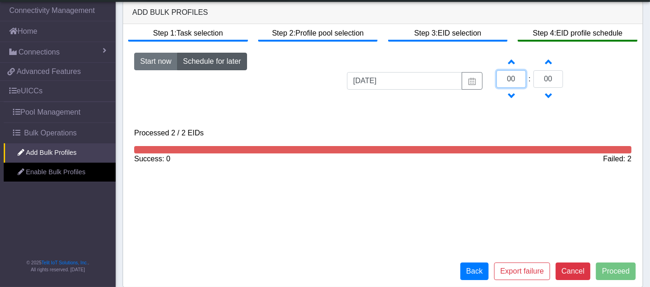
drag, startPoint x: 517, startPoint y: 78, endPoint x: 490, endPoint y: 78, distance: 26.4
click at [490, 78] on div "Increment hours 00 Decrement hours : Increment minutes 00 Decrement minutes" at bounding box center [563, 79] width 149 height 53
type input "14"
click at [520, 126] on div "Start now Schedule for later [DATE] Increment hours 14 Decrement hours : Increm…" at bounding box center [382, 112] width 511 height 119
click at [539, 214] on div "Step 1: Task selection Step 2: Profile pool selection Step 3: EID selection Ste…" at bounding box center [383, 155] width 520 height 263
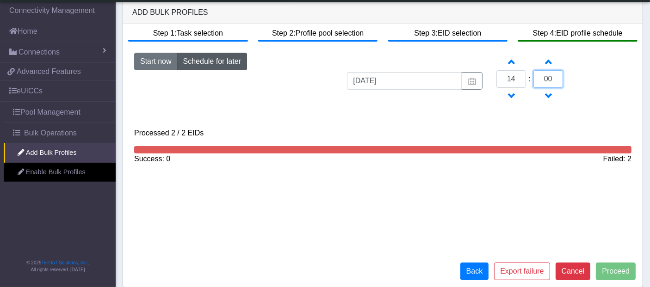
click at [557, 80] on input "00" at bounding box center [548, 79] width 30 height 18
click at [483, 276] on button "Back" at bounding box center [474, 272] width 29 height 18
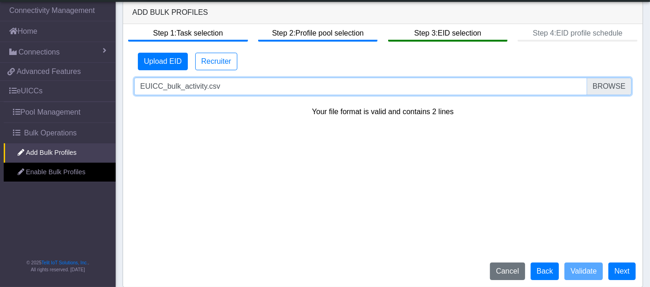
click at [622, 88] on input "EUICC_bulk_activity.csv" at bounding box center [382, 87] width 497 height 18
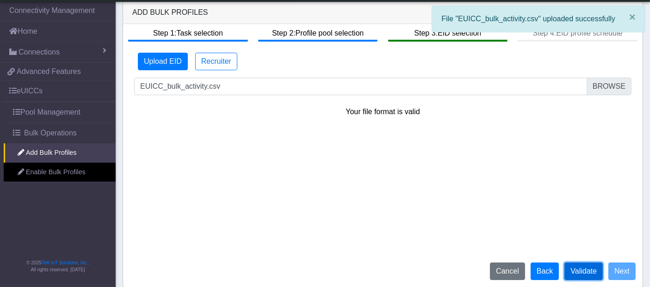
click at [591, 270] on button "Validate" at bounding box center [583, 272] width 38 height 18
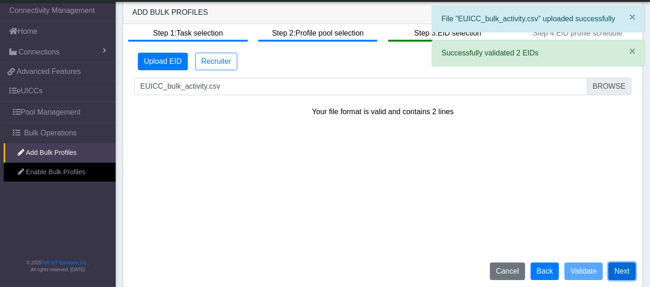
click at [627, 275] on button "Next" at bounding box center [621, 272] width 27 height 18
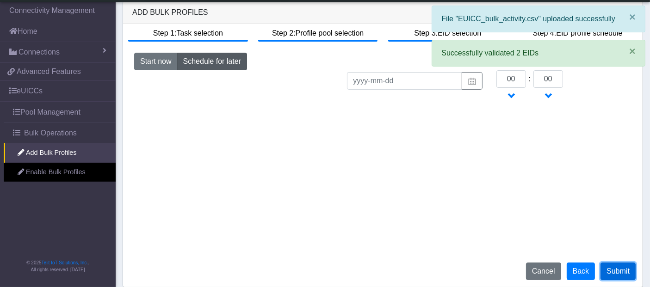
click at [613, 268] on button "Submit" at bounding box center [618, 272] width 35 height 18
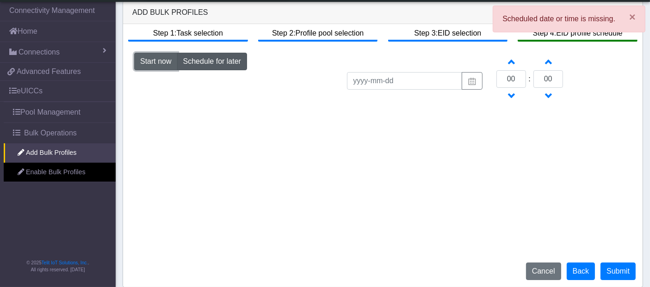
click at [151, 58] on button "Start now" at bounding box center [155, 62] width 43 height 18
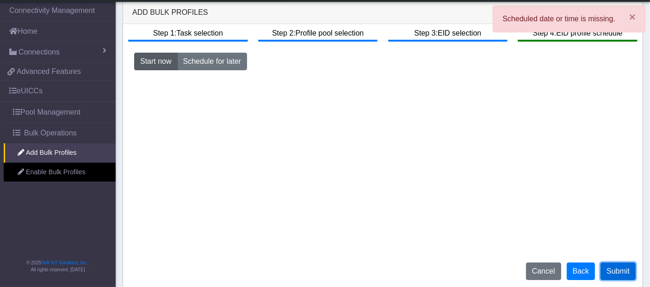
click at [613, 270] on button "Submit" at bounding box center [618, 272] width 35 height 18
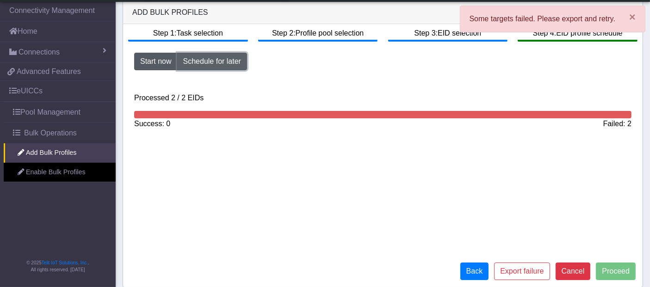
click at [223, 59] on button "Schedule for later" at bounding box center [212, 62] width 70 height 18
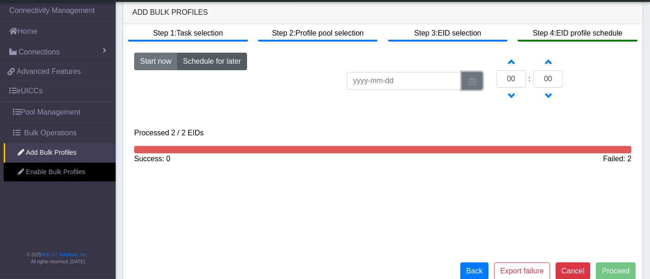
click at [475, 82] on img "button" at bounding box center [472, 81] width 9 height 7
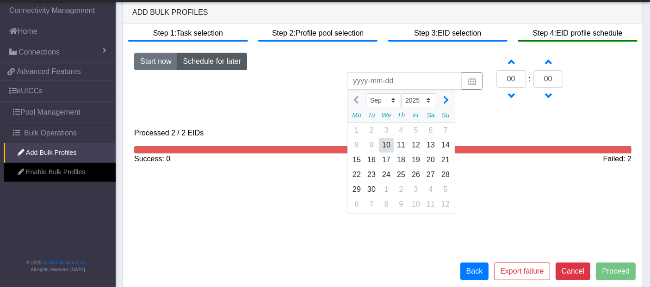
click at [386, 140] on div "10" at bounding box center [386, 145] width 15 height 15
type input "[DATE]"
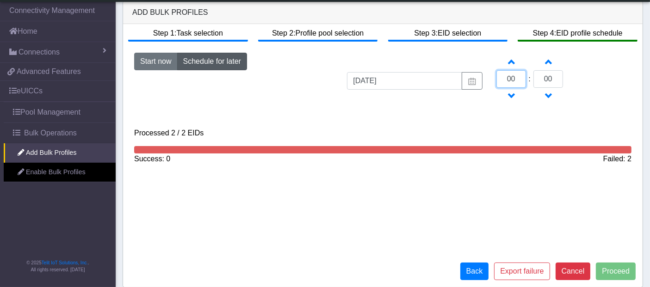
drag, startPoint x: 514, startPoint y: 79, endPoint x: 497, endPoint y: 79, distance: 17.1
click at [497, 79] on input "00" at bounding box center [511, 79] width 30 height 18
type input "3"
type input "22"
click at [419, 80] on input "[DATE]" at bounding box center [404, 81] width 115 height 18
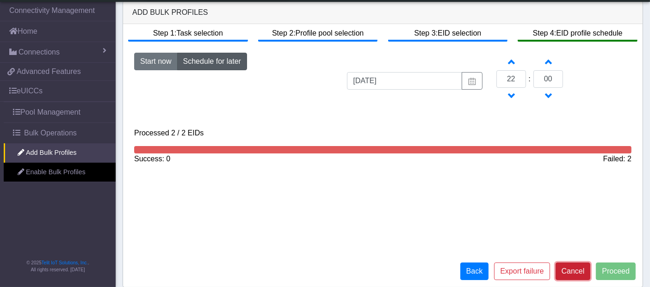
click at [566, 270] on button "Cancel" at bounding box center [573, 272] width 35 height 18
click at [487, 278] on button "Back" at bounding box center [474, 272] width 29 height 18
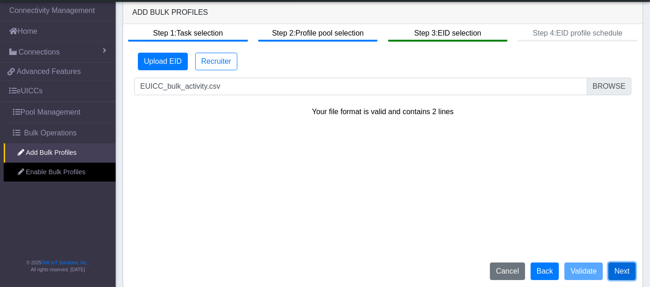
click at [622, 273] on button "Next" at bounding box center [621, 272] width 27 height 18
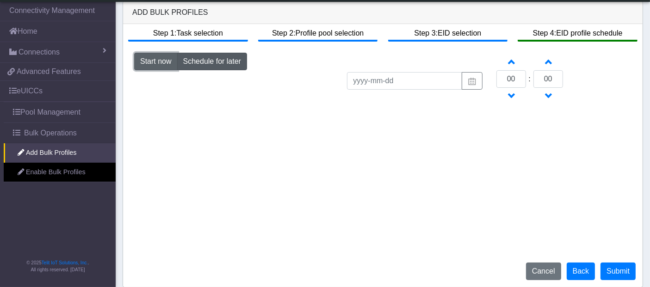
click at [155, 60] on button "Start now" at bounding box center [155, 62] width 43 height 18
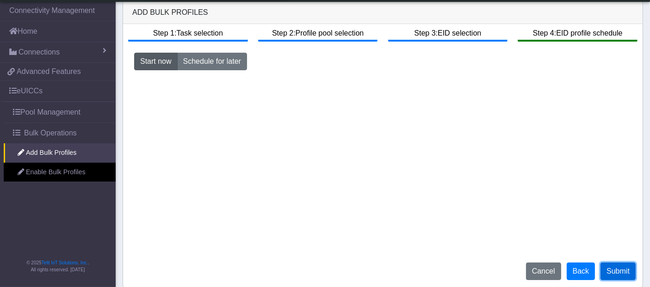
click at [621, 272] on button "Submit" at bounding box center [618, 272] width 35 height 18
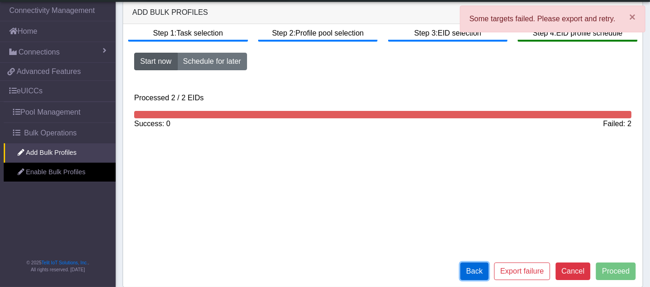
click at [472, 274] on button "Back" at bounding box center [474, 272] width 29 height 18
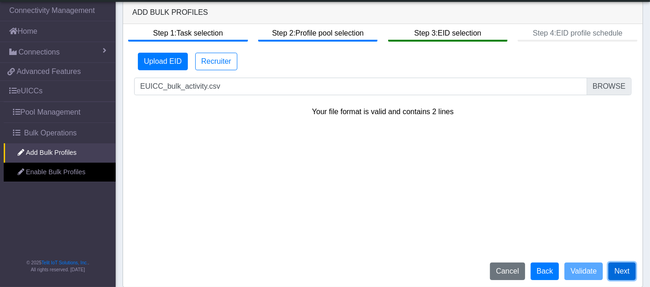
click at [631, 270] on button "Next" at bounding box center [621, 272] width 27 height 18
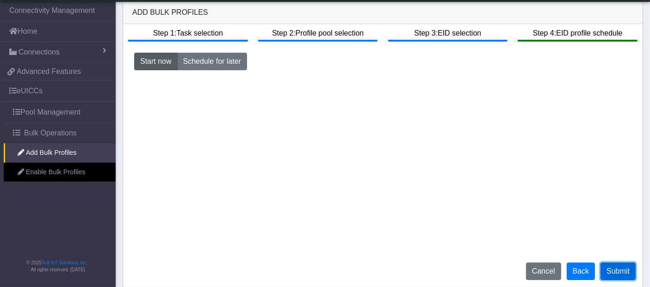
click at [620, 269] on button "Submit" at bounding box center [618, 272] width 35 height 18
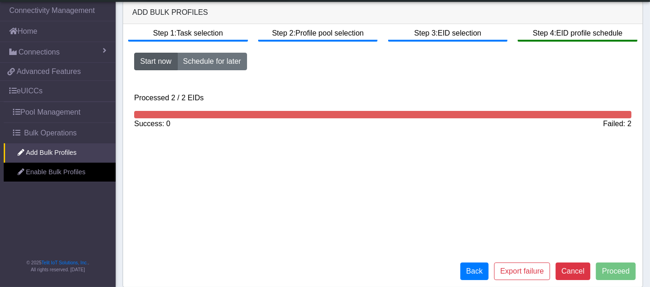
drag, startPoint x: 557, startPoint y: 83, endPoint x: 564, endPoint y: 92, distance: 10.9
click at [557, 83] on div "Start now Schedule for later Processed 2 / 2 EIDs Success: 0 Failed: 2" at bounding box center [382, 95] width 511 height 84
click at [479, 274] on button "Back" at bounding box center [474, 272] width 29 height 18
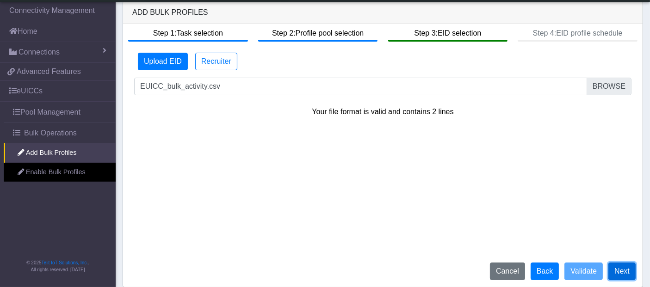
click at [622, 273] on button "Next" at bounding box center [621, 272] width 27 height 18
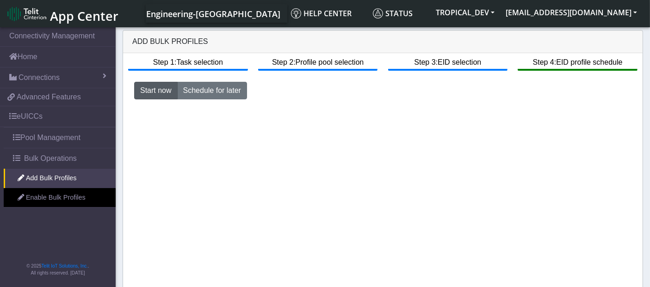
scroll to position [4, 0]
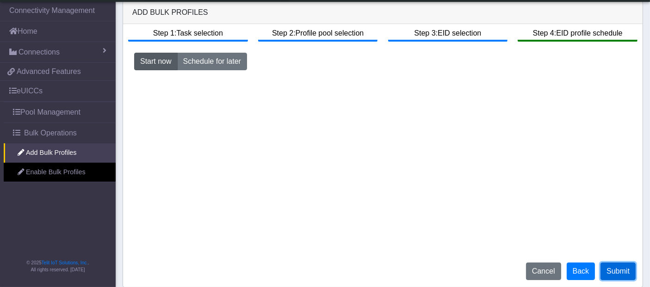
click at [622, 269] on button "Submit" at bounding box center [618, 272] width 35 height 18
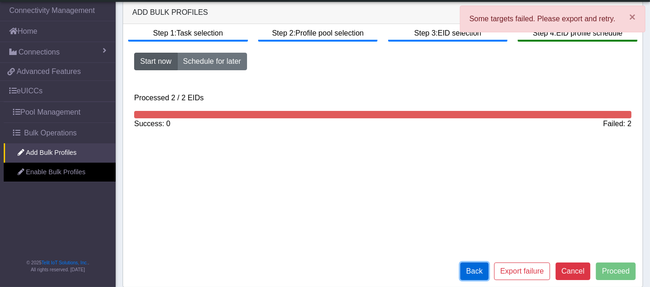
click at [486, 271] on button "Back" at bounding box center [474, 272] width 29 height 18
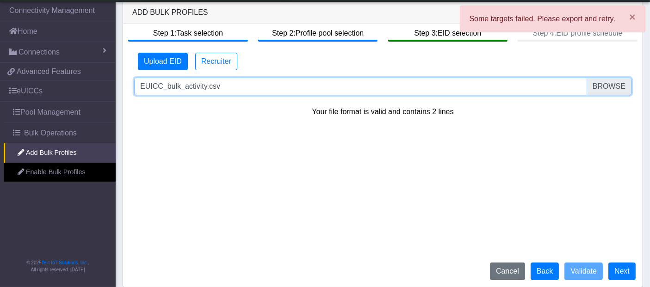
click at [607, 84] on input "EUICC_bulk_activity.csv" at bounding box center [382, 87] width 497 height 18
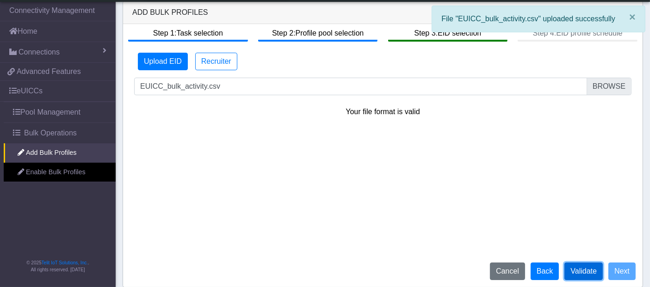
click at [582, 272] on button "Validate" at bounding box center [583, 272] width 38 height 18
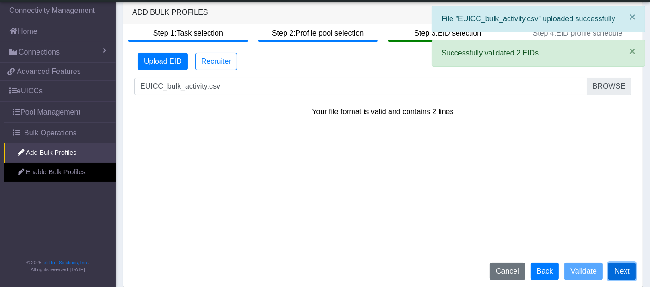
click at [627, 272] on button "Next" at bounding box center [621, 272] width 27 height 18
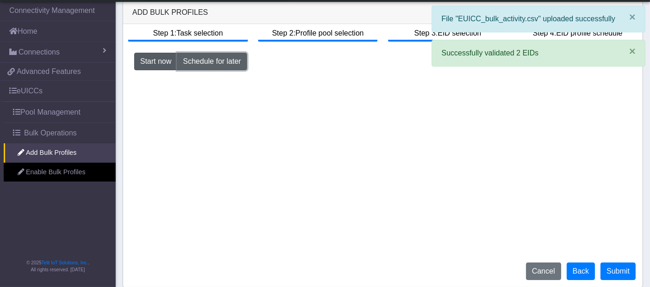
click at [201, 64] on button "Schedule for later" at bounding box center [212, 62] width 70 height 18
click at [159, 64] on button "Start now" at bounding box center [155, 62] width 43 height 18
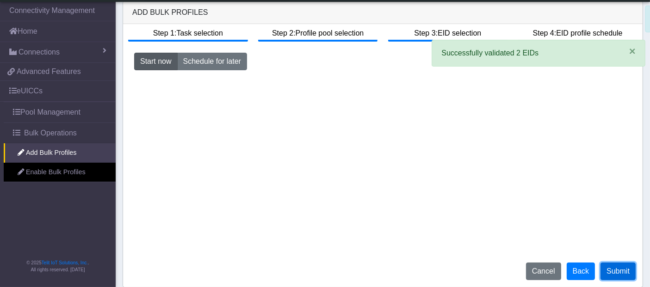
click at [608, 270] on button "Submit" at bounding box center [618, 272] width 35 height 18
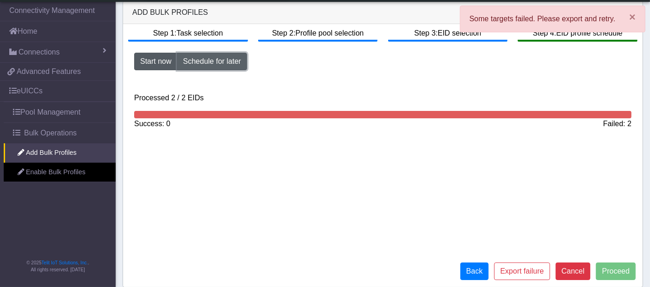
click at [195, 60] on button "Schedule for later" at bounding box center [212, 62] width 70 height 18
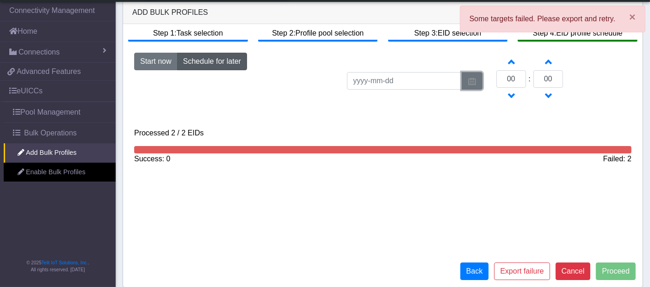
click at [476, 80] on img "button" at bounding box center [472, 81] width 9 height 7
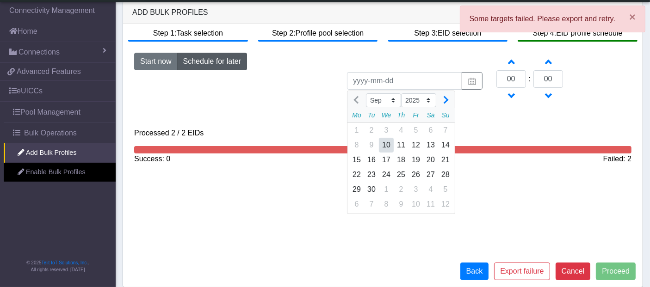
click at [388, 142] on div "10" at bounding box center [386, 145] width 15 height 15
type input "[DATE]"
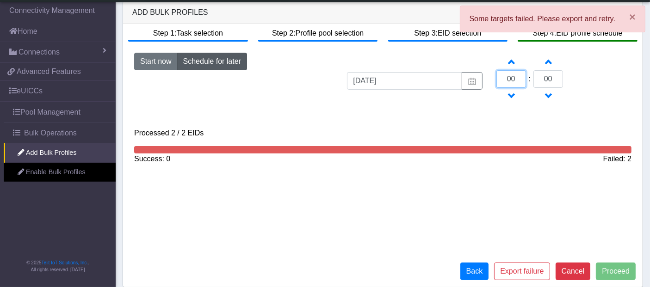
click at [521, 76] on input "00" at bounding box center [511, 79] width 30 height 18
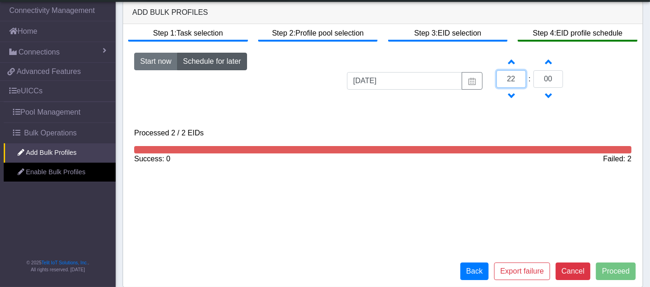
type input "22"
click at [456, 115] on div "Start now Schedule for later [DATE] Increment hours 22 Decrement hours : Increm…" at bounding box center [382, 112] width 511 height 119
click at [156, 68] on button "Start now" at bounding box center [155, 62] width 43 height 18
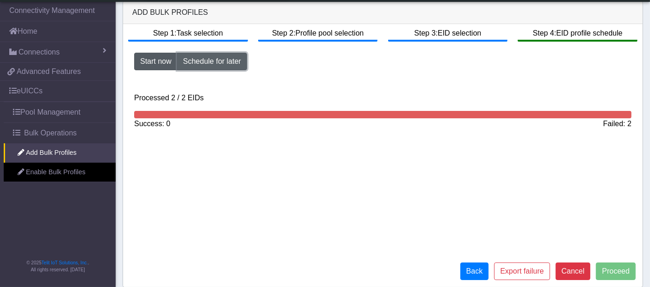
click at [199, 61] on button "Schedule for later" at bounding box center [212, 62] width 70 height 18
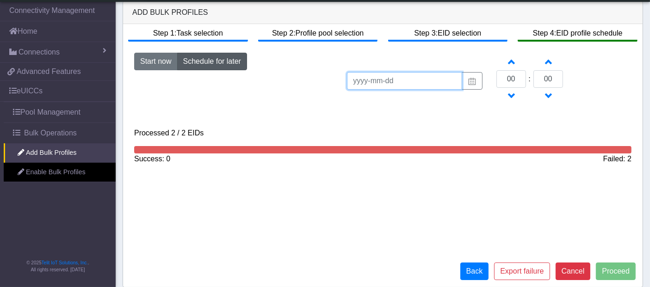
click at [409, 83] on input at bounding box center [404, 81] width 115 height 18
click at [371, 82] on input at bounding box center [404, 81] width 115 height 18
click at [468, 80] on img "button" at bounding box center [472, 81] width 9 height 7
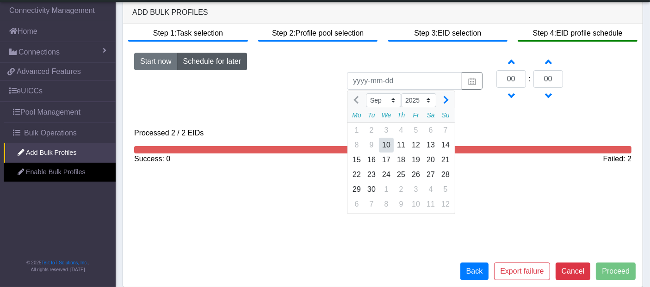
click at [385, 141] on div "10" at bounding box center [386, 145] width 15 height 15
type input "[DATE]"
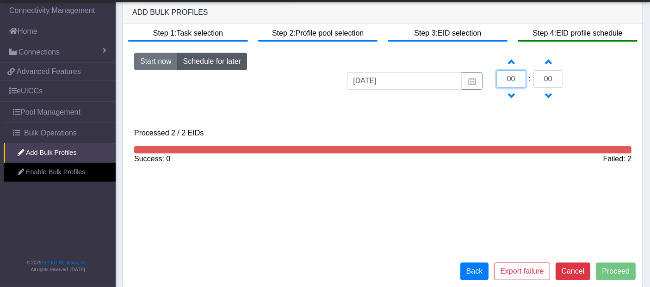
drag, startPoint x: 519, startPoint y: 78, endPoint x: 497, endPoint y: 79, distance: 22.2
click at [497, 79] on input "00" at bounding box center [511, 79] width 30 height 18
type input "22"
click at [559, 79] on input "00" at bounding box center [548, 79] width 30 height 18
click at [317, 130] on p "Processed 2 / 2 EIDs" at bounding box center [382, 133] width 497 height 11
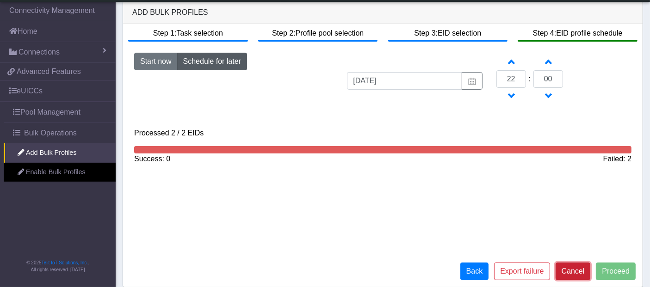
click at [577, 276] on button "Cancel" at bounding box center [573, 272] width 35 height 18
